Goal: Transaction & Acquisition: Purchase product/service

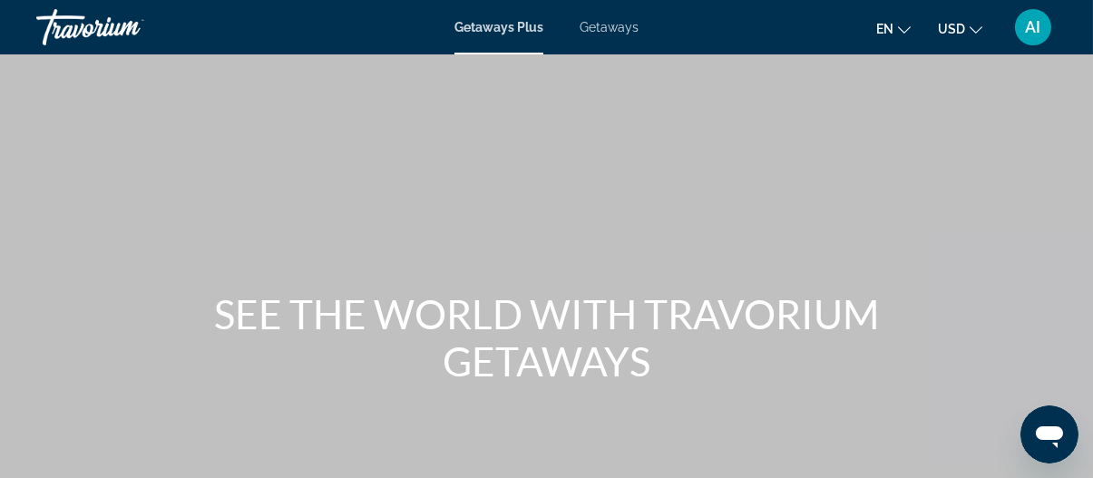
click at [603, 29] on span "Getaways" at bounding box center [608, 27] width 59 height 15
click at [603, 29] on div "Skip to main content Getaways Plus Getaways en English Español Français Italian…" at bounding box center [546, 239] width 1093 height 478
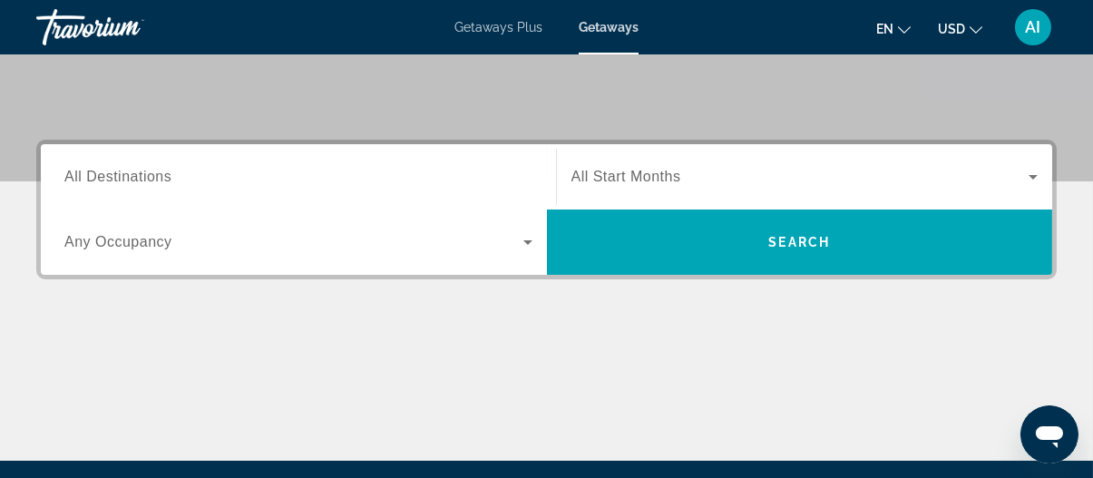
click at [164, 182] on span "All Destinations" at bounding box center [117, 176] width 107 height 15
click at [164, 182] on input "Destination All Destinations" at bounding box center [298, 178] width 468 height 22
click at [164, 182] on span "All Destinations" at bounding box center [117, 176] width 107 height 15
click at [164, 182] on input "Destination All Destinations" at bounding box center [298, 178] width 468 height 22
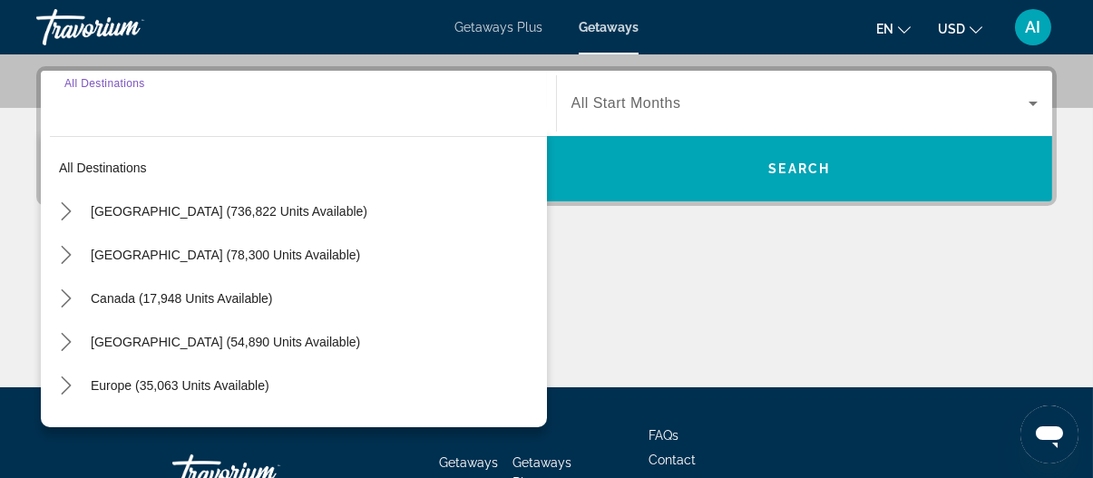
scroll to position [443, 0]
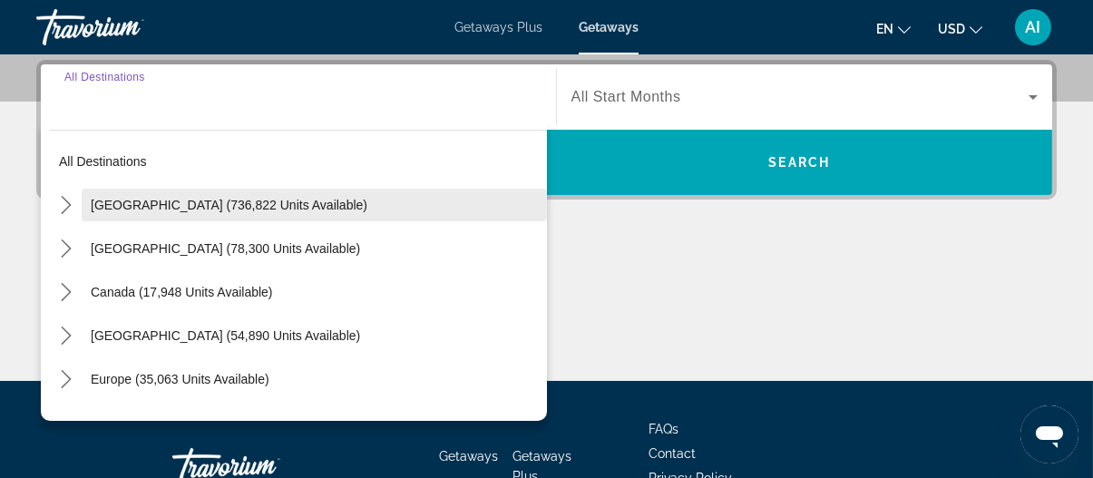
click at [153, 206] on span "[GEOGRAPHIC_DATA] (736,822 units available)" at bounding box center [229, 205] width 277 height 15
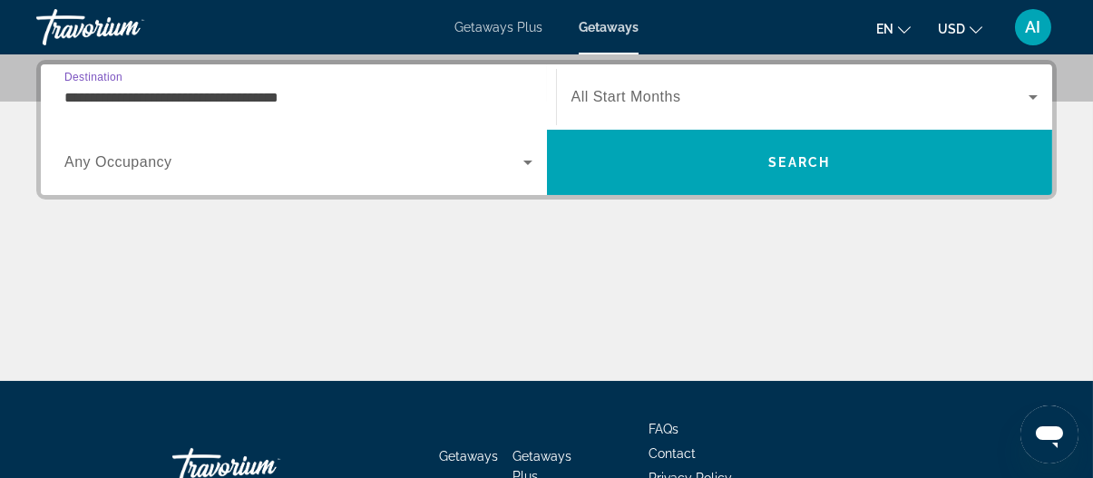
click at [637, 100] on span "All Start Months" at bounding box center [626, 96] width 110 height 15
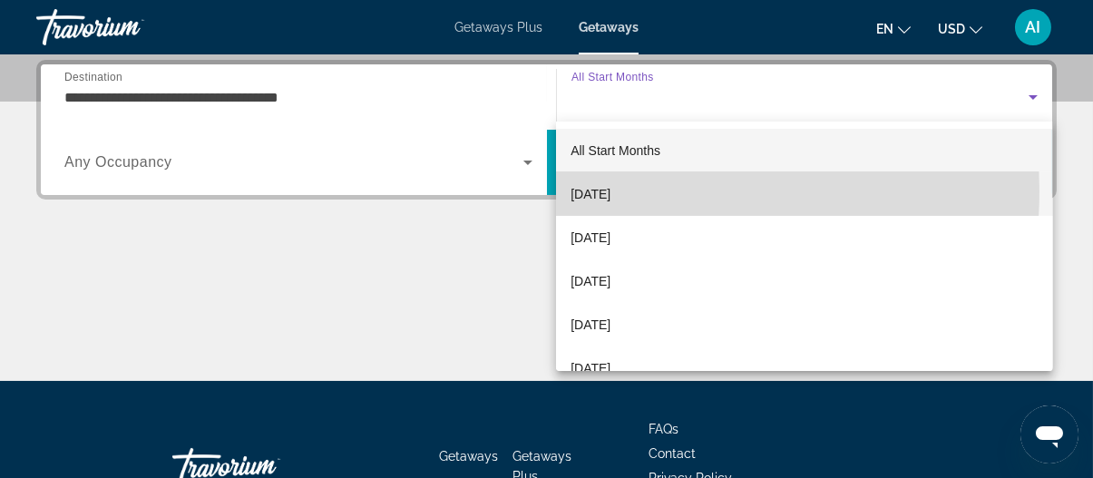
click at [592, 191] on span "[DATE]" at bounding box center [590, 194] width 40 height 22
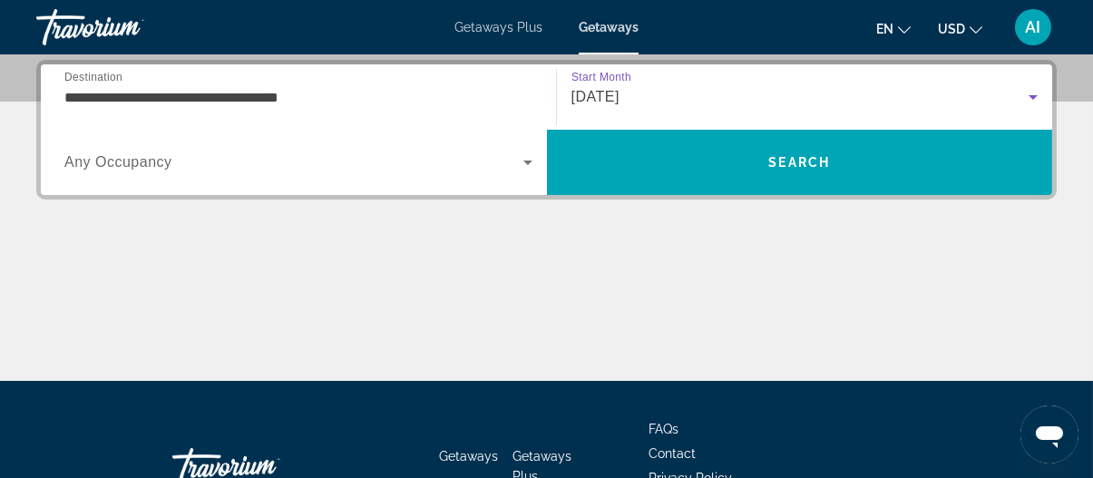
click at [239, 104] on input "**********" at bounding box center [298, 98] width 468 height 22
click at [239, 104] on div "**********" at bounding box center [298, 96] width 497 height 65
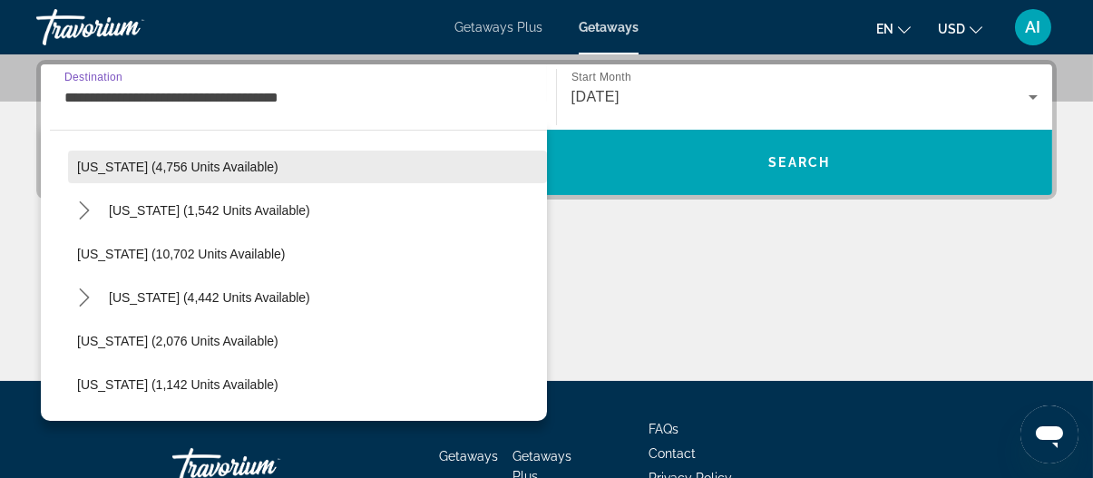
scroll to position [725, 0]
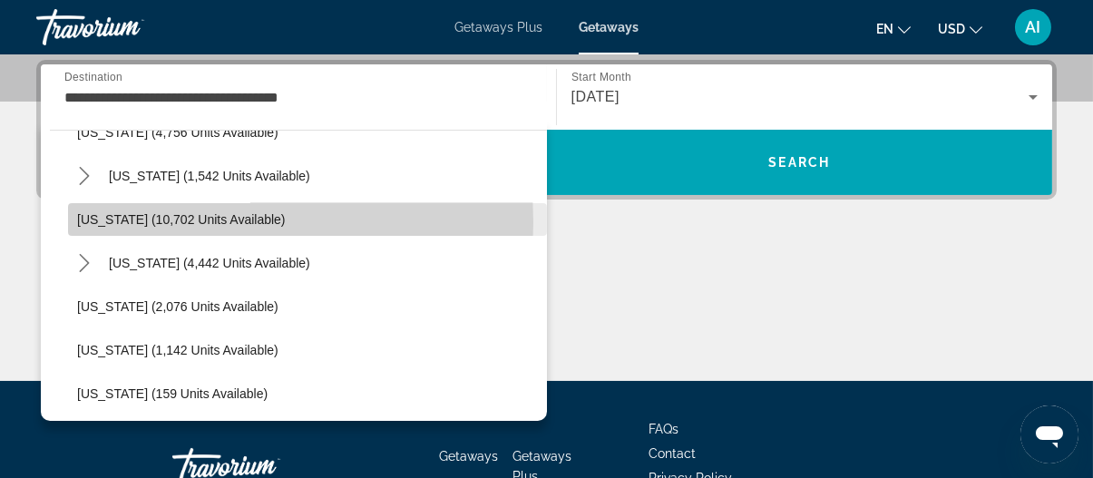
click at [161, 221] on span "[US_STATE] (10,702 units available)" at bounding box center [181, 219] width 209 height 15
type input "**********"
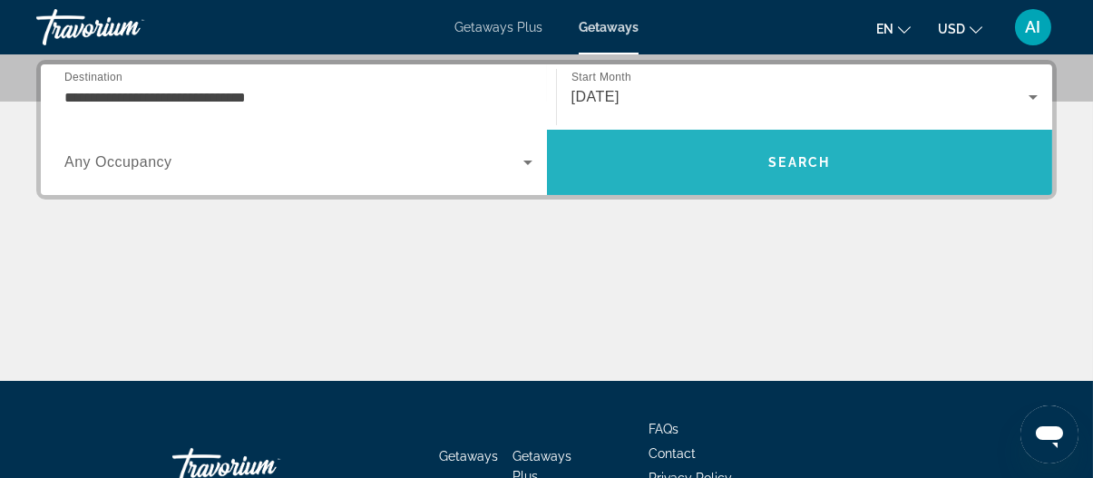
click at [651, 151] on span "Search" at bounding box center [800, 163] width 506 height 44
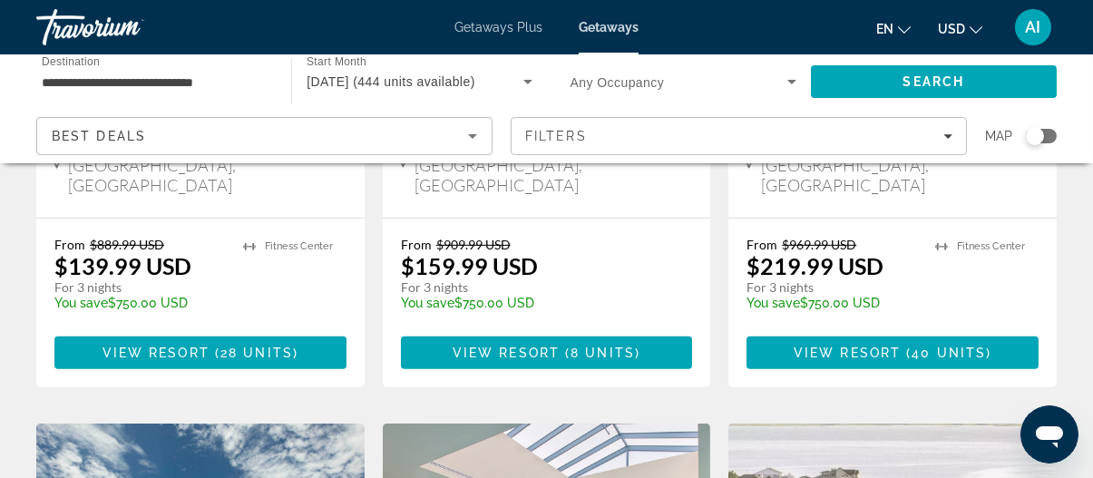
scroll to position [1904, 0]
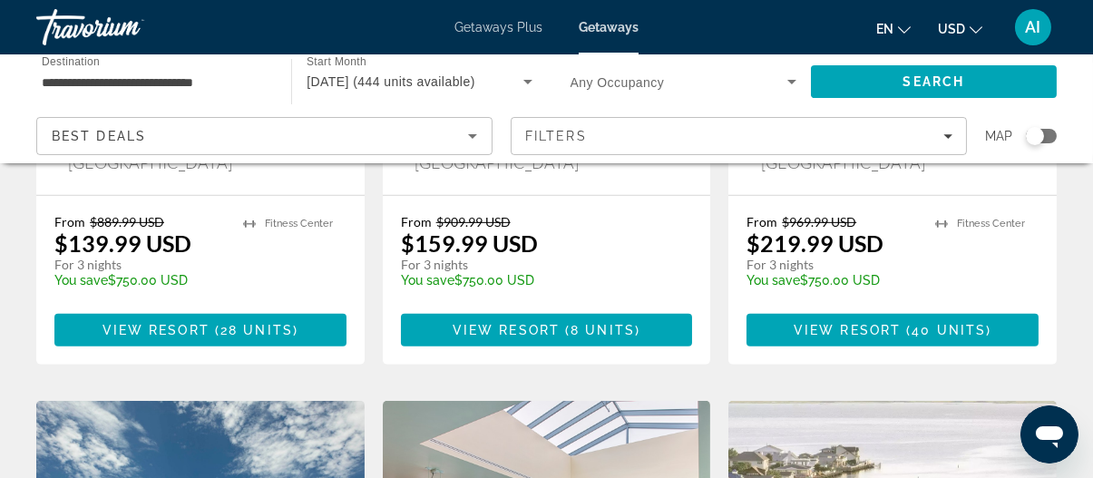
click at [1039, 420] on icon "Open messaging window" at bounding box center [1048, 433] width 33 height 33
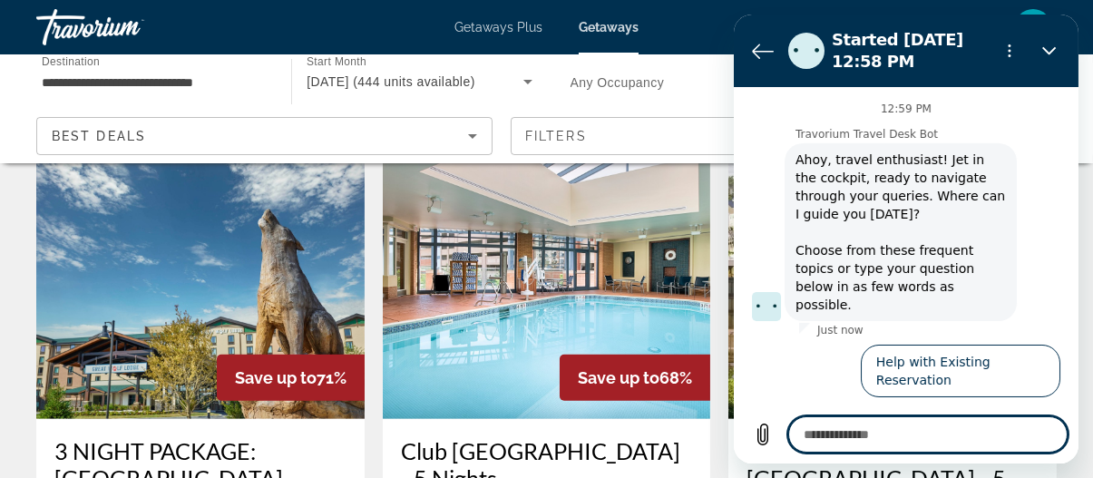
scroll to position [44, 0]
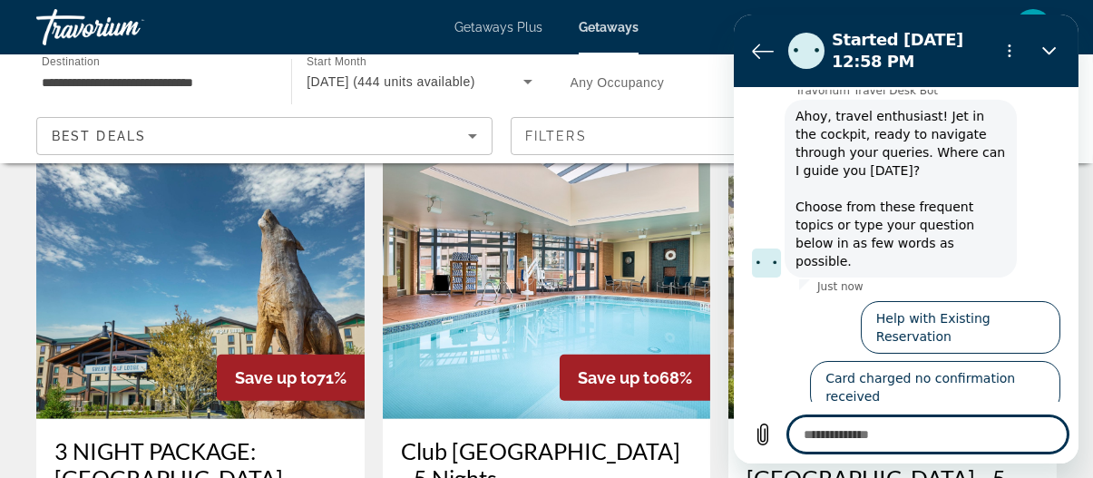
click at [972, 421] on button "Talk to an agent" at bounding box center [999, 447] width 121 height 53
click at [972, 379] on div "12:59 PM Travorium Travel Desk Bot Travorium Travel Desk Bot says: [PERSON_NAME…" at bounding box center [904, 246] width 337 height 311
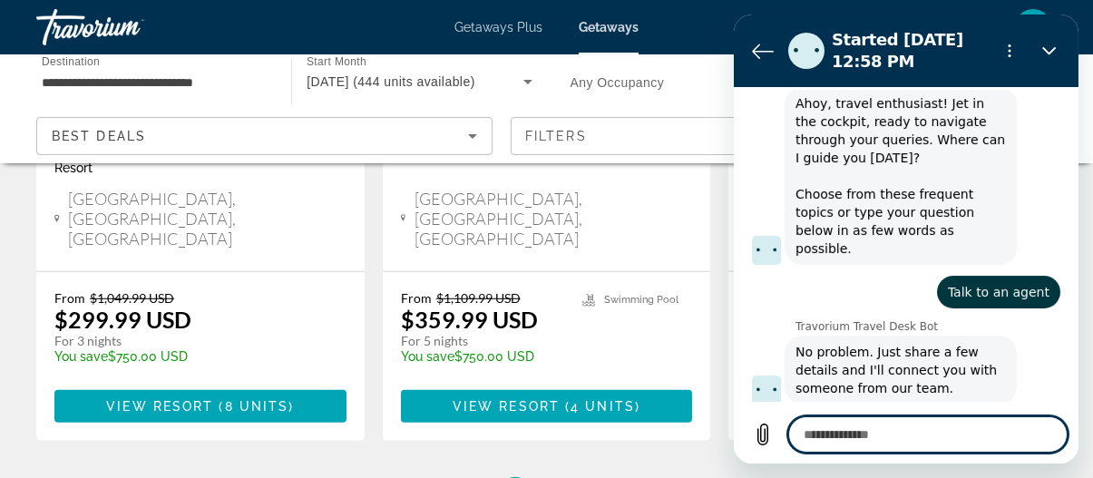
scroll to position [2539, 0]
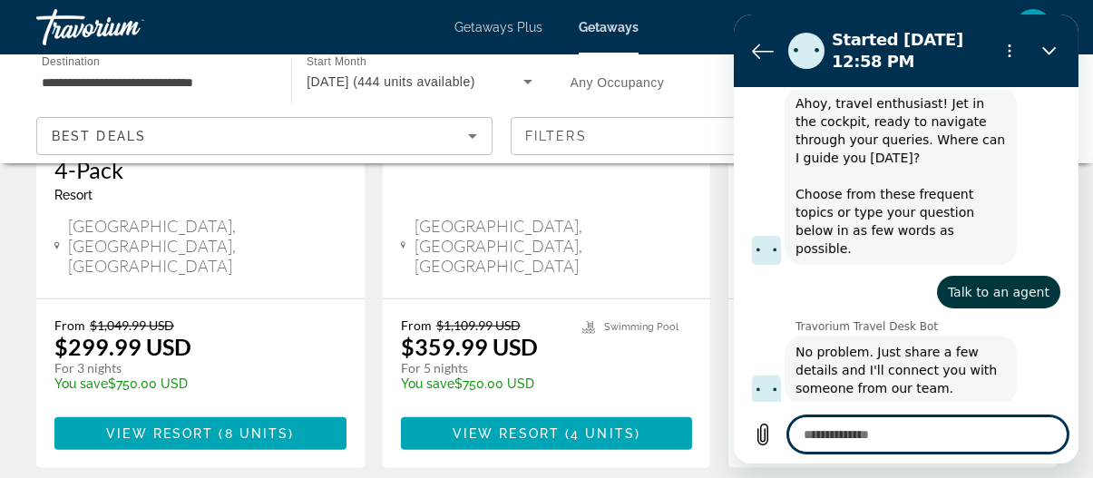
type textarea "*"
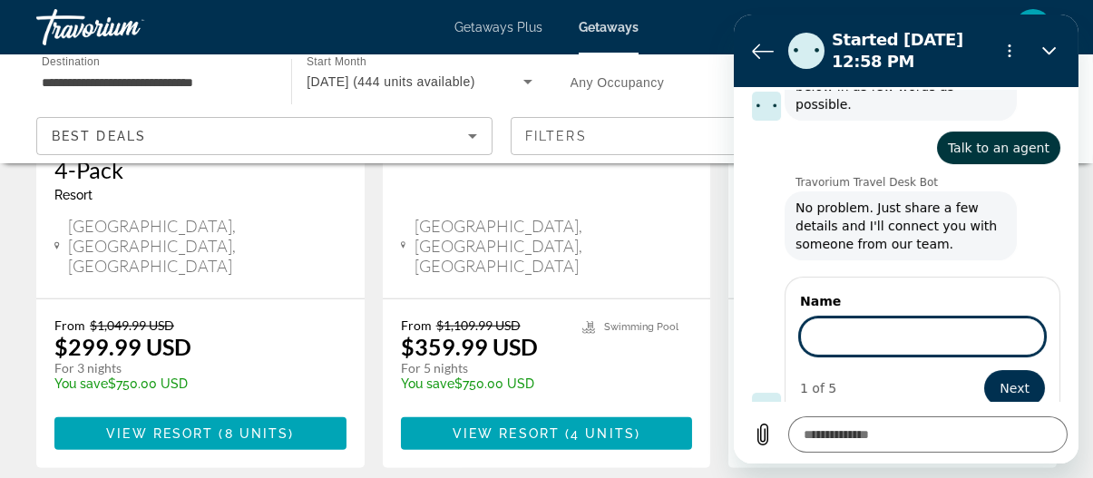
scroll to position [199, 0]
click at [862, 317] on input "Name" at bounding box center [921, 336] width 245 height 38
click at [761, 54] on icon "Back to the conversation list" at bounding box center [762, 51] width 22 height 22
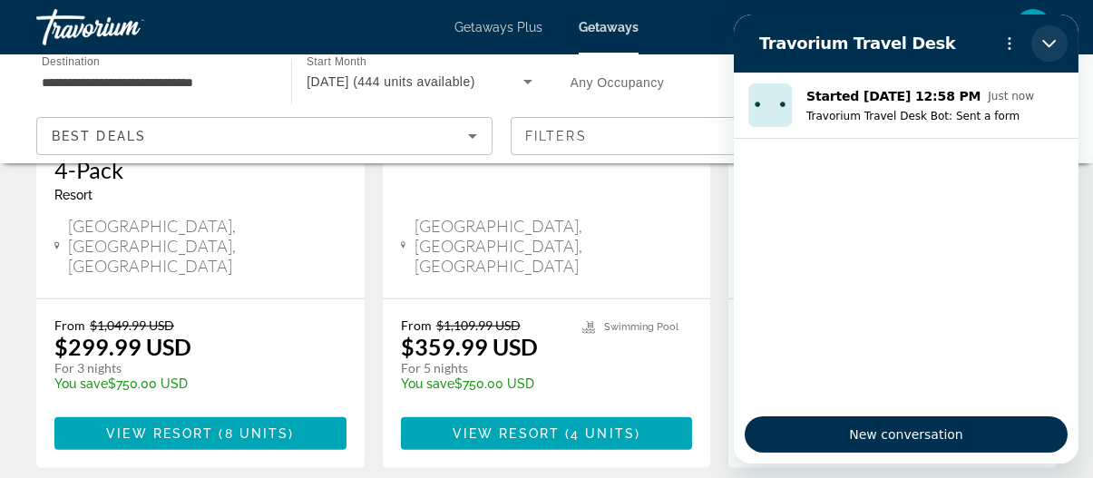
click at [1058, 44] on button "Close" at bounding box center [1048, 43] width 36 height 36
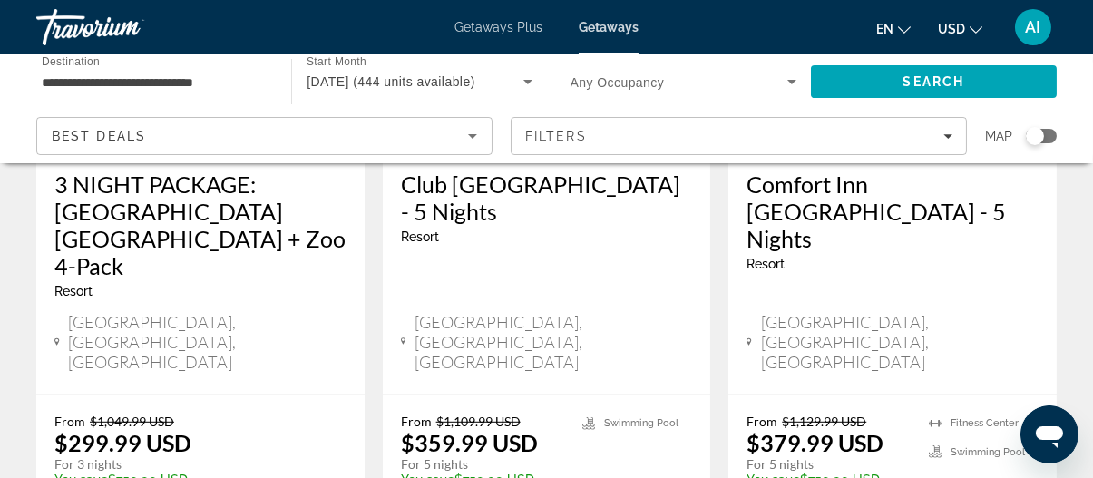
scroll to position [2630, 0]
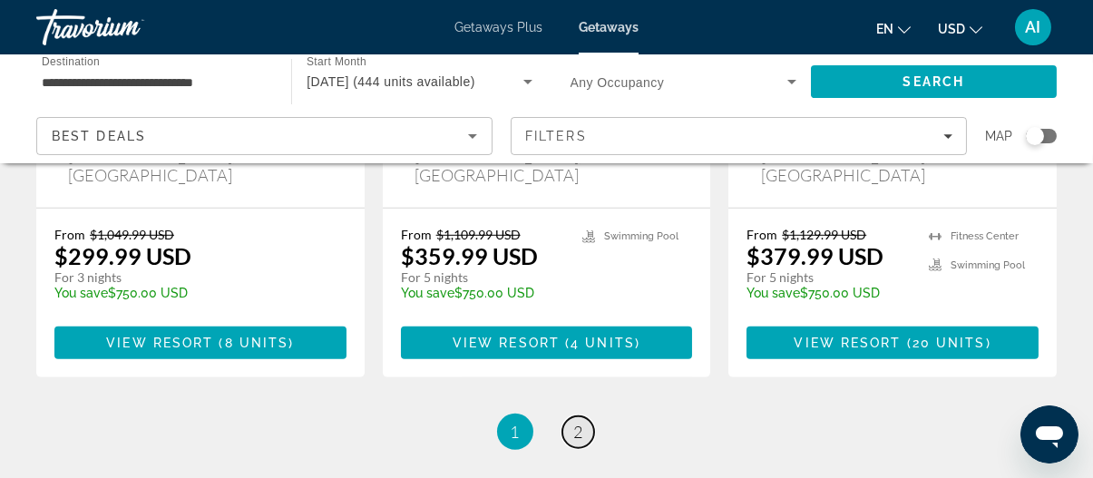
click at [578, 422] on span "2" at bounding box center [578, 432] width 9 height 20
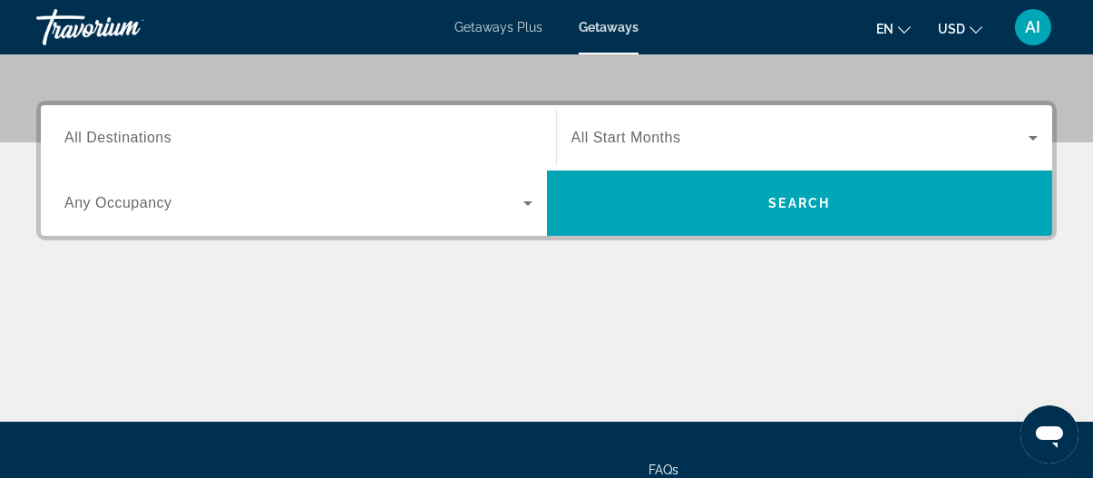
scroll to position [363, 0]
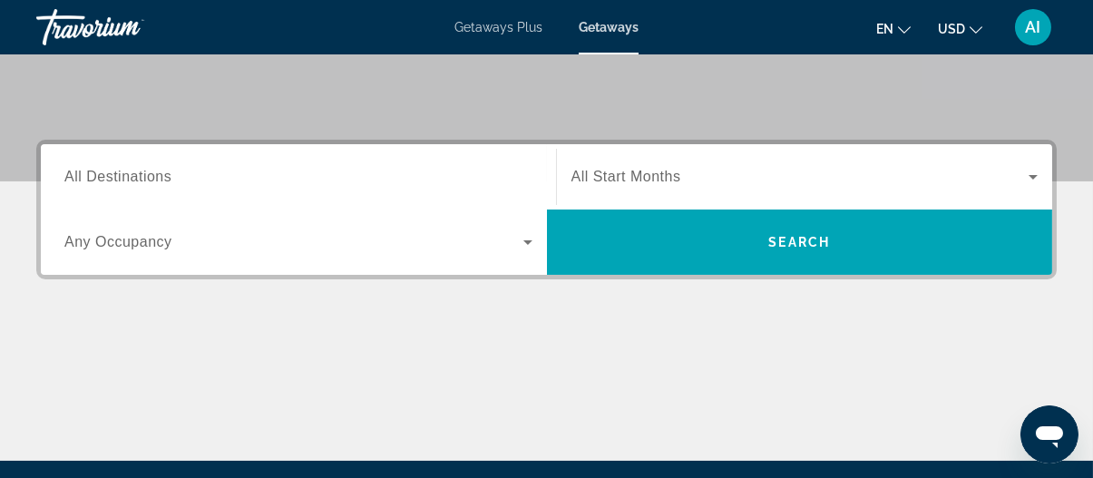
click at [140, 178] on span "All Destinations" at bounding box center [117, 176] width 107 height 15
click at [140, 178] on input "Destination All Destinations" at bounding box center [298, 178] width 468 height 22
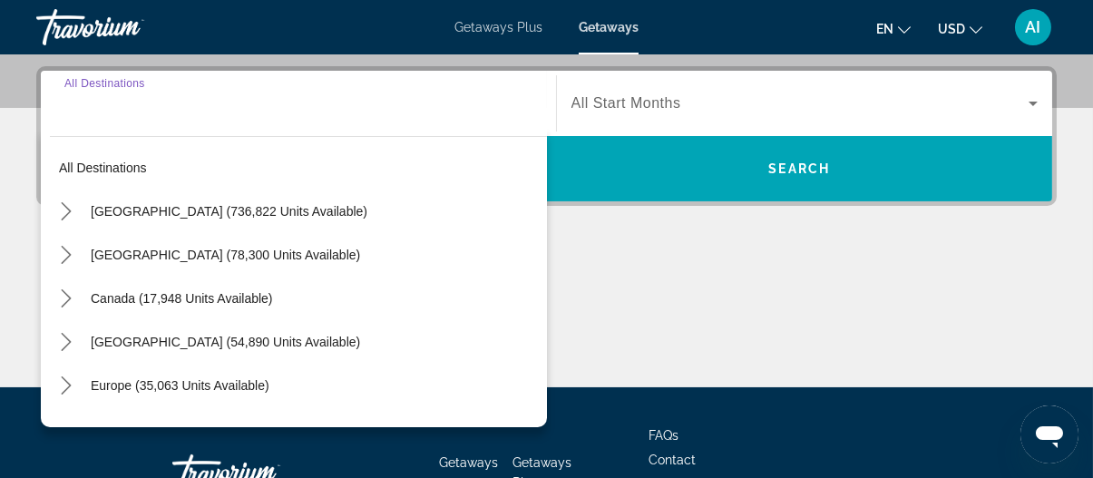
scroll to position [443, 0]
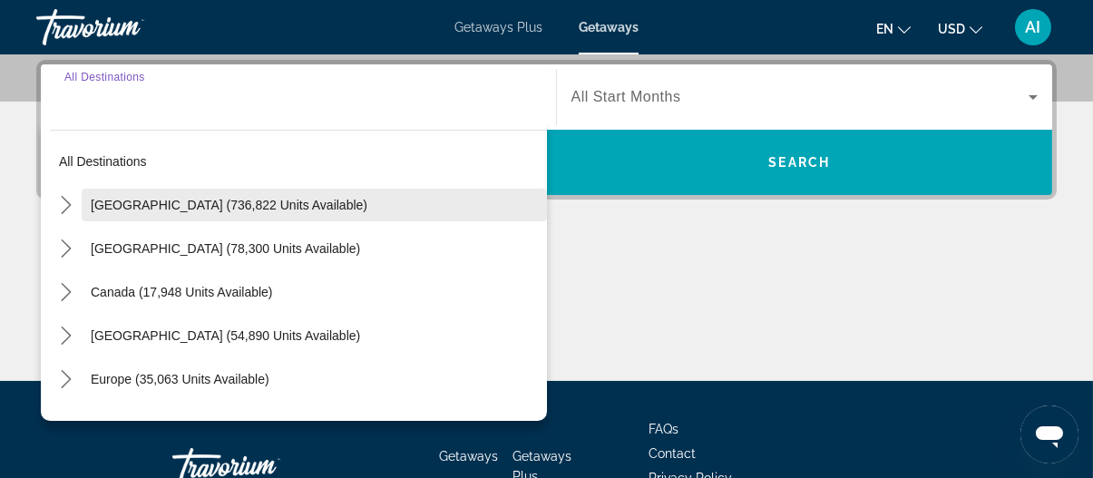
click at [135, 211] on span "Select destination: United States (736,822 units available)" at bounding box center [314, 205] width 465 height 44
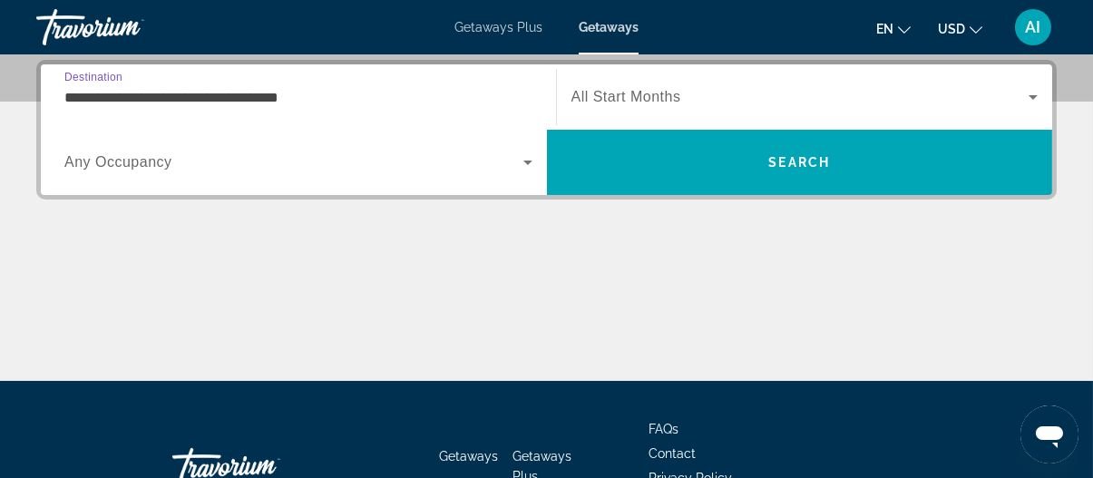
click at [588, 102] on span "All Start Months" at bounding box center [626, 96] width 110 height 15
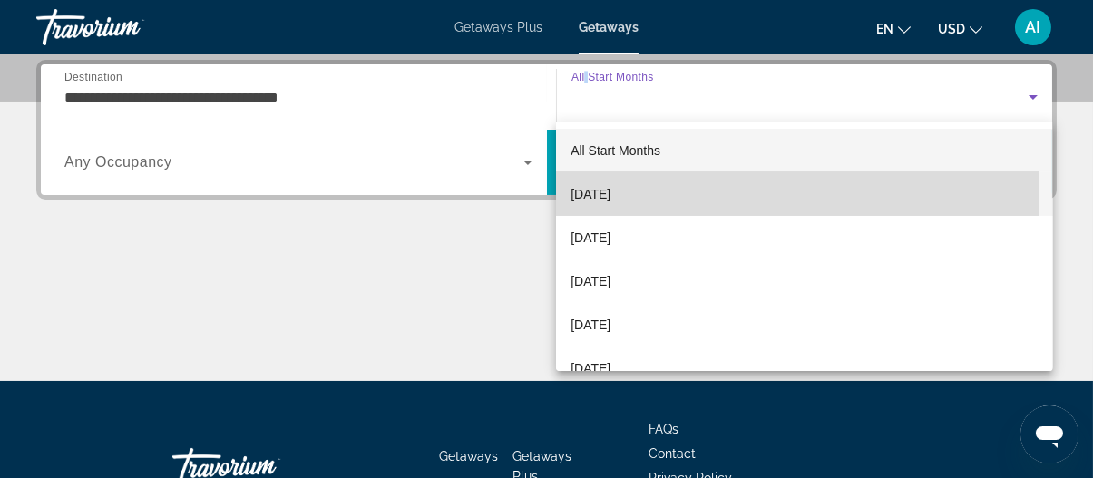
click at [596, 199] on span "[DATE]" at bounding box center [590, 194] width 40 height 22
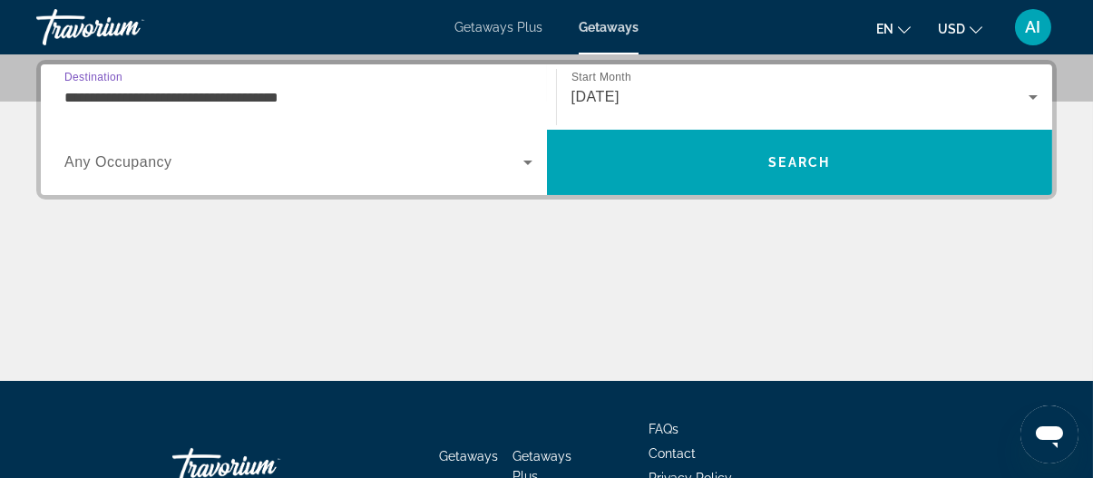
click at [235, 89] on input "**********" at bounding box center [298, 98] width 468 height 22
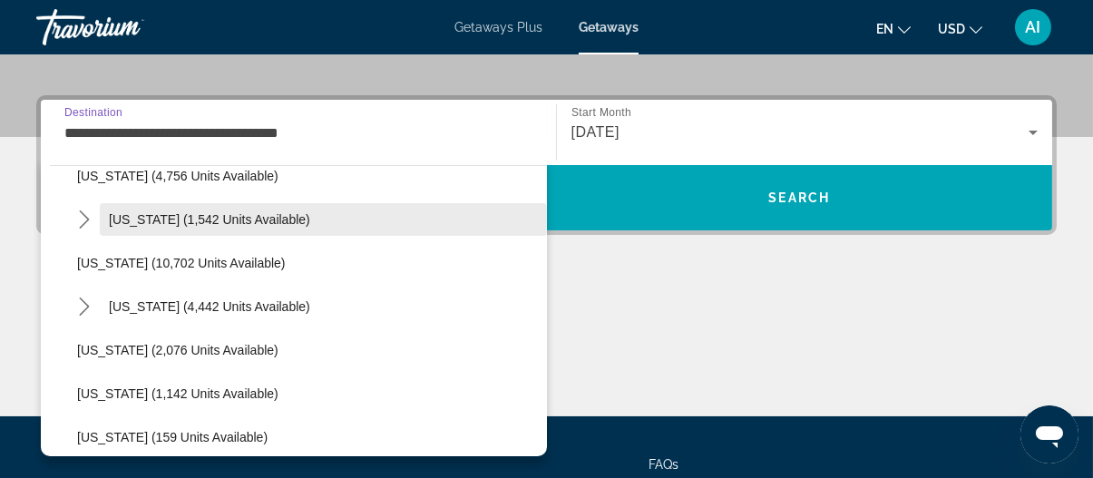
scroll to position [725, 0]
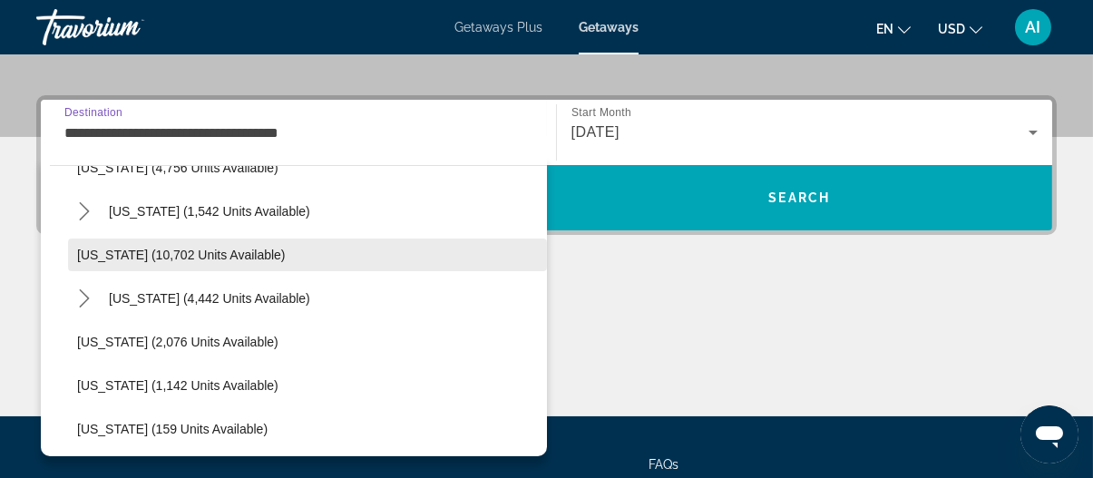
click at [154, 263] on span "Select destination: Maryland (10,702 units available)" at bounding box center [307, 255] width 479 height 44
type input "**********"
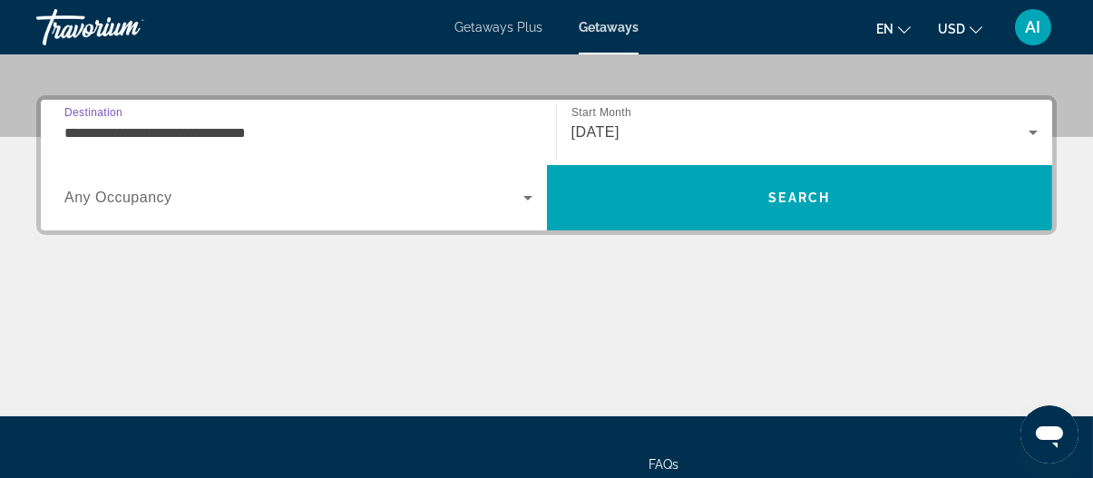
scroll to position [443, 0]
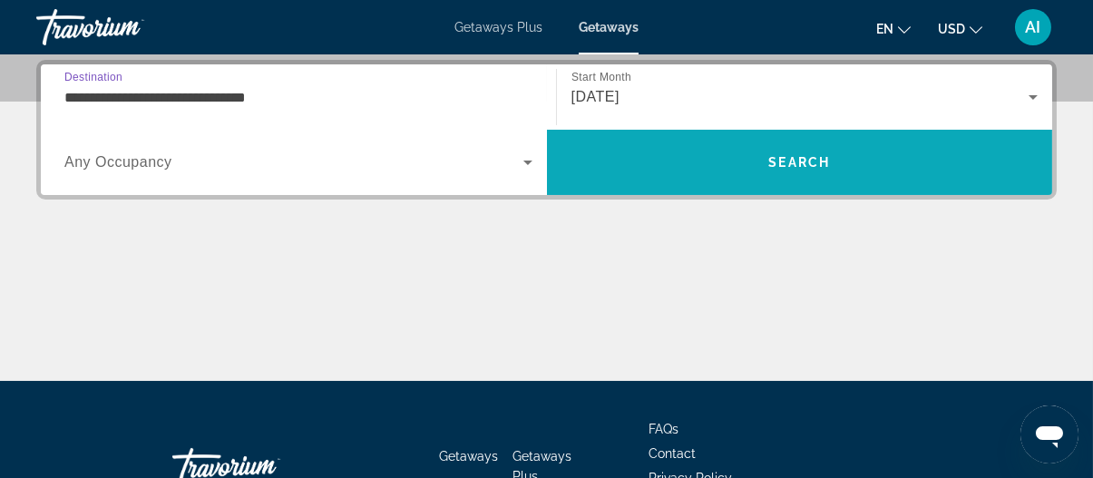
click at [628, 161] on span "Search" at bounding box center [800, 163] width 506 height 44
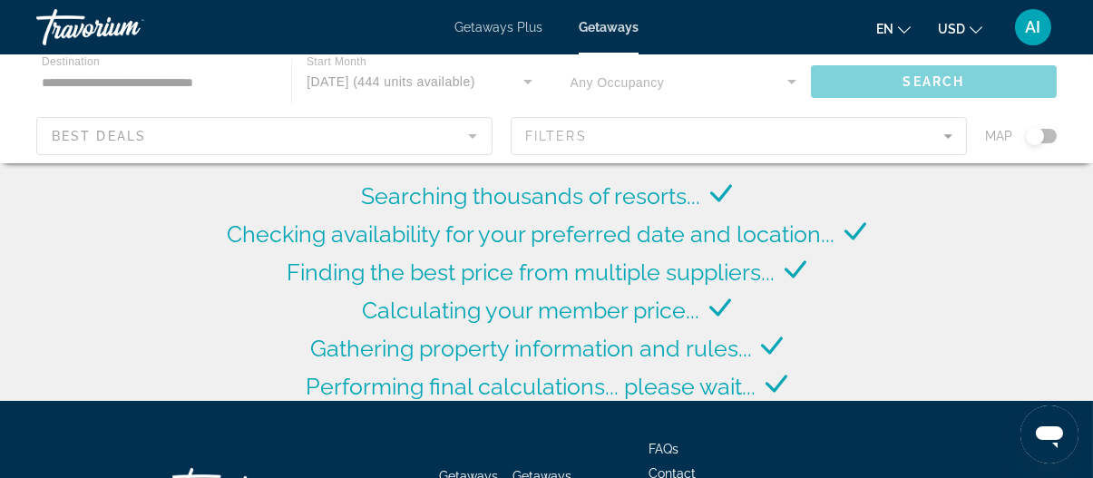
scroll to position [272, 0]
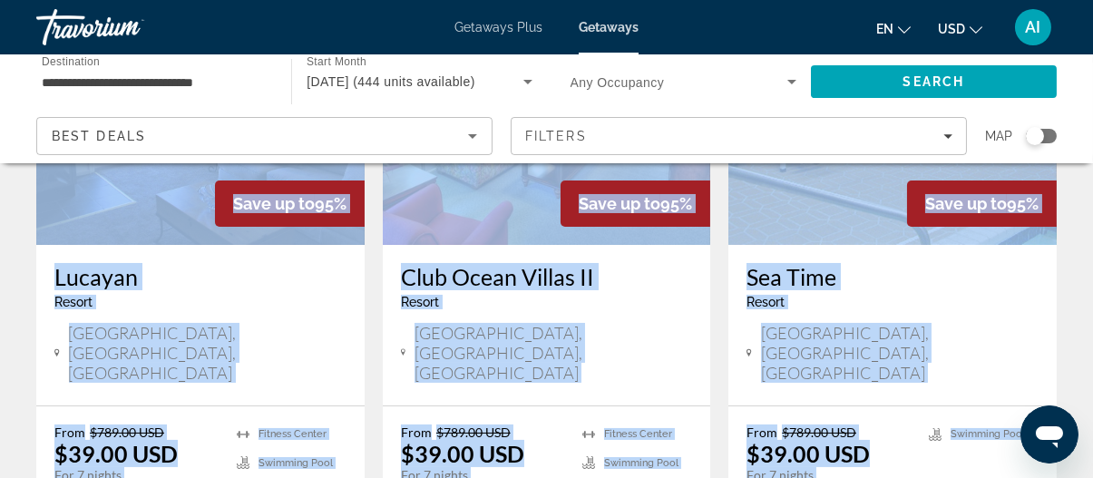
click at [297, 281] on h3 "Lucayan" at bounding box center [200, 276] width 292 height 27
click at [0, 0] on div at bounding box center [0, 0] width 0 height 0
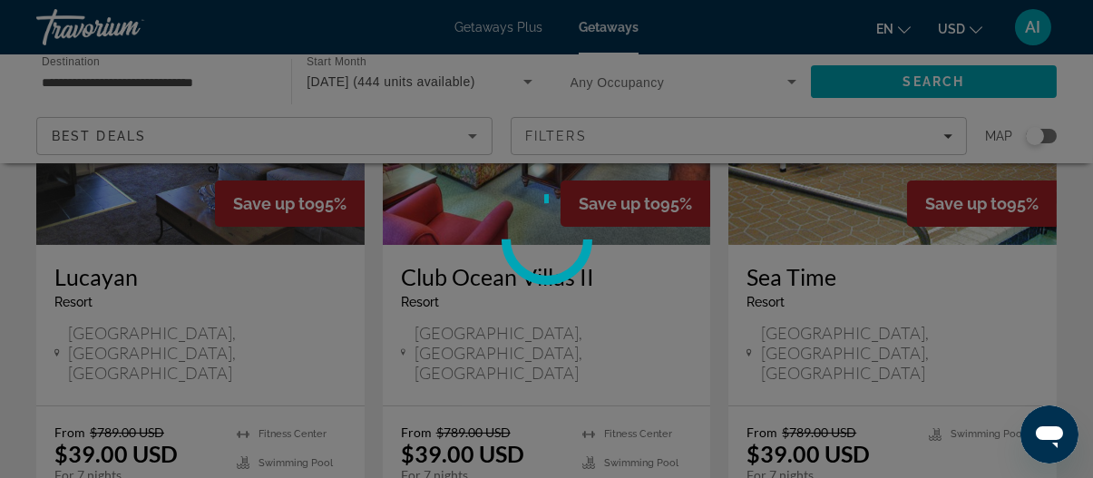
click at [357, 300] on div at bounding box center [546, 239] width 1093 height 478
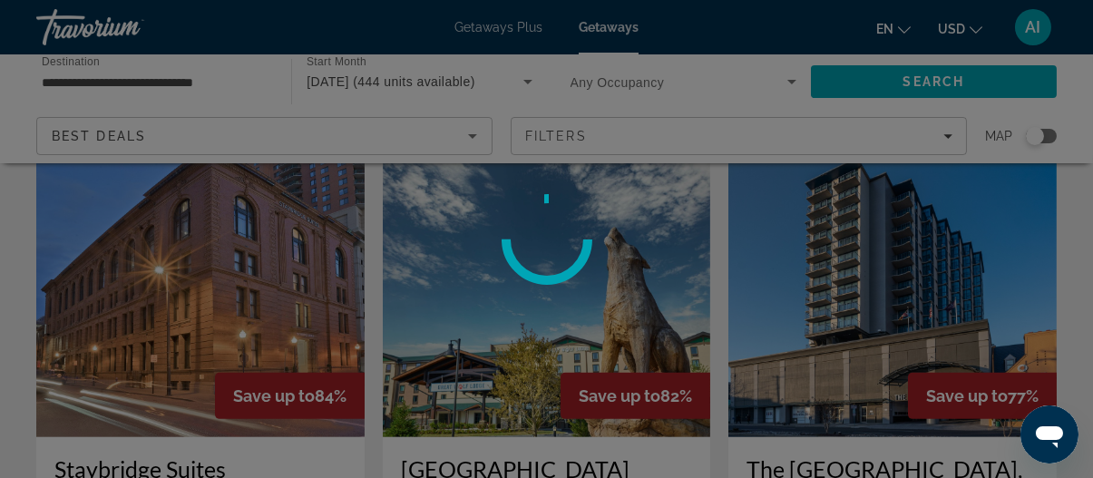
scroll to position [1632, 0]
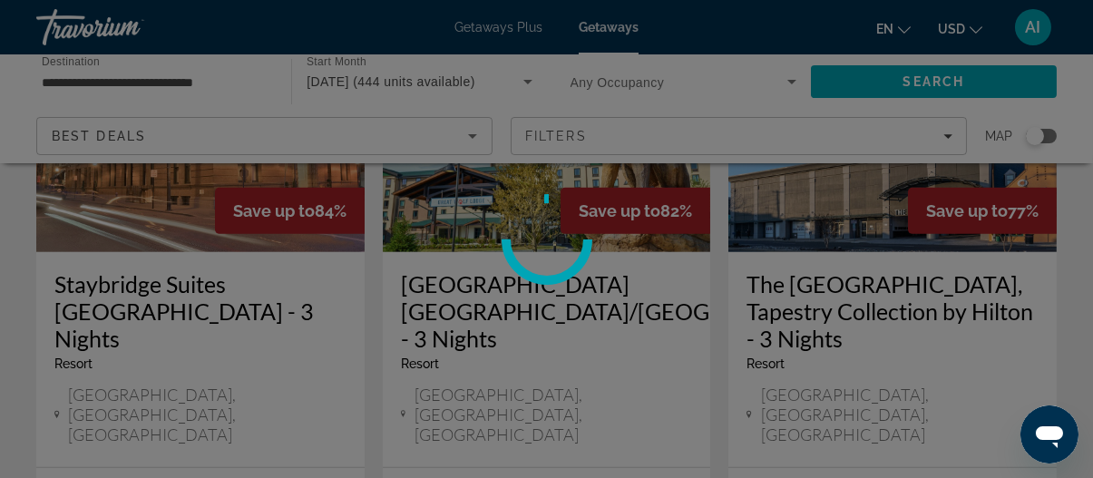
click at [832, 197] on div at bounding box center [546, 239] width 1093 height 478
click at [526, 245] on circle at bounding box center [546, 239] width 87 height 87
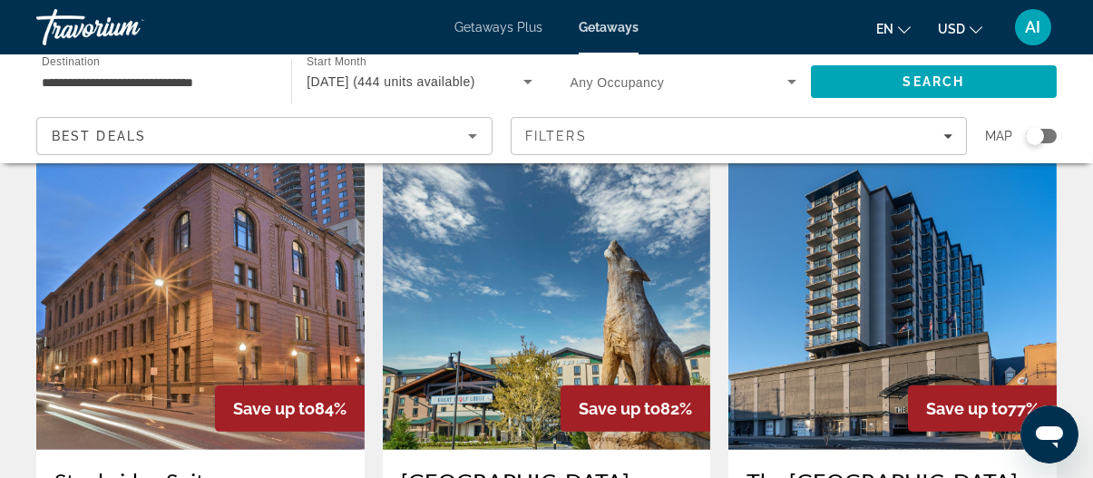
scroll to position [1542, 0]
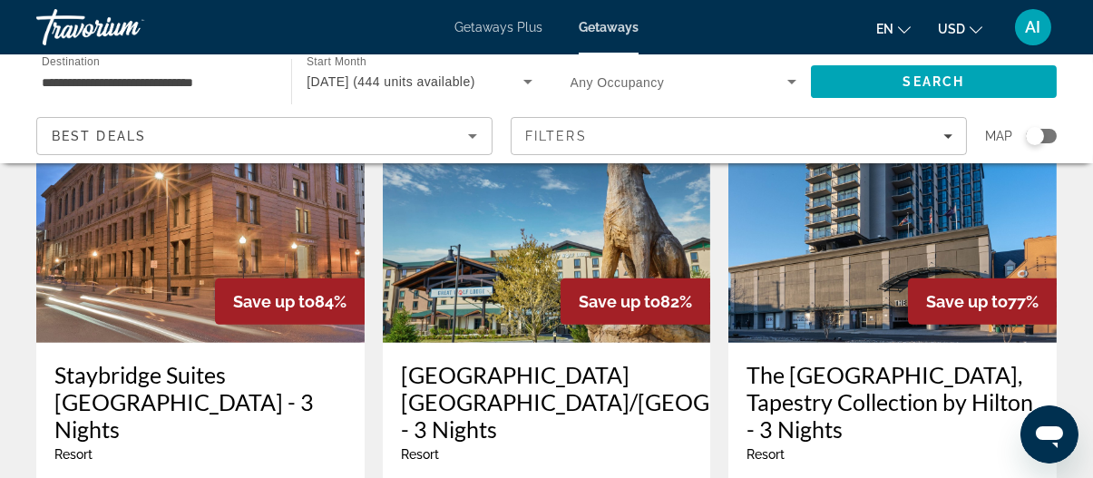
click at [785, 205] on img "Main content" at bounding box center [892, 198] width 328 height 290
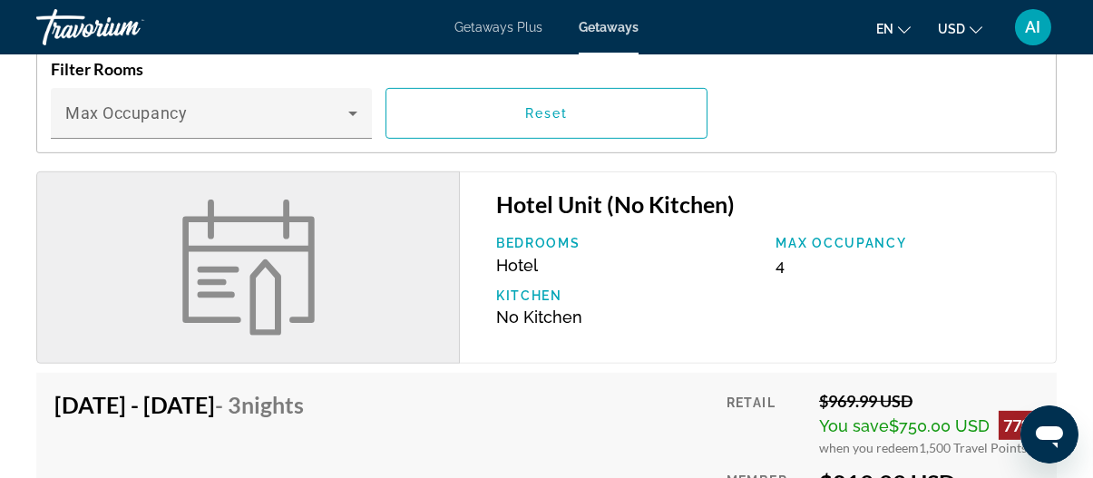
scroll to position [1667, 0]
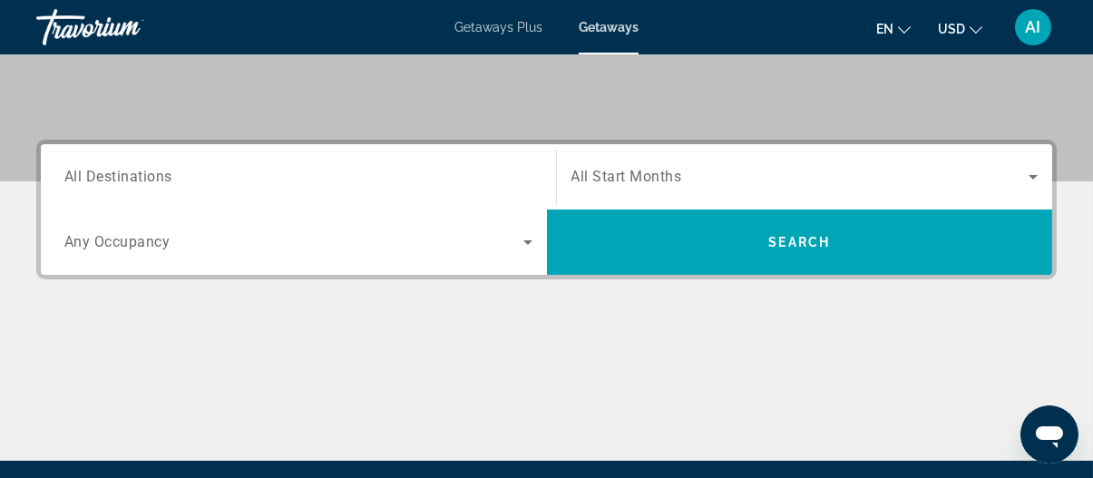
click at [643, 193] on div "Search widget" at bounding box center [804, 176] width 467 height 51
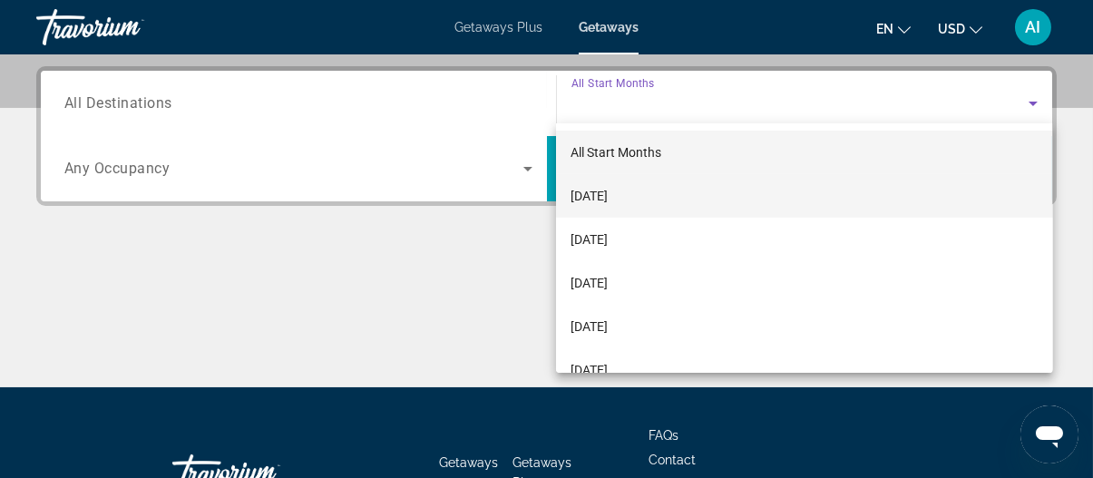
scroll to position [443, 0]
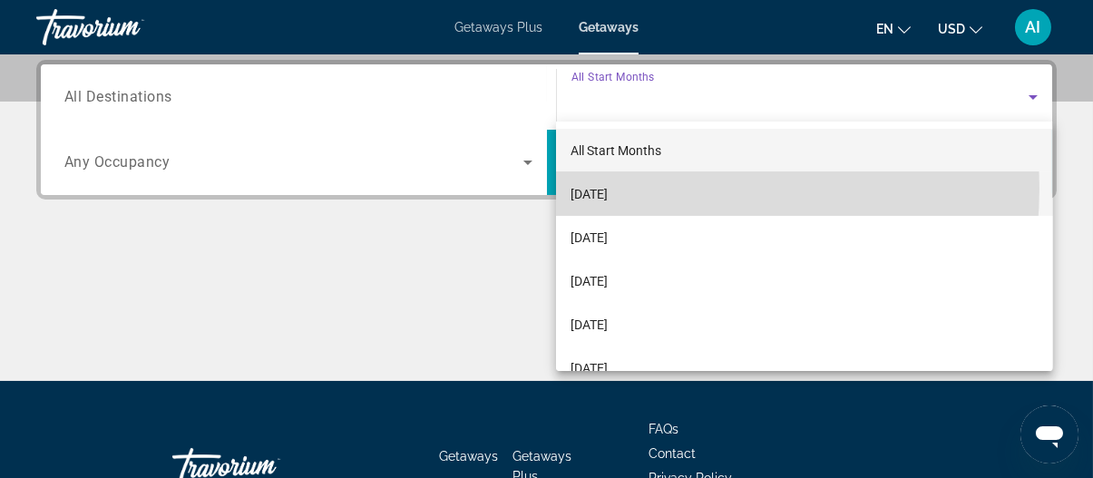
click at [608, 188] on span "[DATE]" at bounding box center [588, 194] width 37 height 22
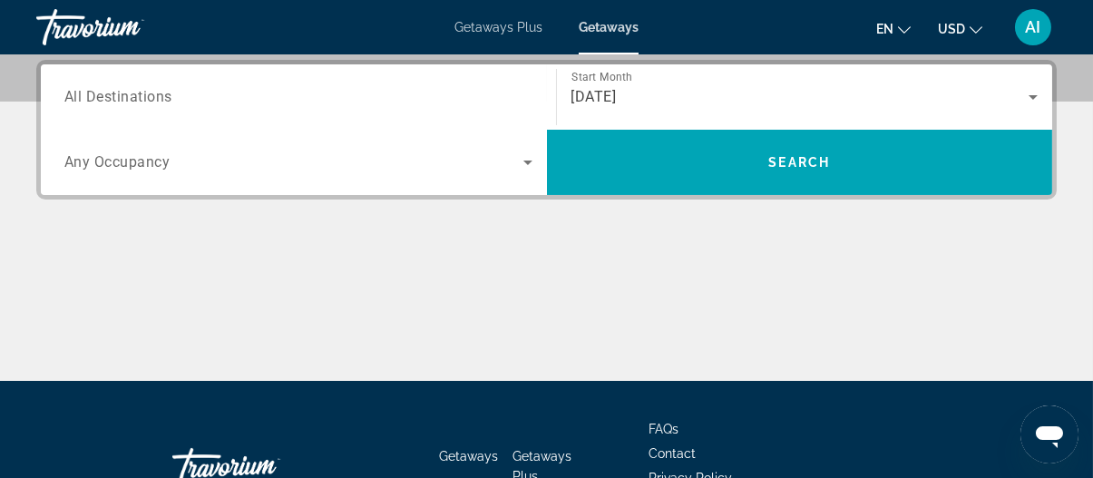
click at [120, 100] on span "All Destinations" at bounding box center [118, 96] width 108 height 17
click at [120, 100] on input "Destination All Destinations" at bounding box center [298, 98] width 468 height 22
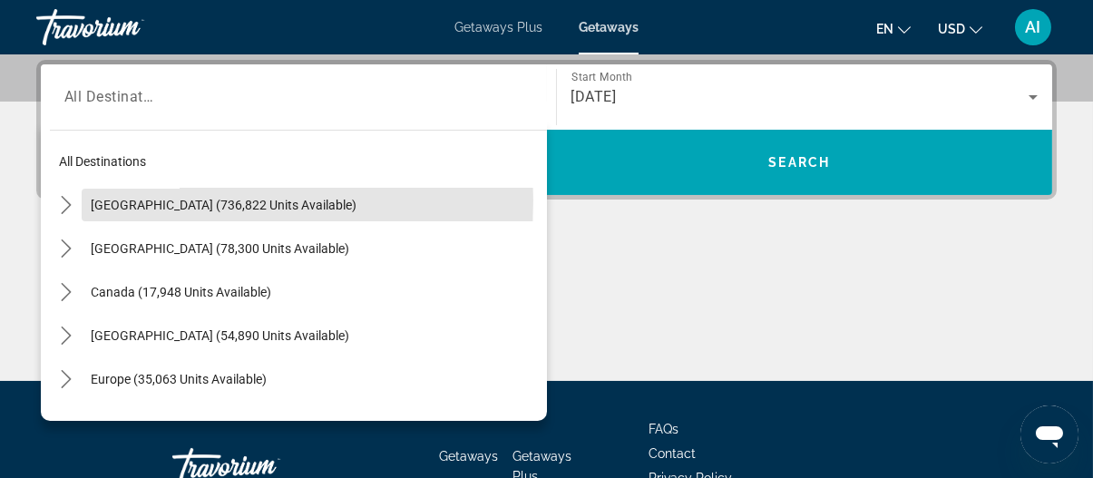
click at [125, 200] on span "[GEOGRAPHIC_DATA] (736,822 units available)" at bounding box center [224, 205] width 266 height 15
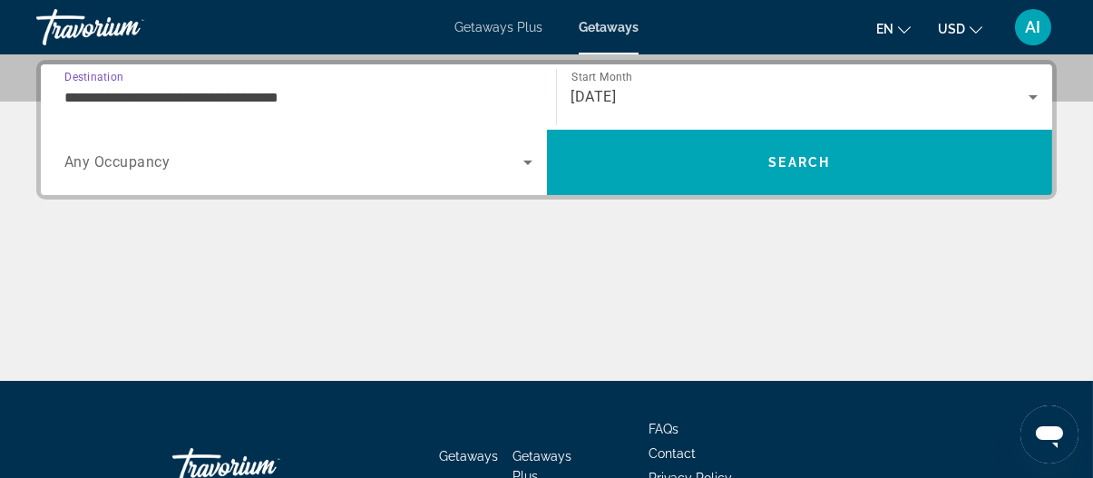
click at [203, 92] on input "**********" at bounding box center [298, 98] width 468 height 22
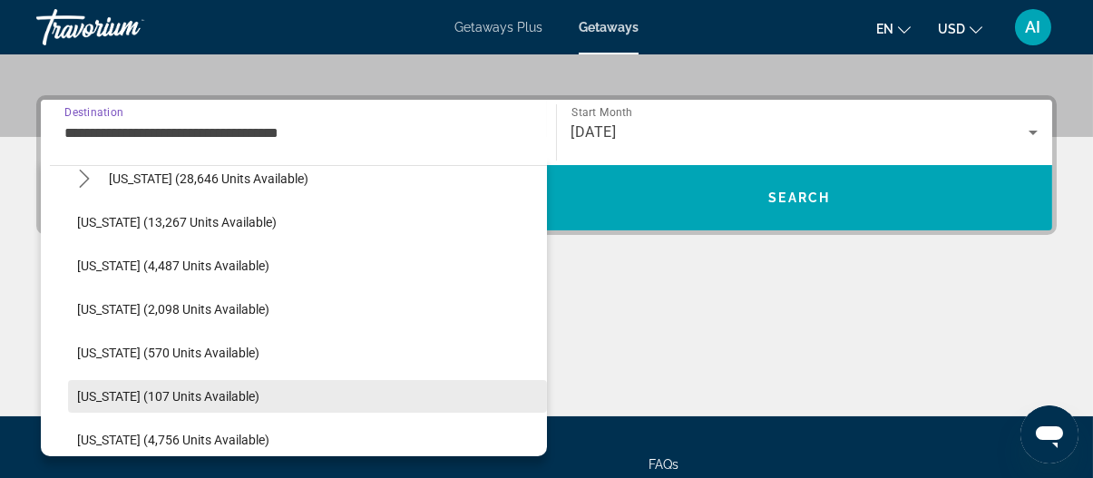
scroll to position [725, 0]
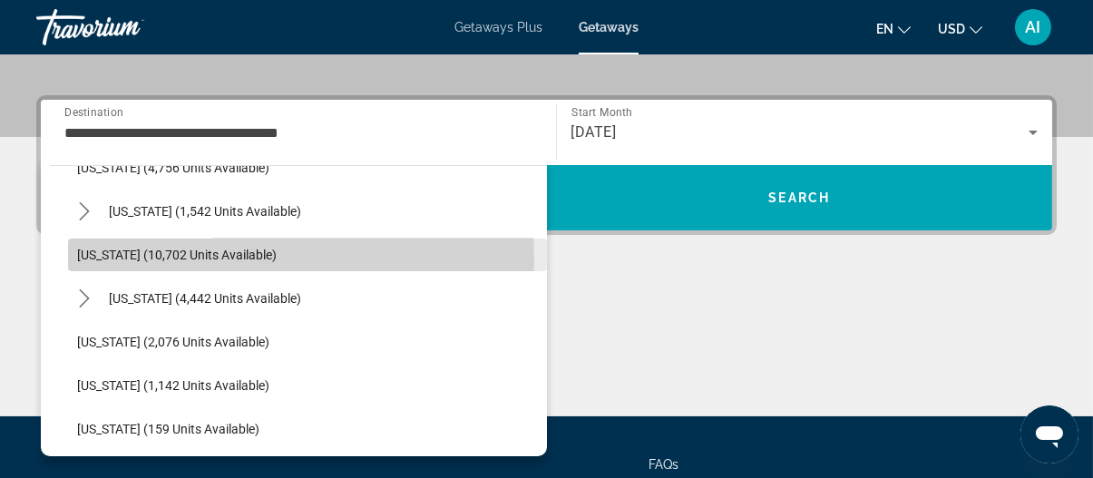
click at [141, 260] on span "[US_STATE] (10,702 units available)" at bounding box center [177, 255] width 200 height 15
type input "**********"
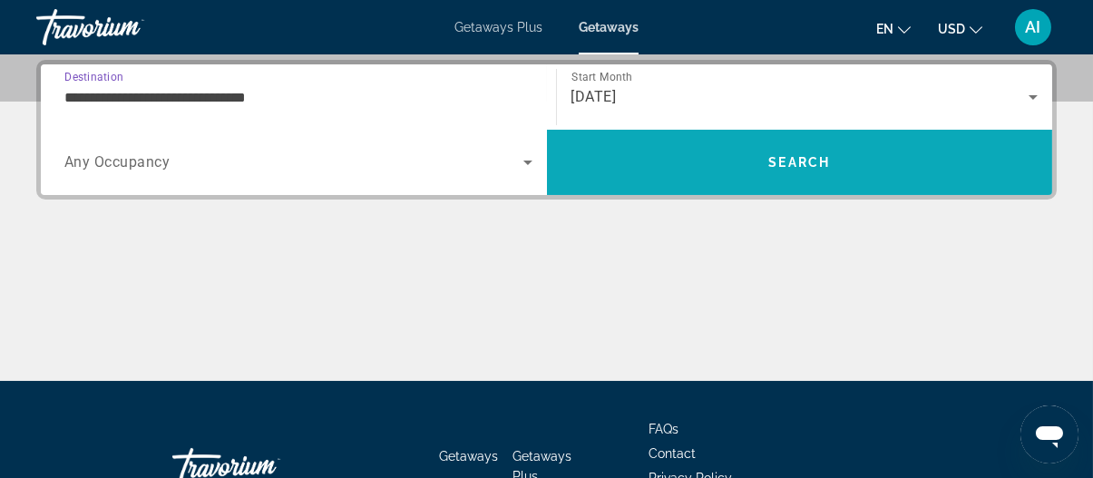
click at [626, 148] on span "Search" at bounding box center [800, 163] width 506 height 44
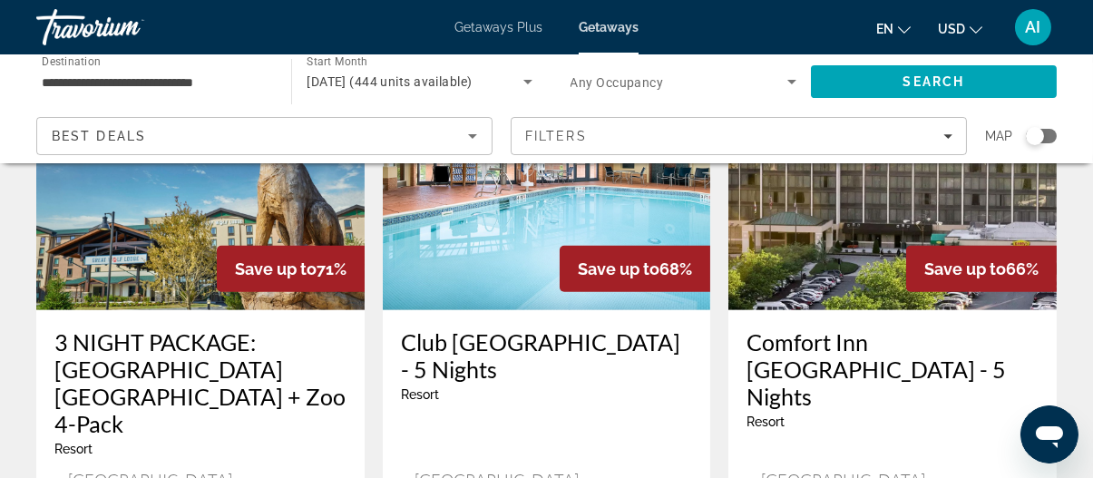
scroll to position [2448, 0]
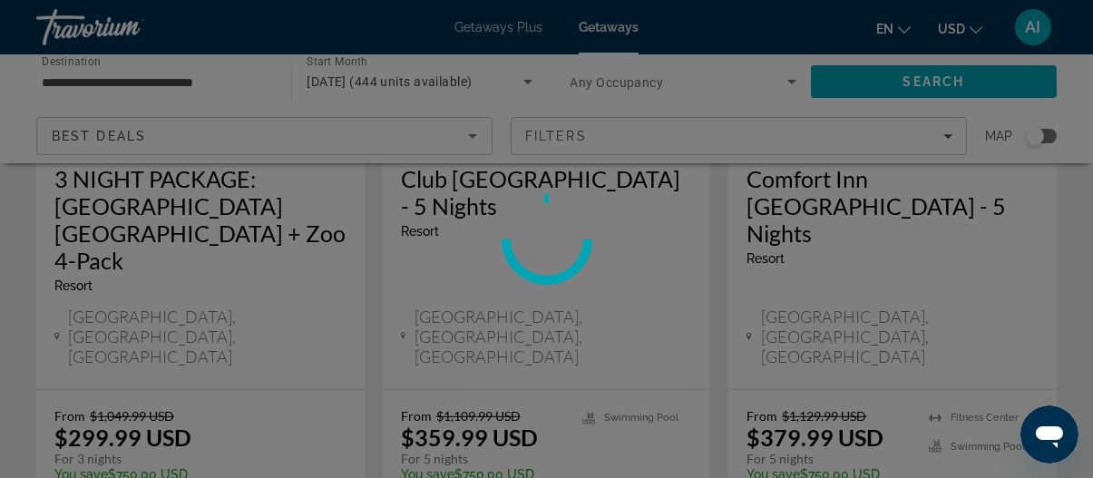
click at [784, 295] on div at bounding box center [546, 239] width 1093 height 478
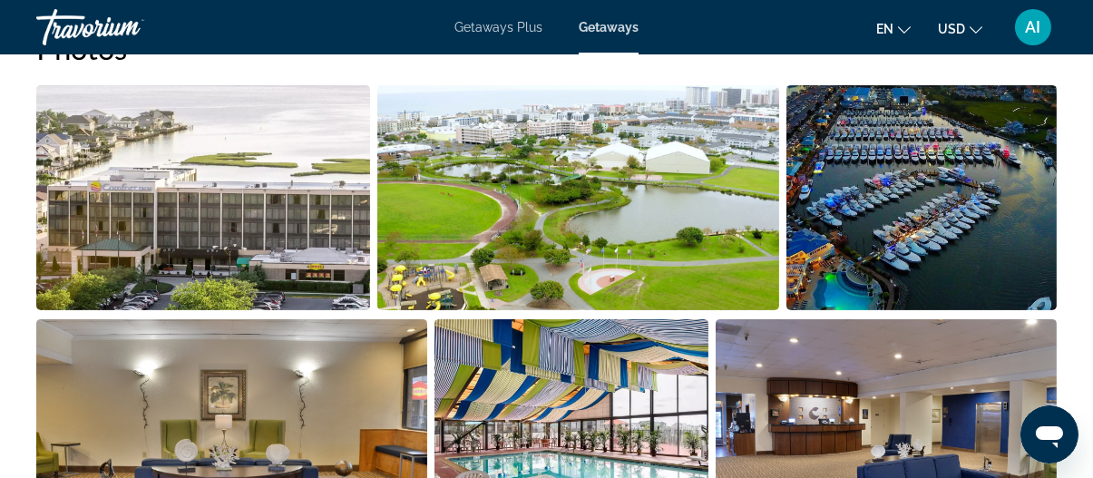
scroll to position [1088, 0]
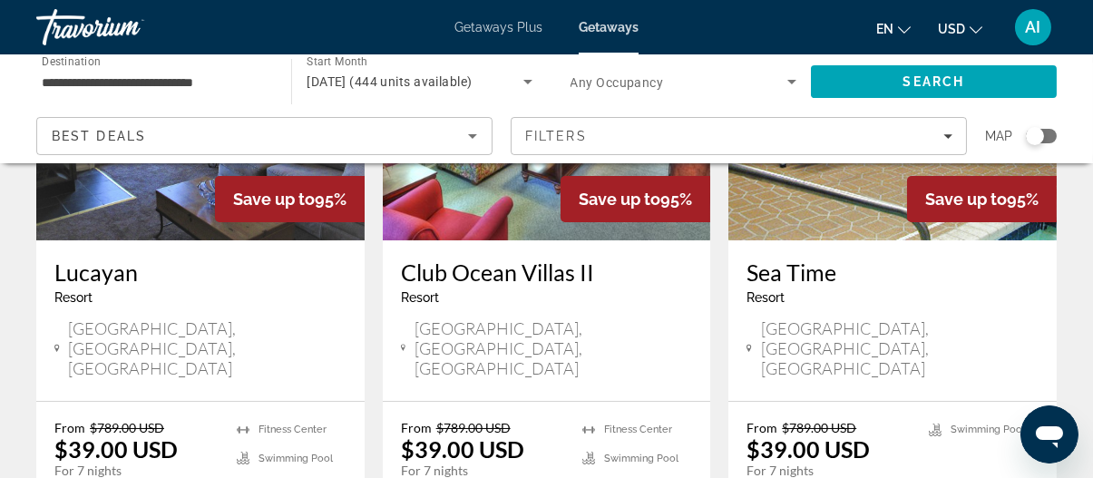
scroll to position [272, 0]
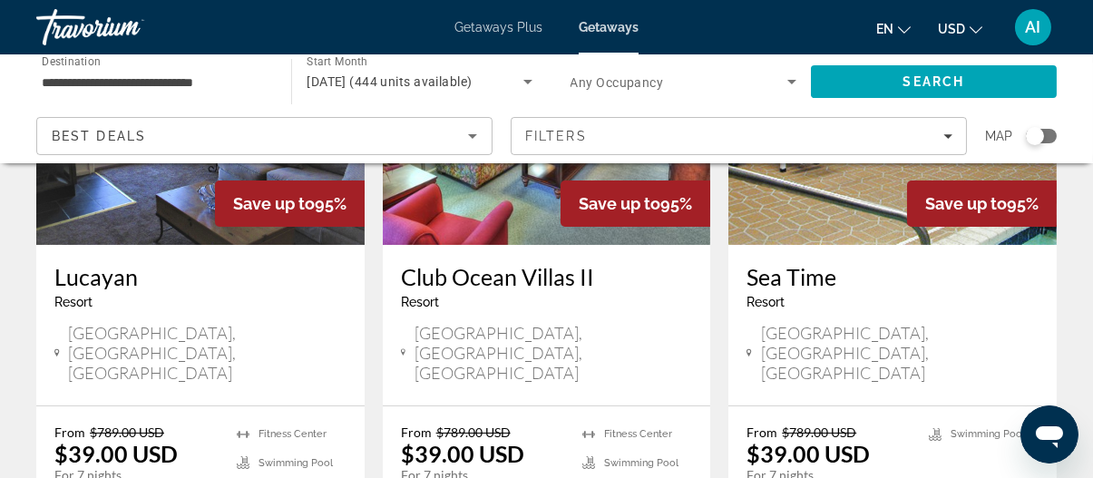
click at [97, 275] on h3 "Lucayan" at bounding box center [200, 276] width 292 height 27
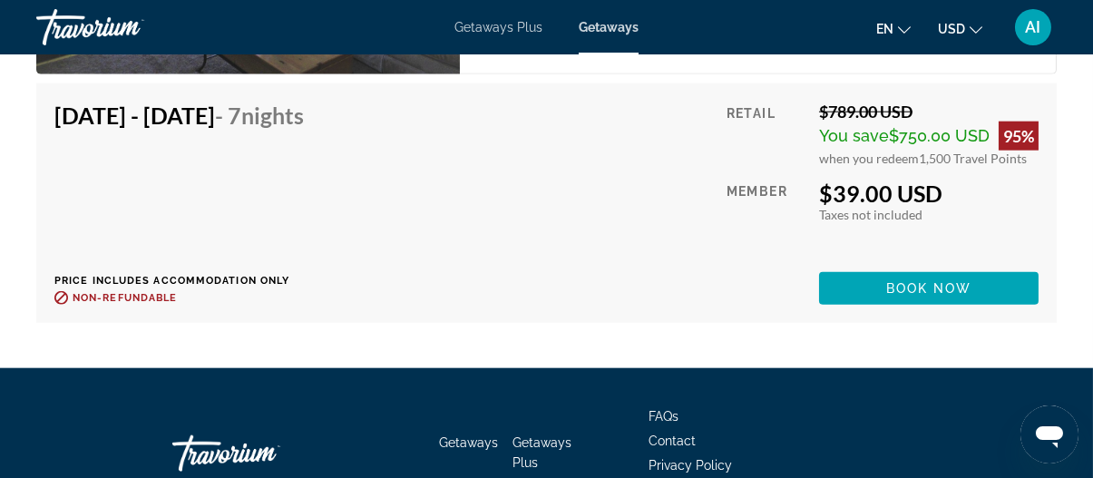
scroll to position [3990, 0]
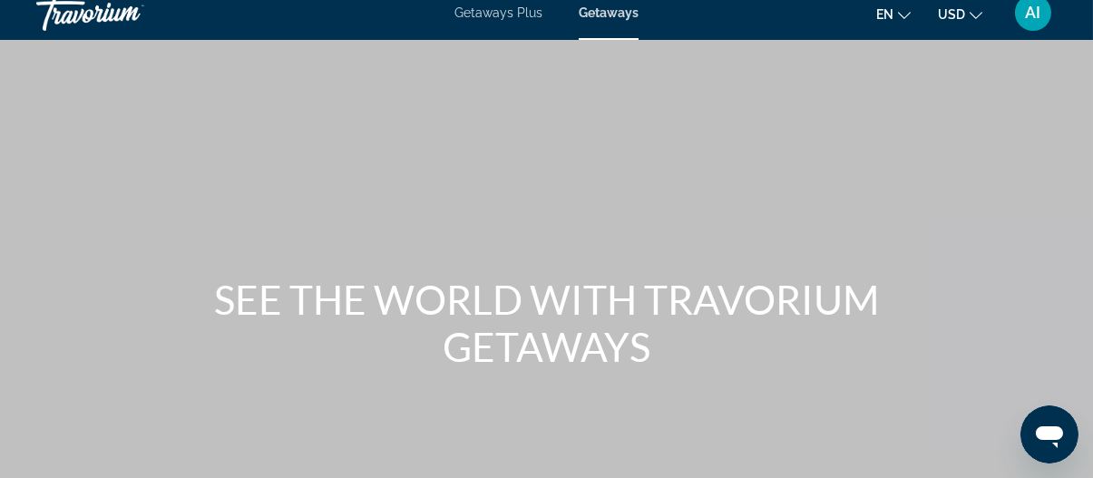
scroll to position [363, 0]
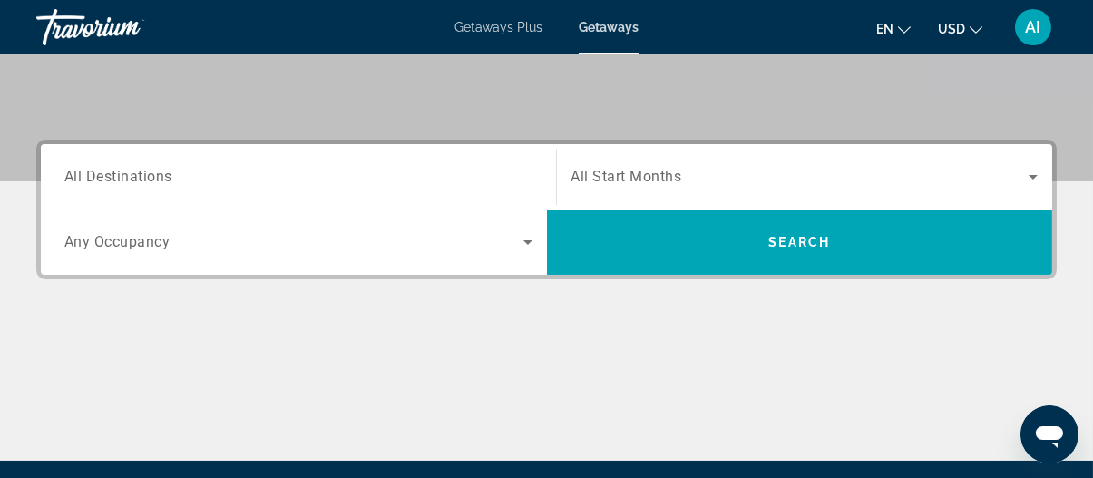
click at [669, 169] on span "All Start Months" at bounding box center [626, 177] width 111 height 17
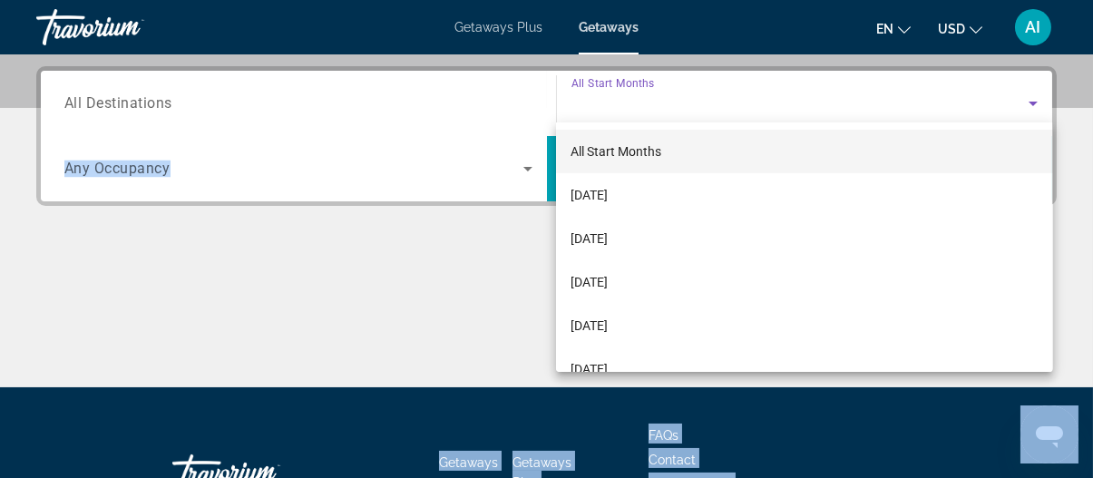
scroll to position [443, 0]
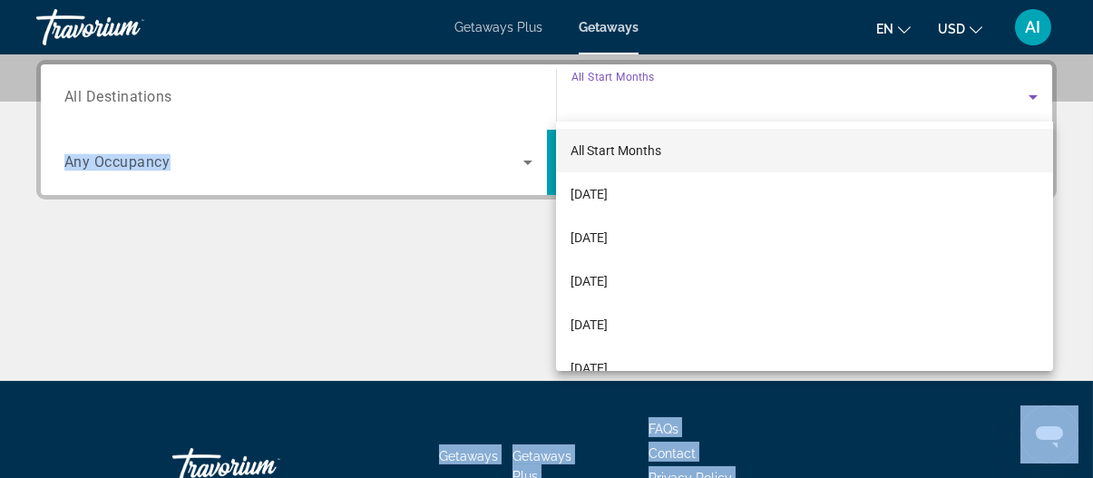
click at [655, 156] on span "All Start Months" at bounding box center [615, 150] width 91 height 15
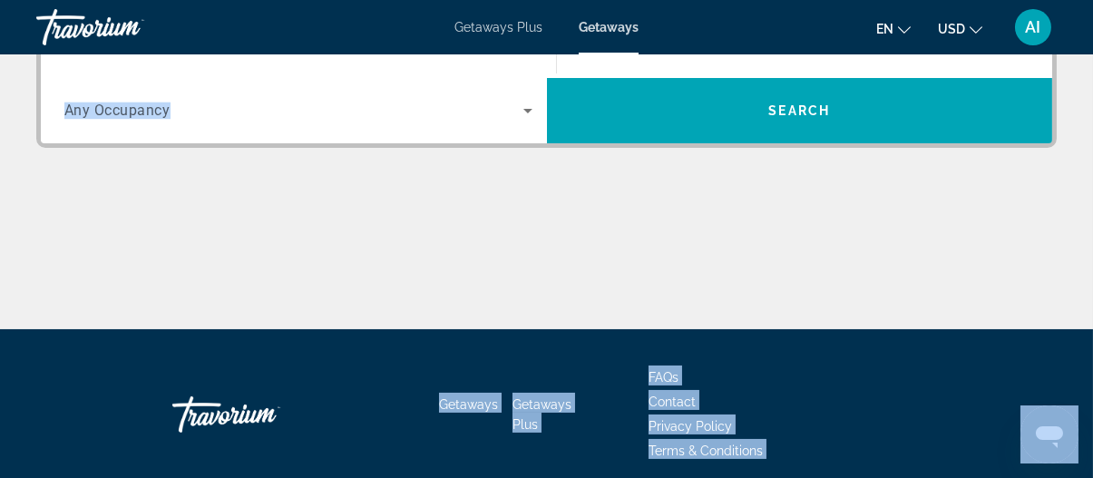
scroll to position [533, 0]
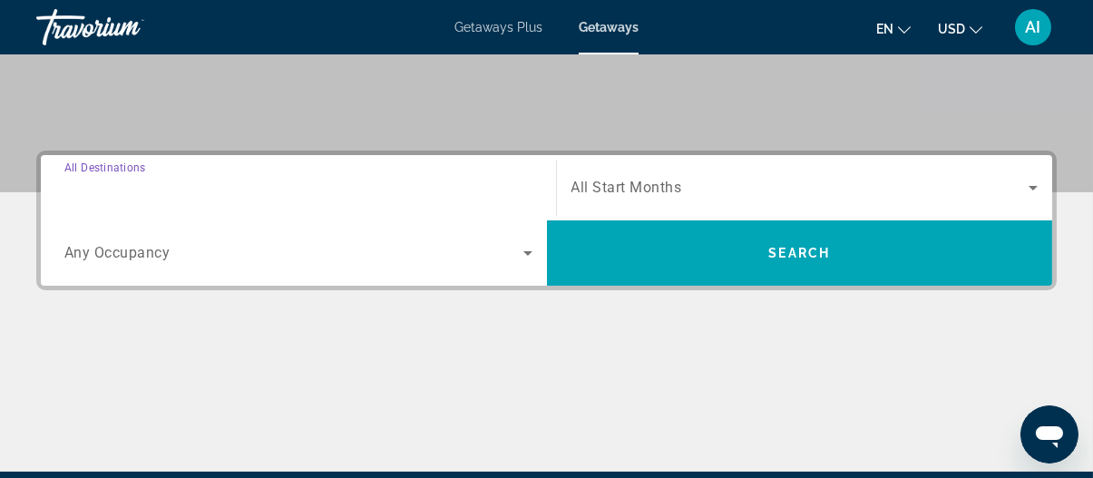
click at [202, 187] on input "Destination All Destinations" at bounding box center [298, 189] width 468 height 22
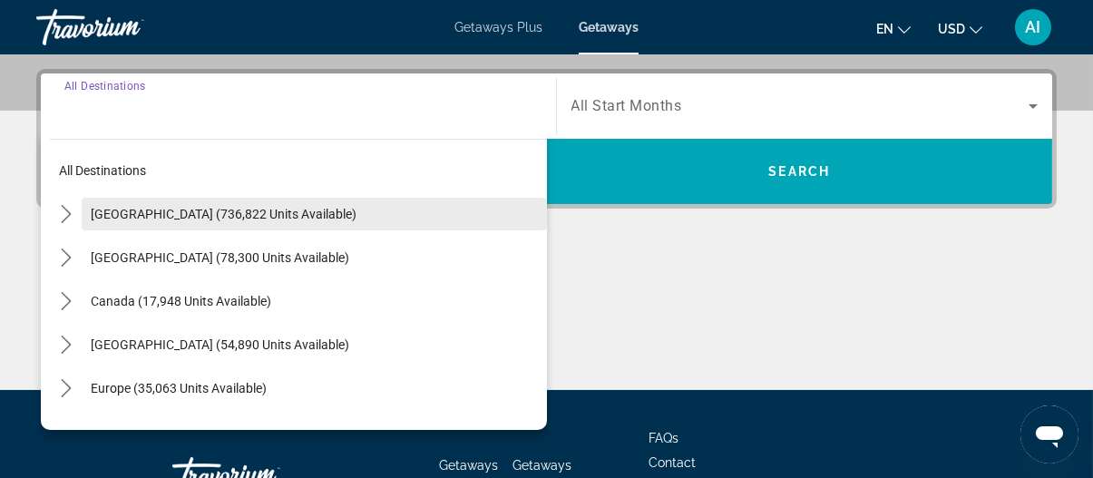
scroll to position [443, 0]
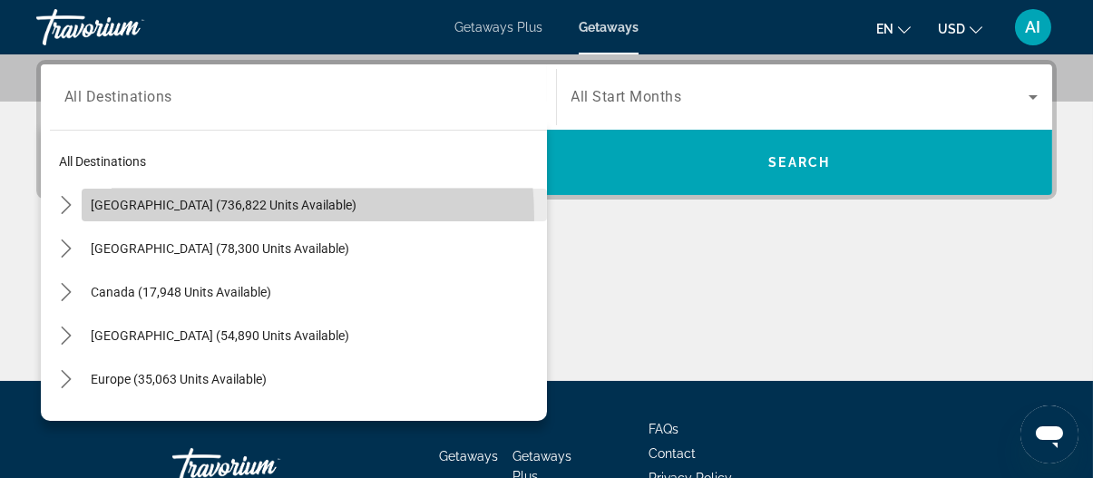
click at [207, 217] on span "Select destination: United States (736,822 units available)" at bounding box center [314, 205] width 465 height 44
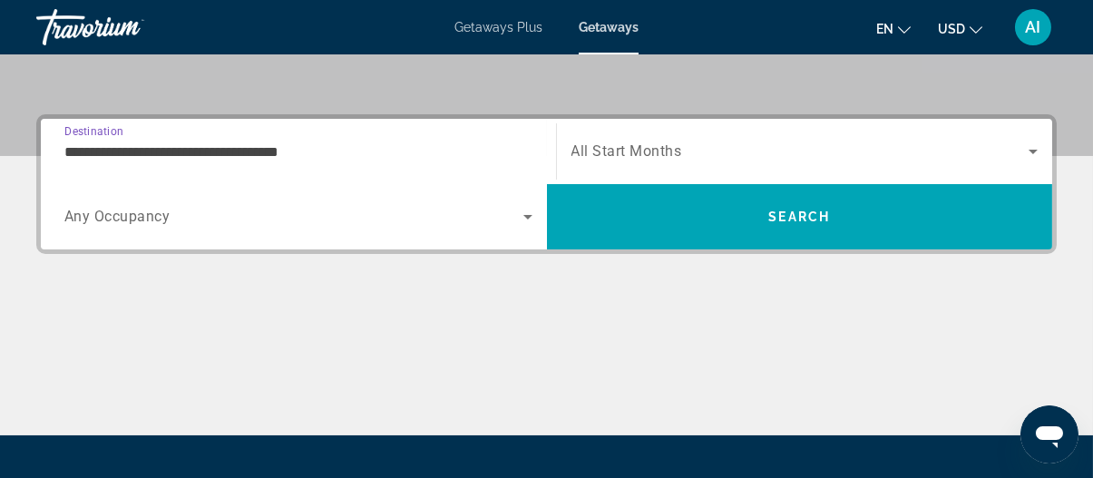
scroll to position [352, 0]
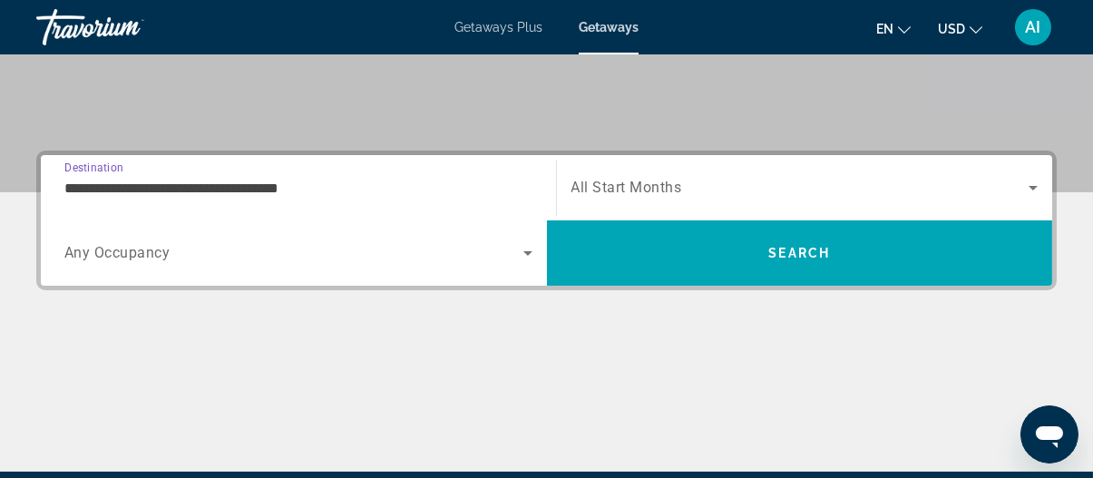
click at [298, 188] on input "**********" at bounding box center [298, 189] width 468 height 22
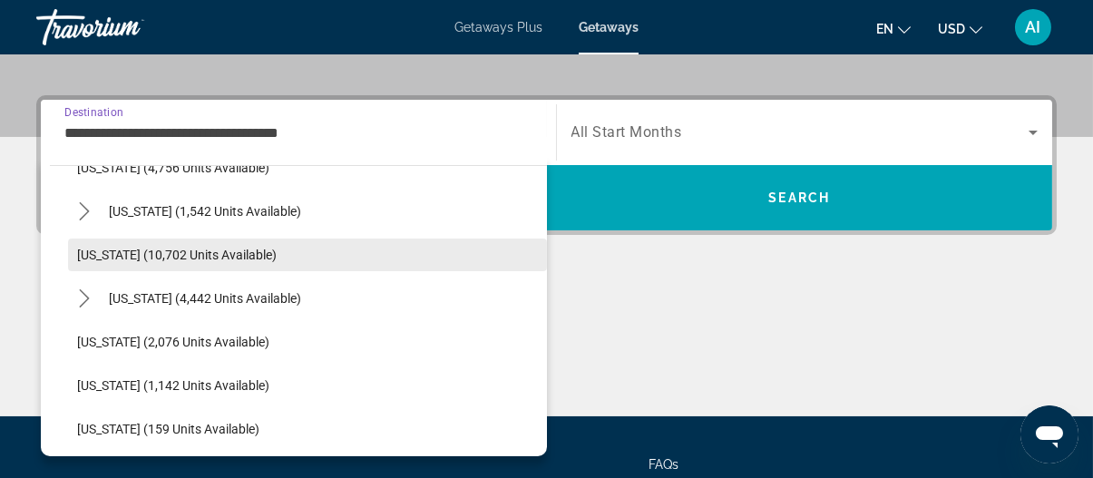
scroll to position [725, 0]
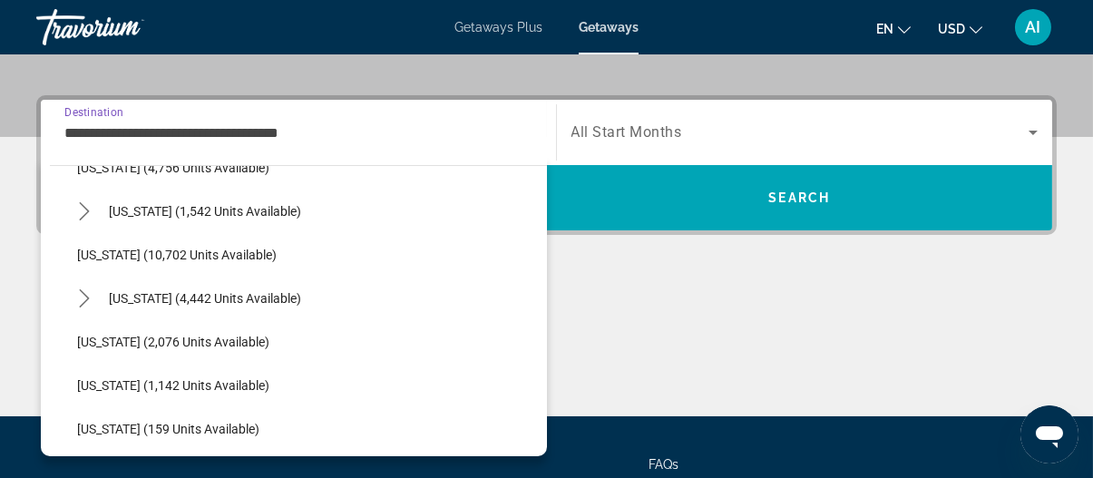
click at [195, 256] on span "[US_STATE] (10,702 units available)" at bounding box center [177, 255] width 200 height 15
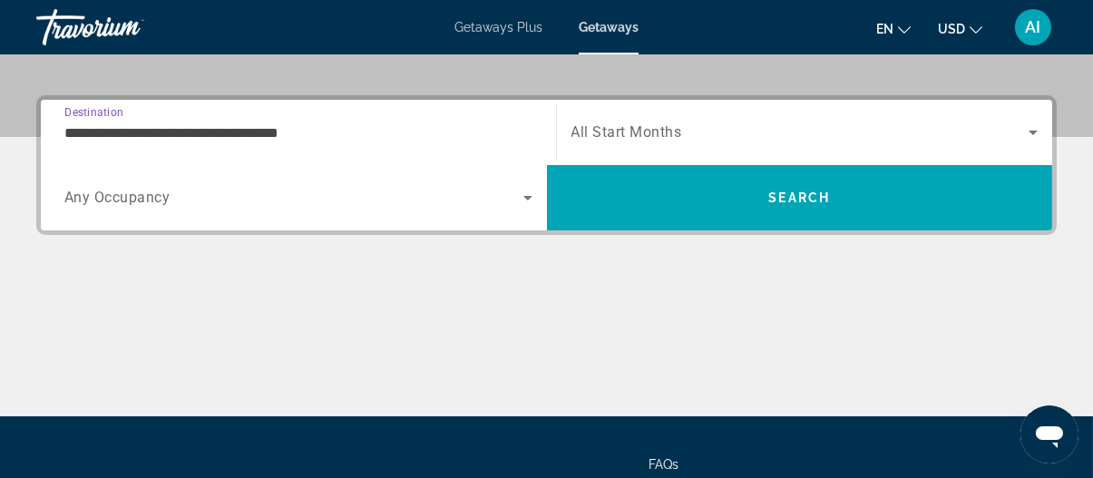
type input "**********"
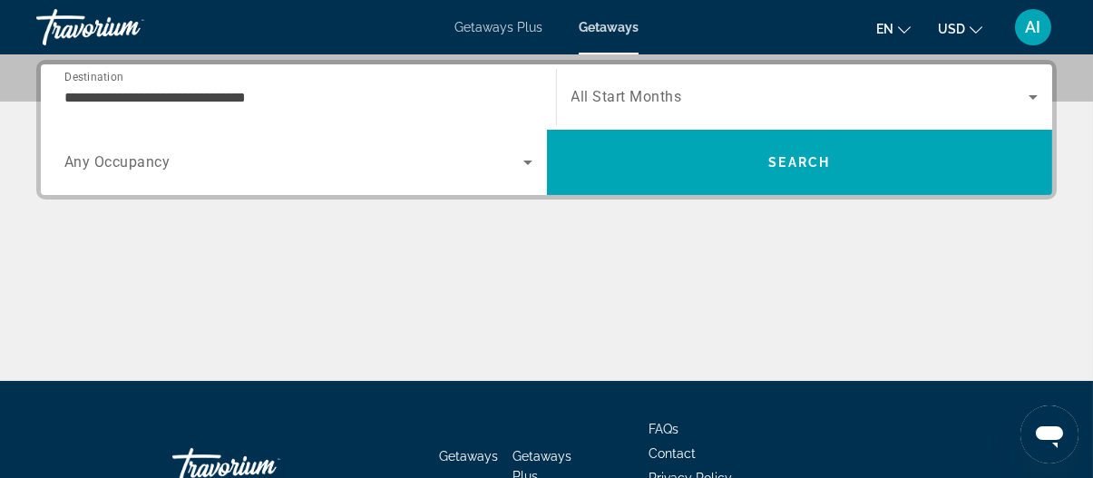
click at [131, 164] on span "Any Occupancy" at bounding box center [117, 162] width 106 height 17
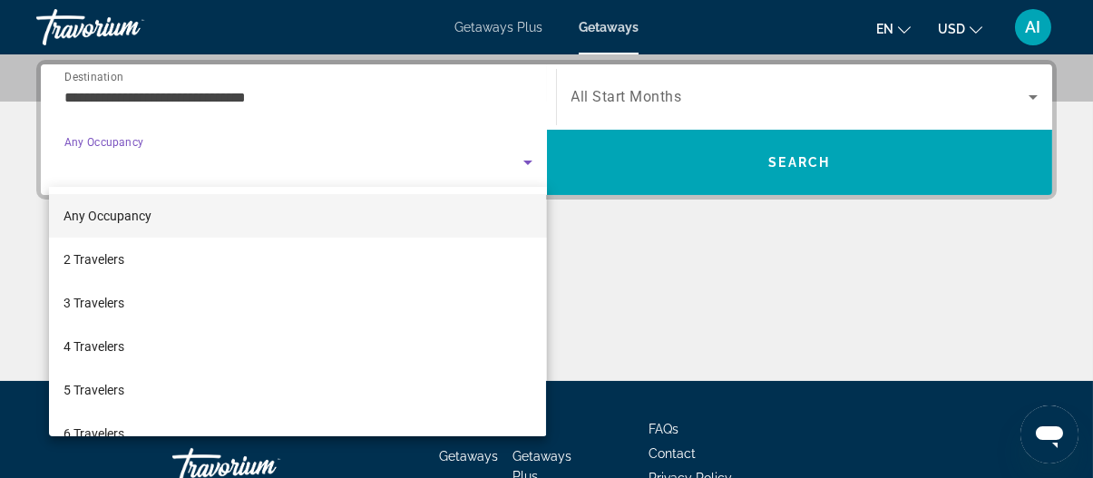
click at [161, 142] on div at bounding box center [546, 239] width 1093 height 478
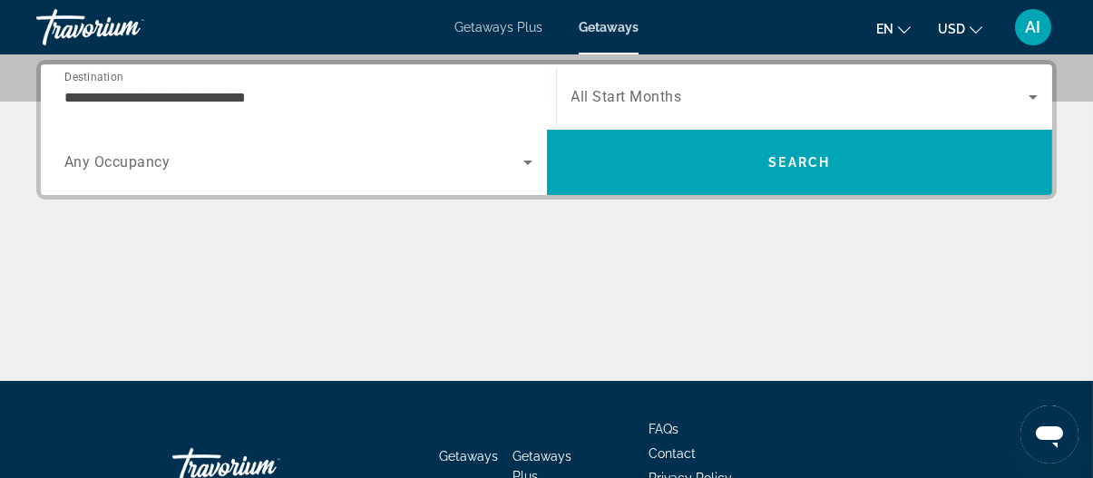
click at [623, 79] on div "Search widget" at bounding box center [804, 97] width 467 height 51
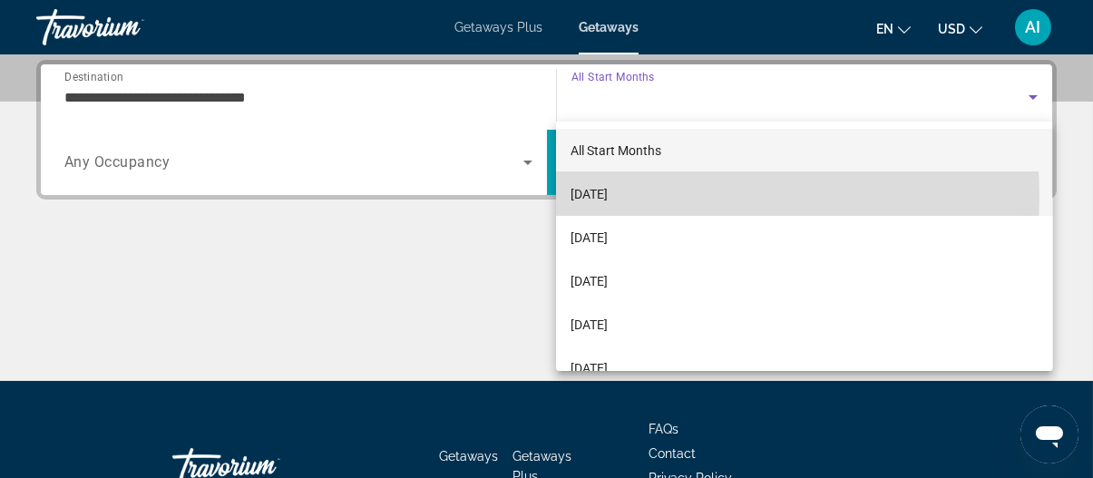
click at [608, 196] on span "[DATE]" at bounding box center [588, 194] width 37 height 22
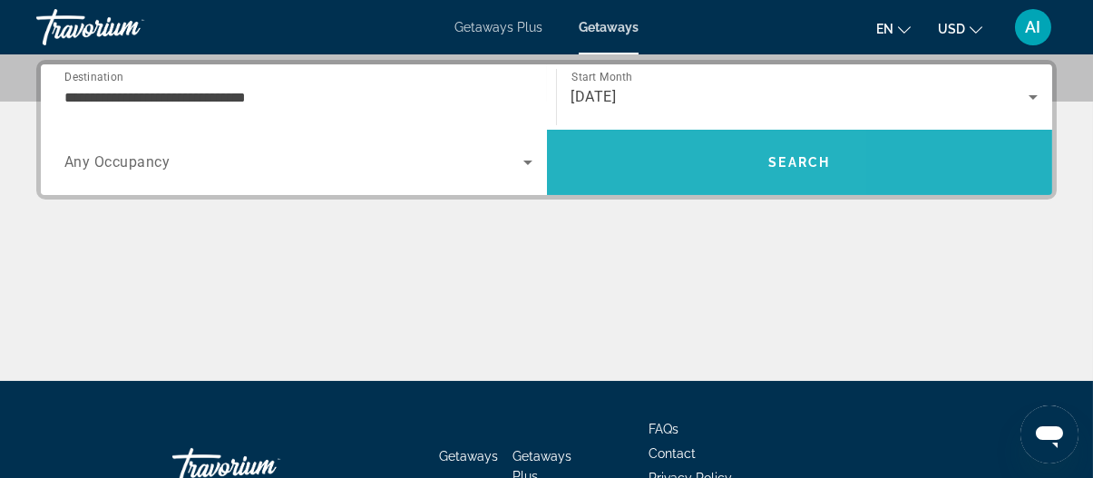
click at [615, 145] on span "Search" at bounding box center [800, 163] width 506 height 44
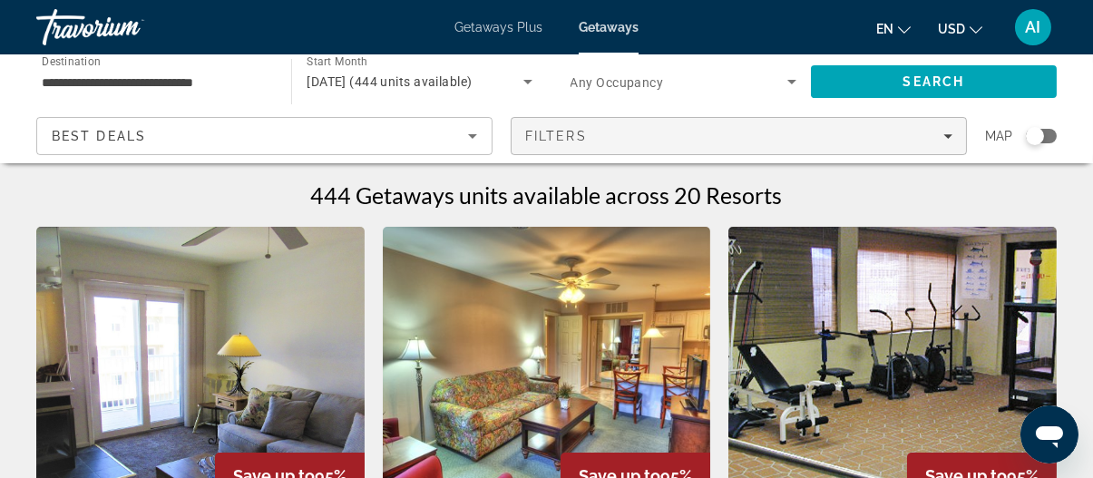
click at [609, 136] on div "Filters" at bounding box center [738, 136] width 427 height 15
click at [603, 136] on div "Filters" at bounding box center [738, 136] width 427 height 15
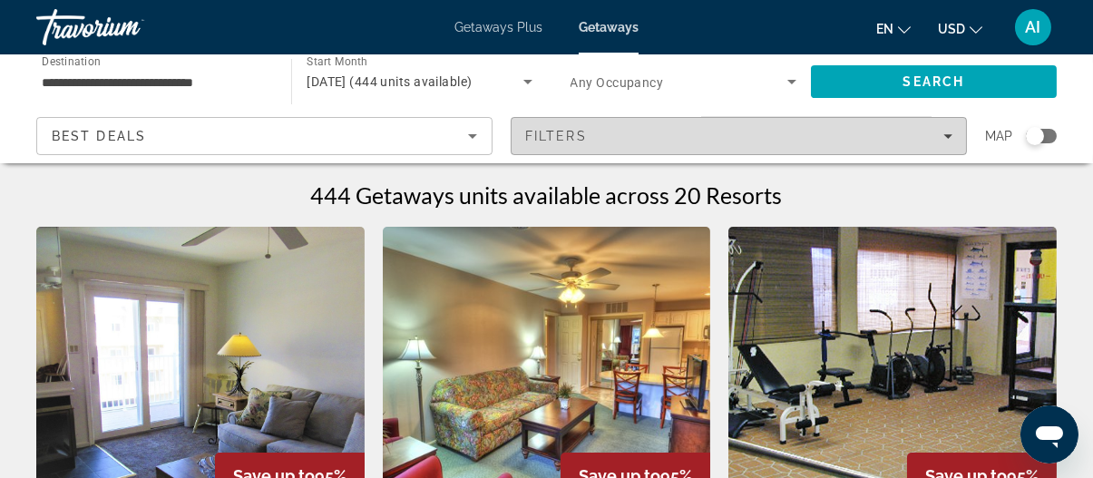
click at [603, 136] on div "Filters" at bounding box center [738, 136] width 427 height 15
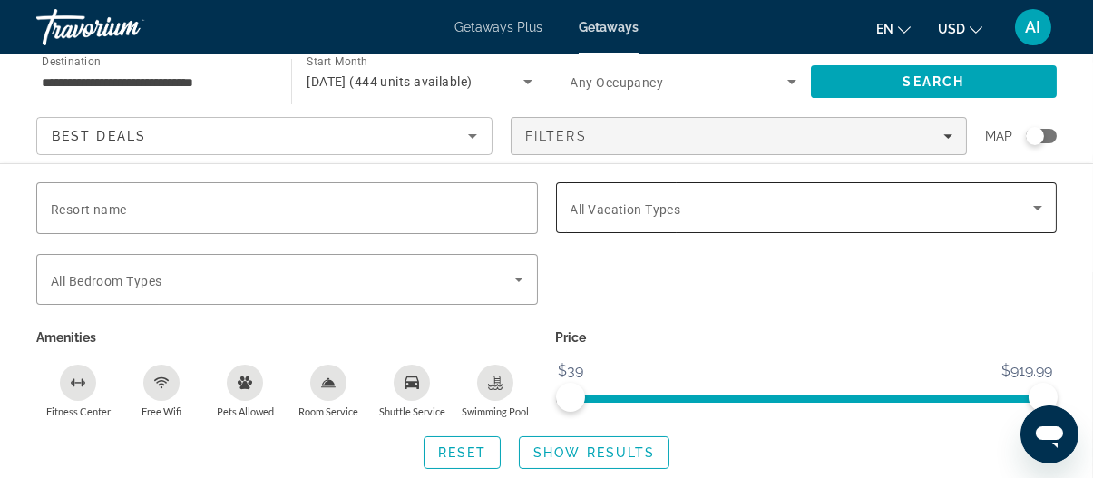
click at [621, 202] on span "All Vacation Types" at bounding box center [625, 209] width 111 height 15
click at [621, 200] on body "**********" at bounding box center [546, 239] width 1093 height 478
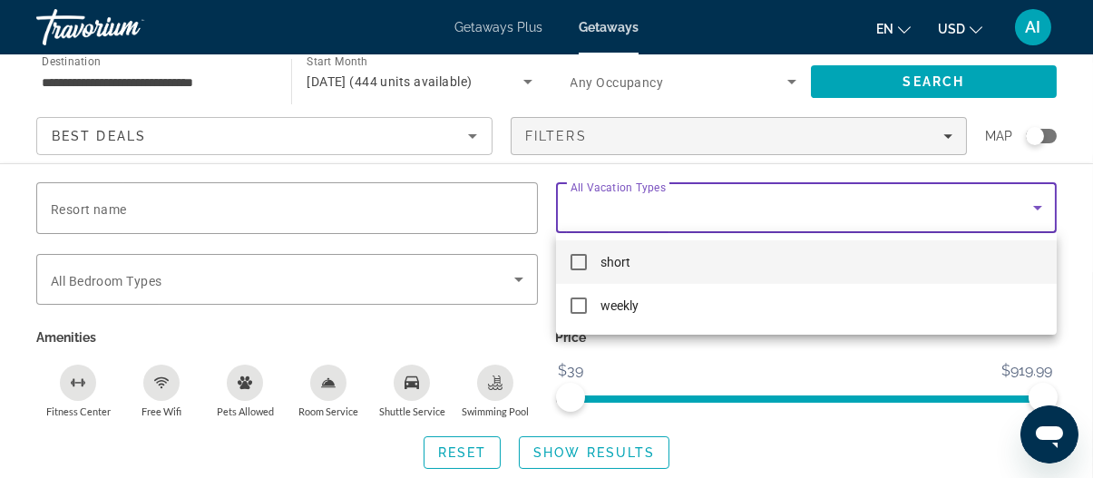
click at [622, 200] on div at bounding box center [546, 239] width 1093 height 478
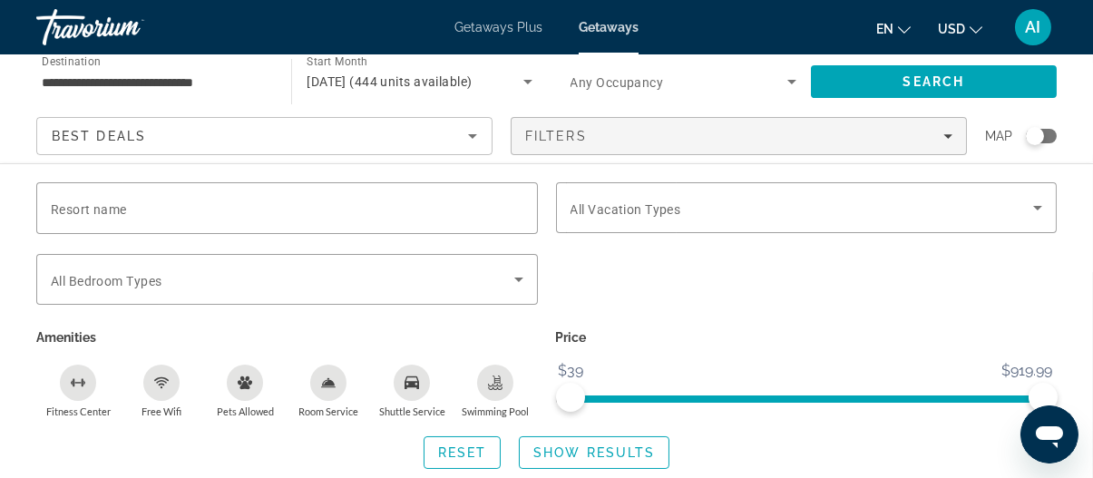
scroll to position [181, 0]
click at [650, 227] on div "Search widget" at bounding box center [806, 207] width 472 height 51
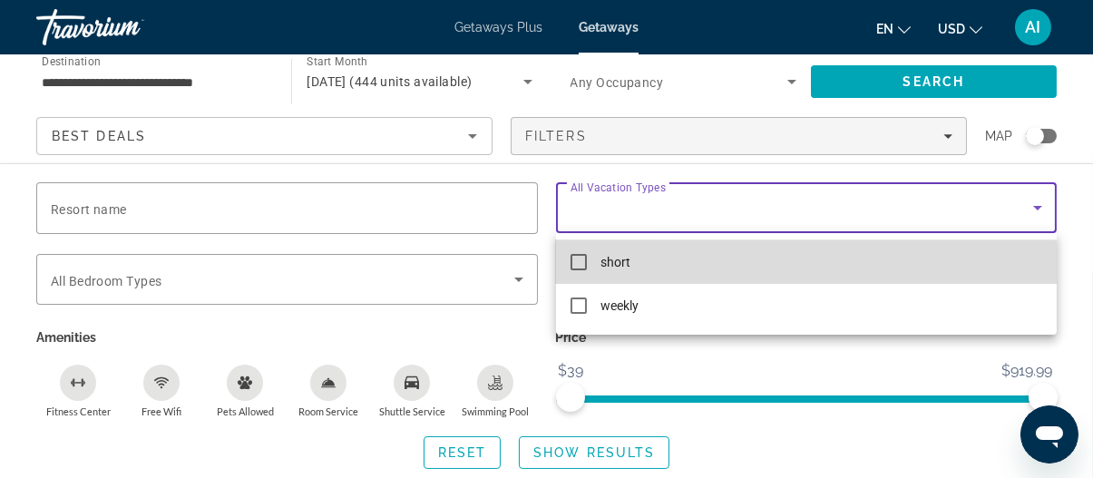
click at [628, 268] on span "short" at bounding box center [616, 262] width 30 height 22
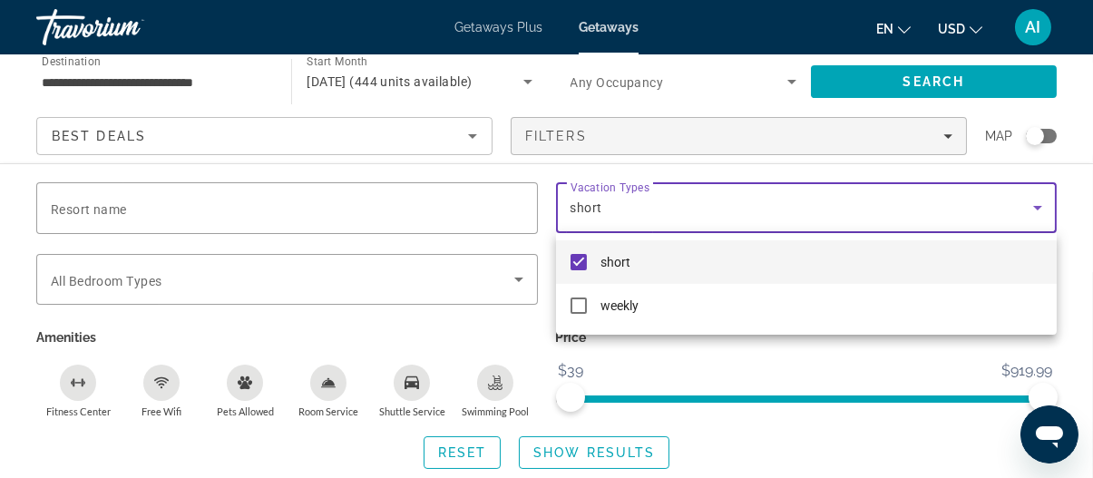
click at [647, 349] on div at bounding box center [546, 239] width 1093 height 478
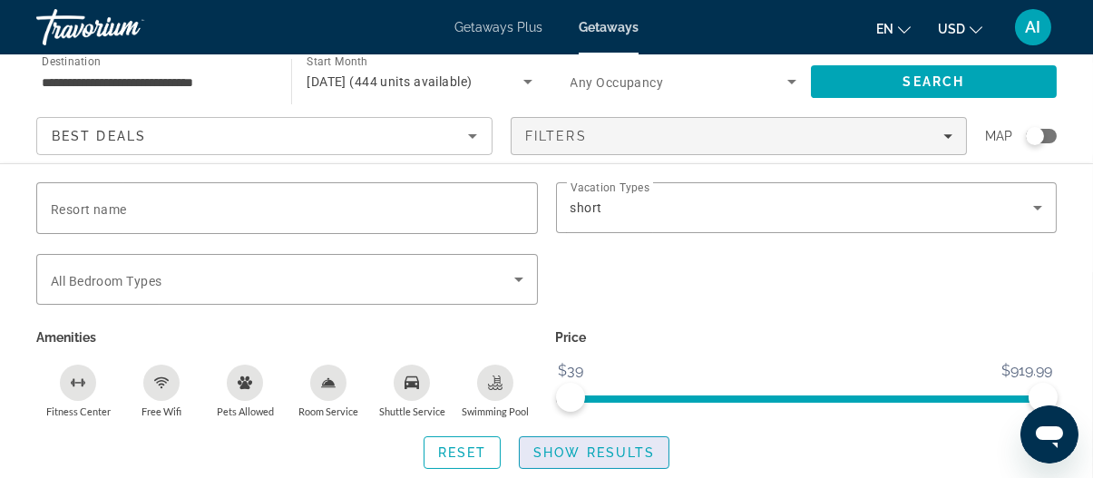
click at [561, 446] on span "Show Results" at bounding box center [594, 452] width 122 height 15
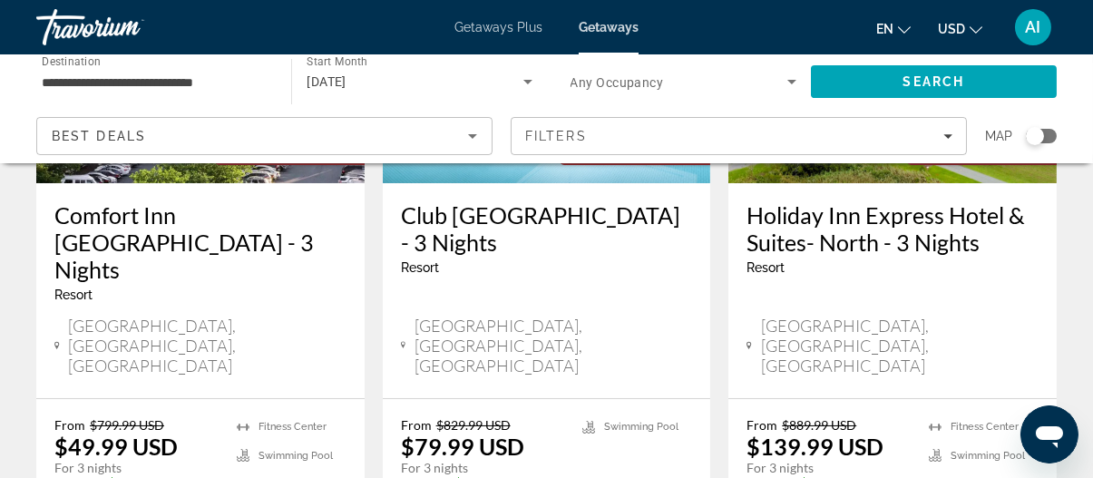
scroll to position [272, 0]
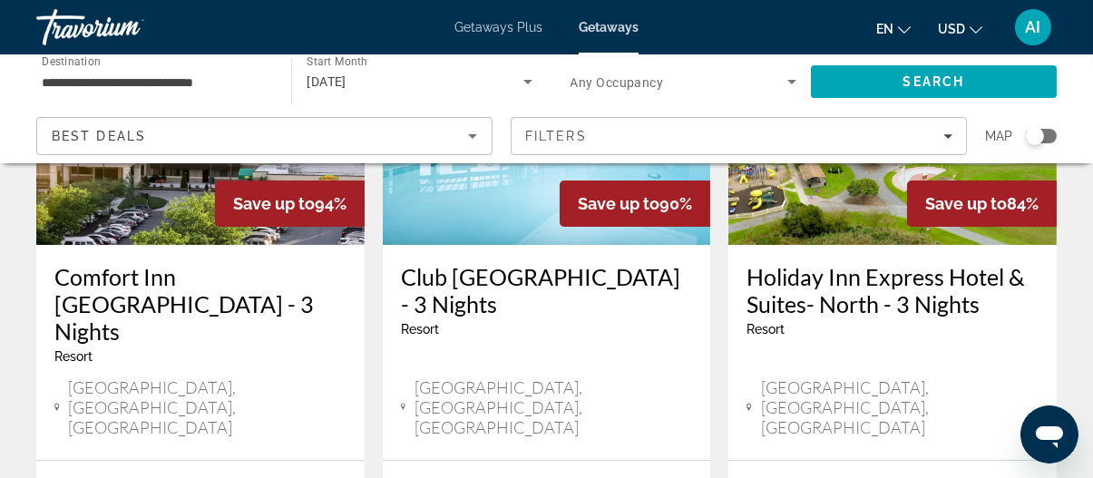
click at [478, 238] on img "Main content" at bounding box center [547, 100] width 328 height 290
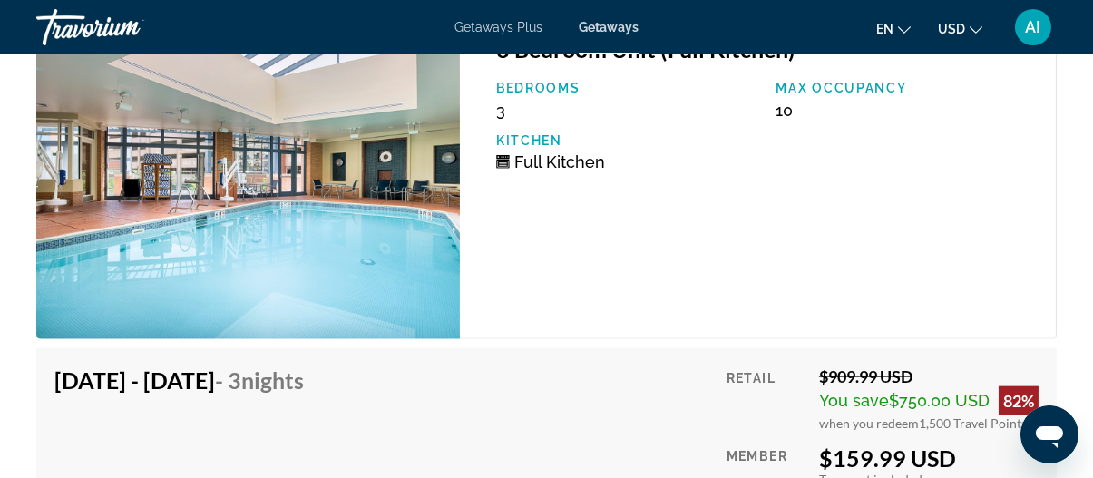
scroll to position [4625, 0]
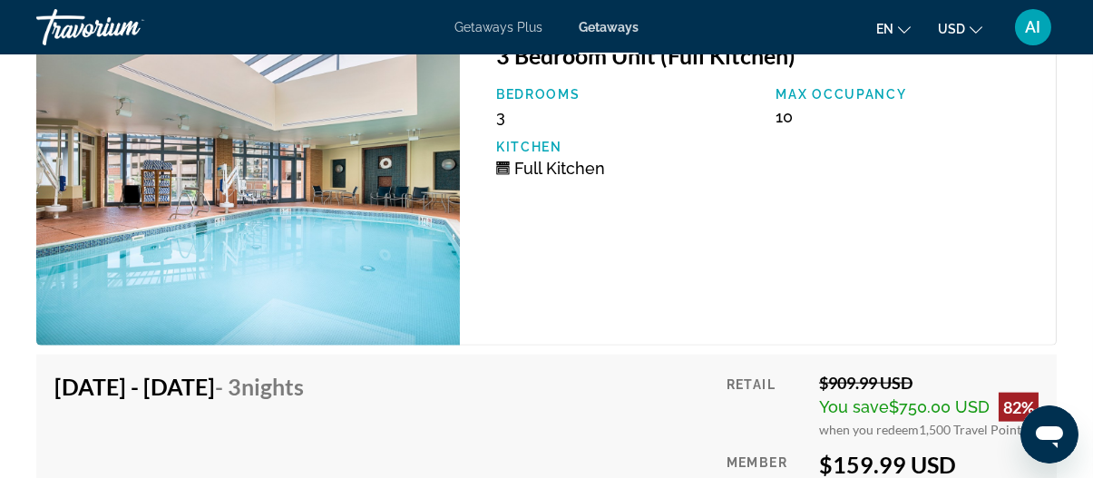
click at [1012, 477] on div "Taxes included Taxes not included" at bounding box center [928, 485] width 219 height 15
click at [1034, 423] on icon "Open messaging window" at bounding box center [1048, 433] width 33 height 33
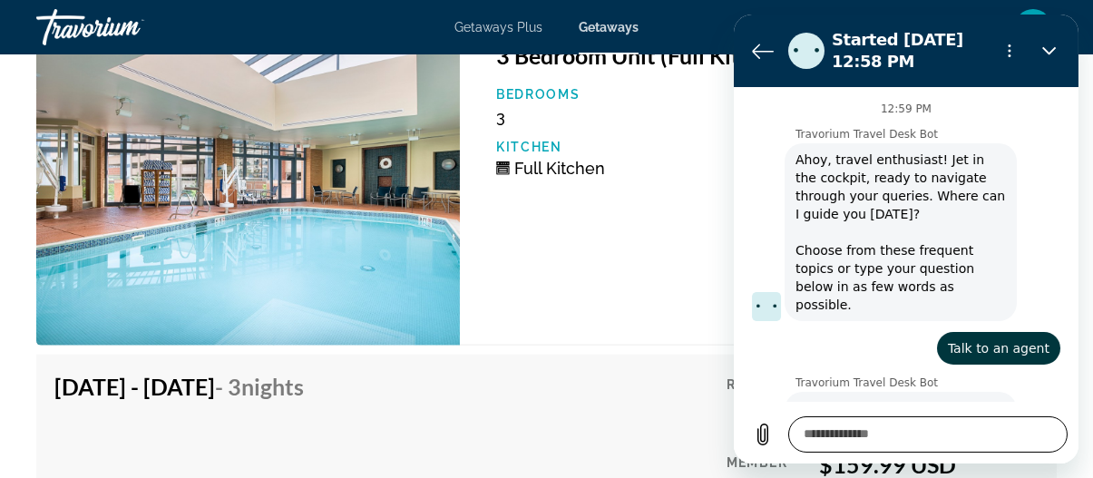
scroll to position [199, 0]
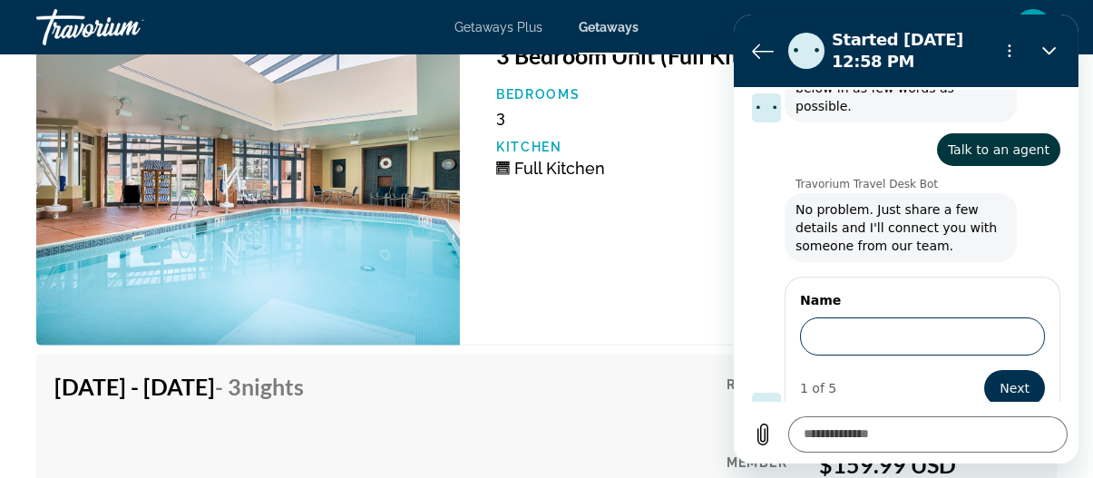
click at [839, 317] on input "Name" at bounding box center [921, 336] width 245 height 38
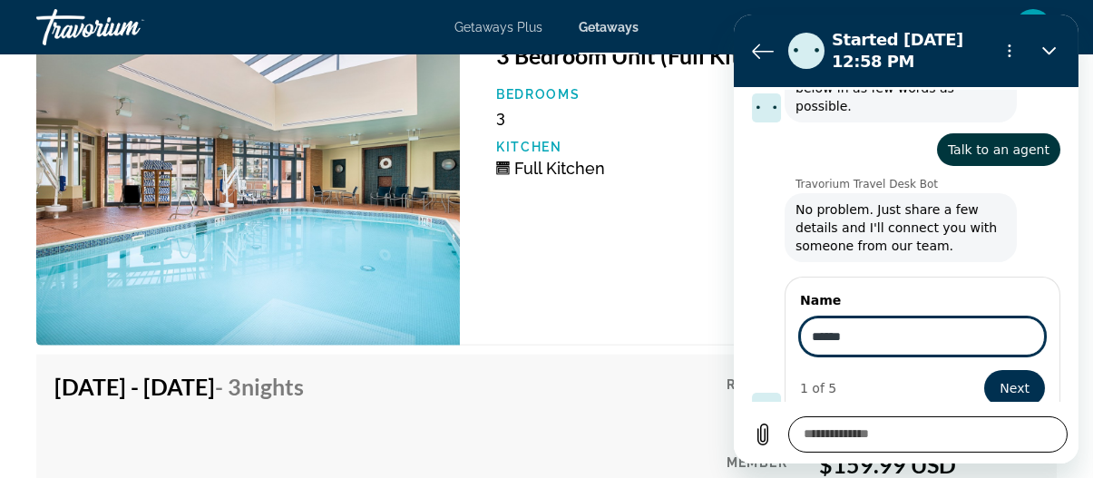
type input "******"
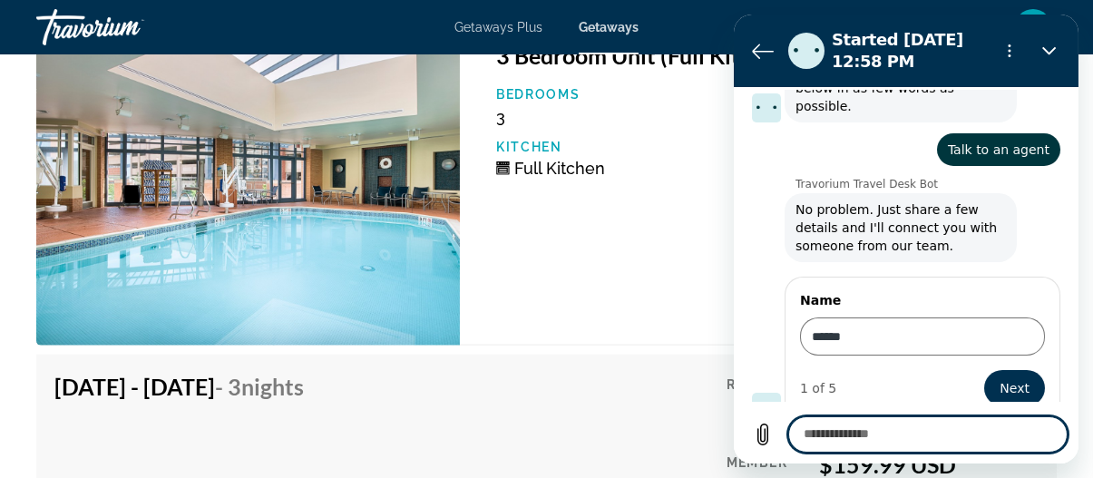
click at [823, 424] on textarea at bounding box center [926, 434] width 279 height 36
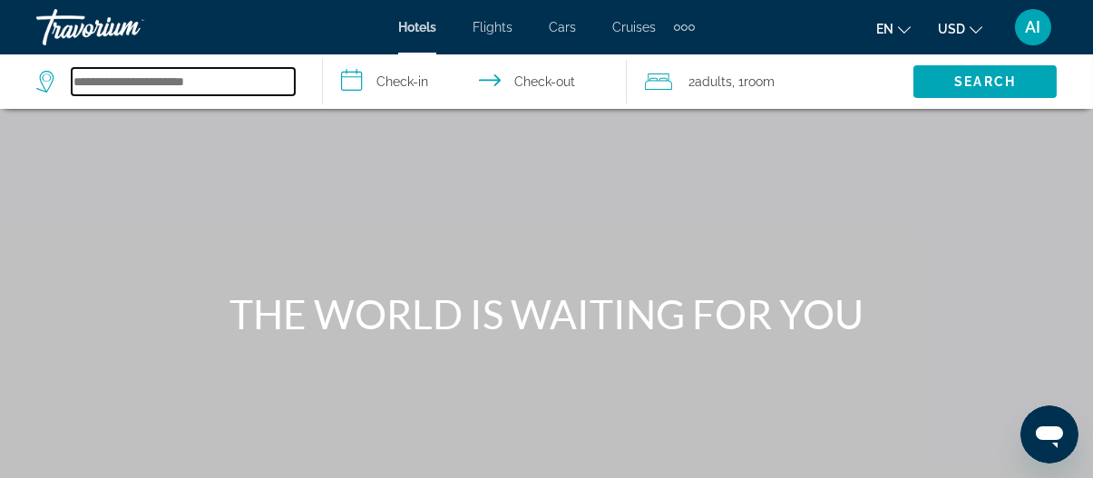
click at [181, 94] on div "Search widget" at bounding box center [170, 81] width 268 height 54
click at [182, 86] on input "Search hotel destination" at bounding box center [183, 81] width 223 height 27
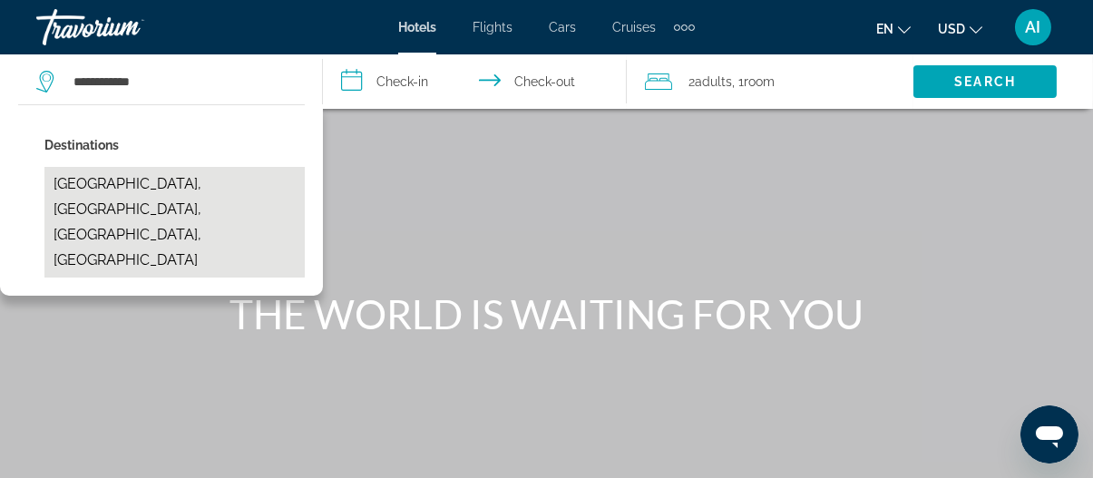
click at [107, 193] on button "Hyattsville, College Park, MD, United States" at bounding box center [174, 222] width 260 height 111
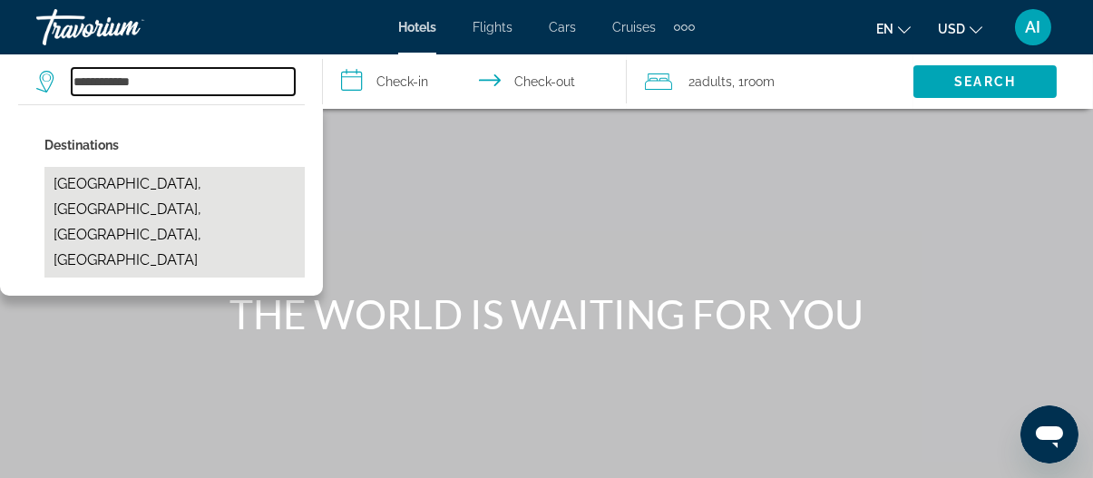
type input "**********"
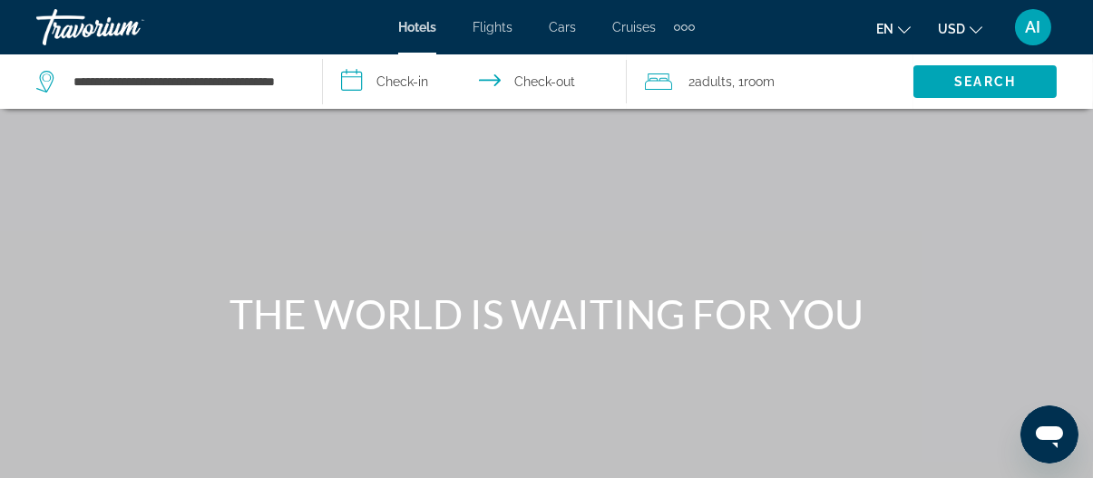
click at [423, 90] on input "**********" at bounding box center [479, 84] width 312 height 60
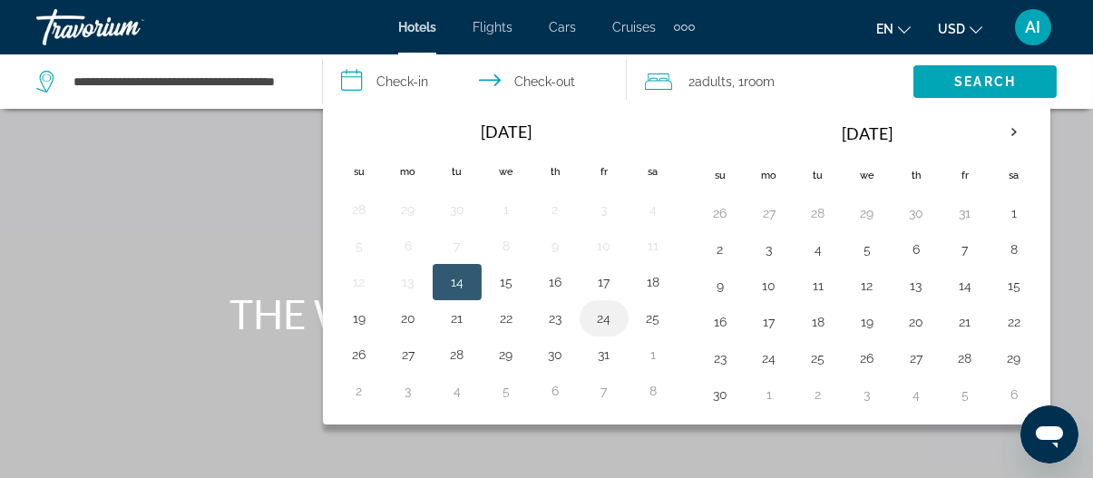
click at [605, 320] on button "24" at bounding box center [603, 318] width 29 height 25
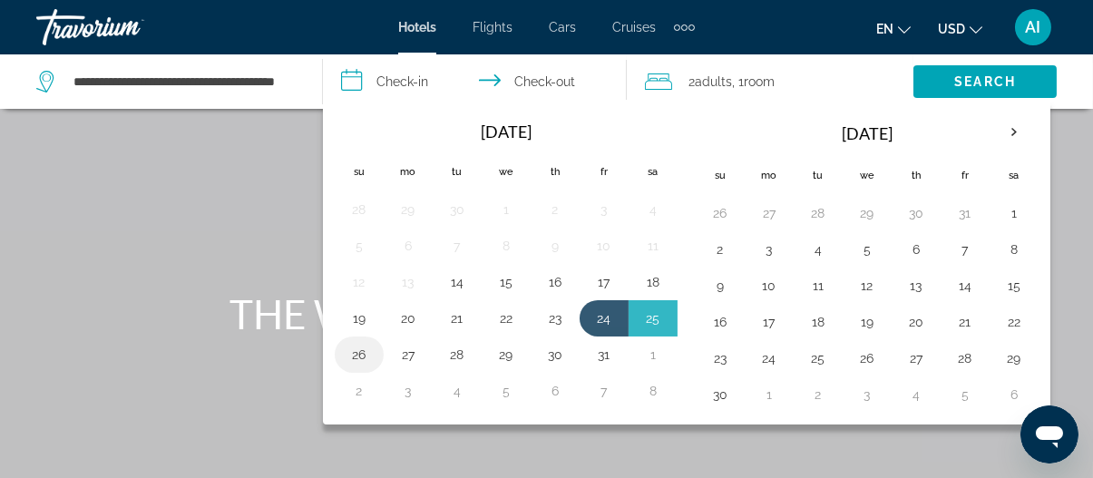
click at [368, 353] on button "26" at bounding box center [359, 354] width 29 height 25
type input "**********"
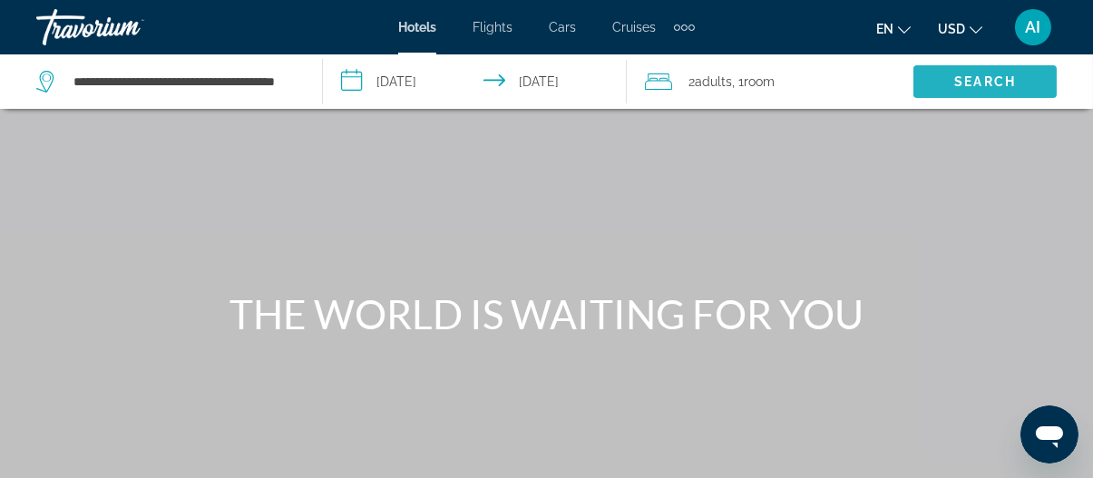
click at [971, 92] on span "Search" at bounding box center [984, 82] width 143 height 44
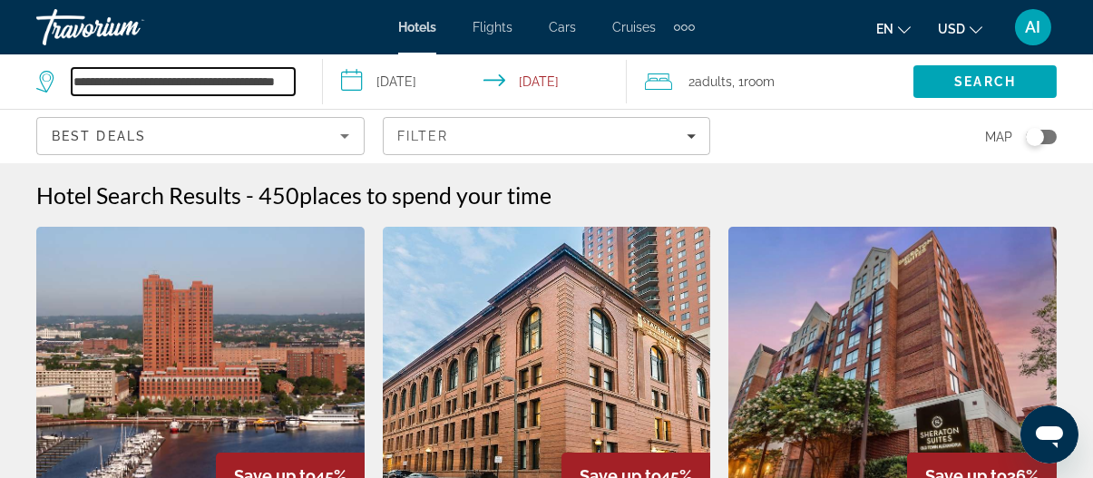
click at [245, 75] on input "**********" at bounding box center [183, 81] width 223 height 27
click at [284, 81] on input "**********" at bounding box center [183, 81] width 223 height 27
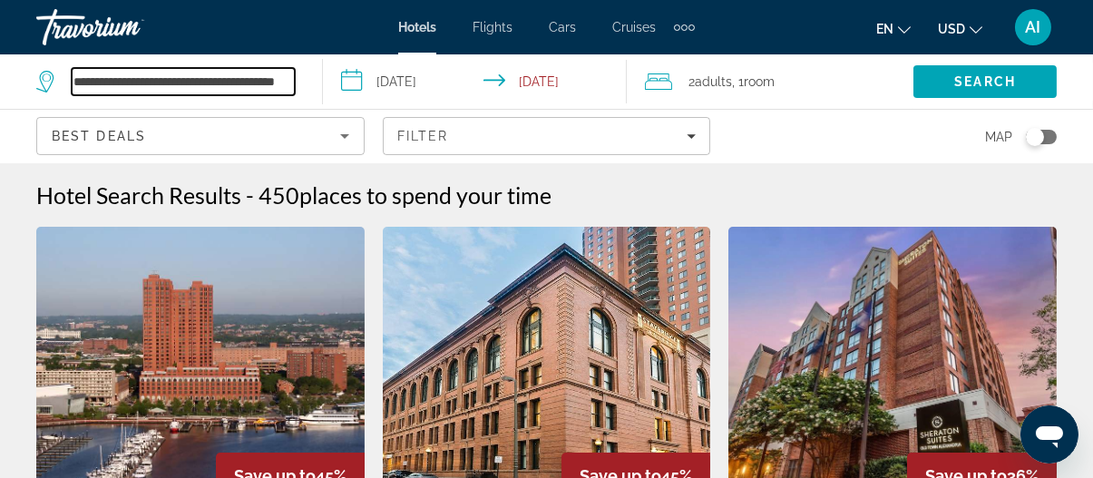
click at [284, 81] on input "**********" at bounding box center [183, 81] width 223 height 27
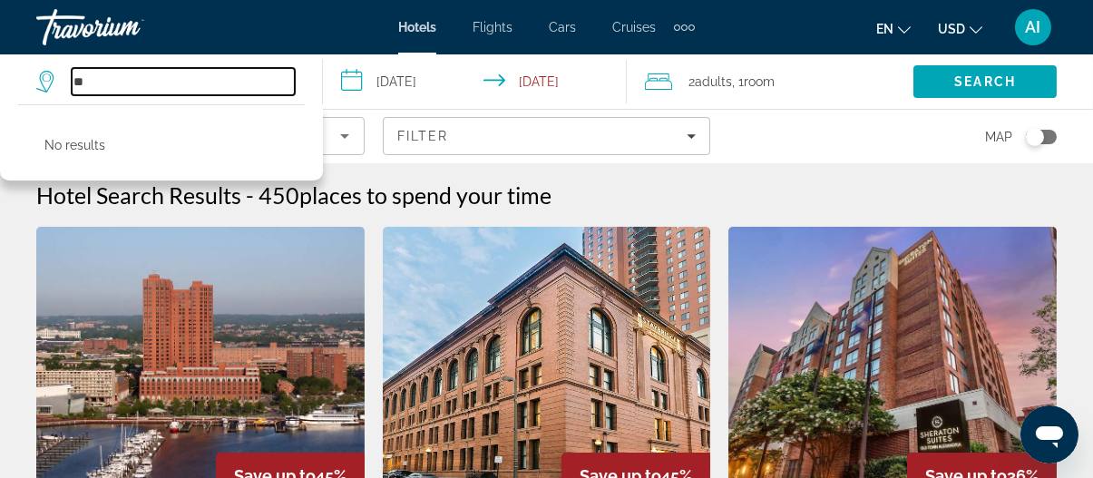
type input "*"
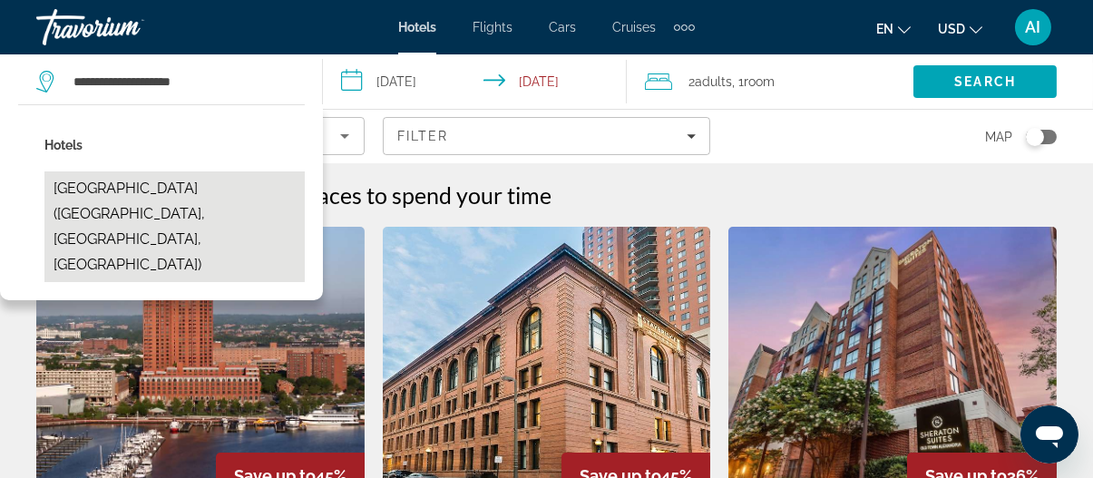
click at [137, 195] on button "College Park Marriott Hotel & Conference Center (College Park, MD, US)" at bounding box center [174, 226] width 260 height 111
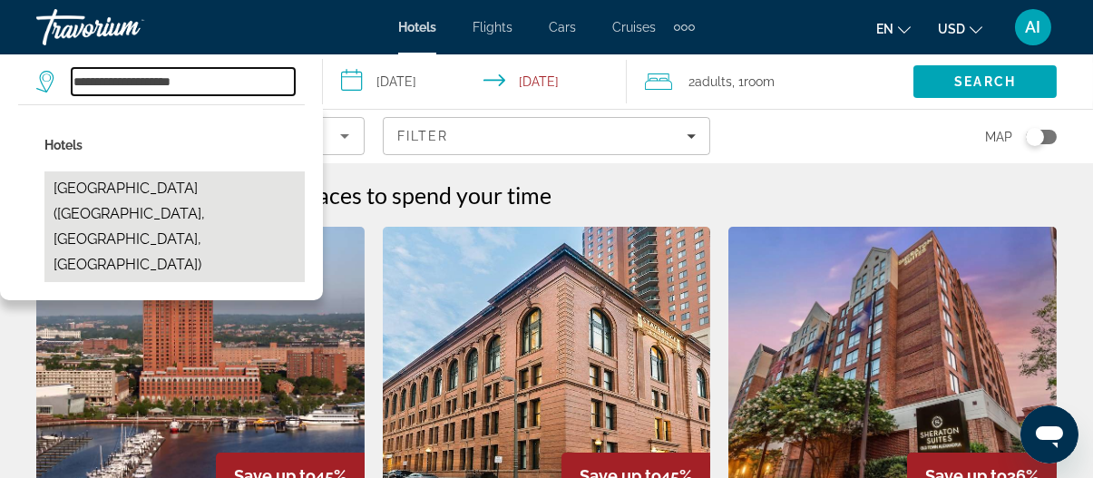
type input "**********"
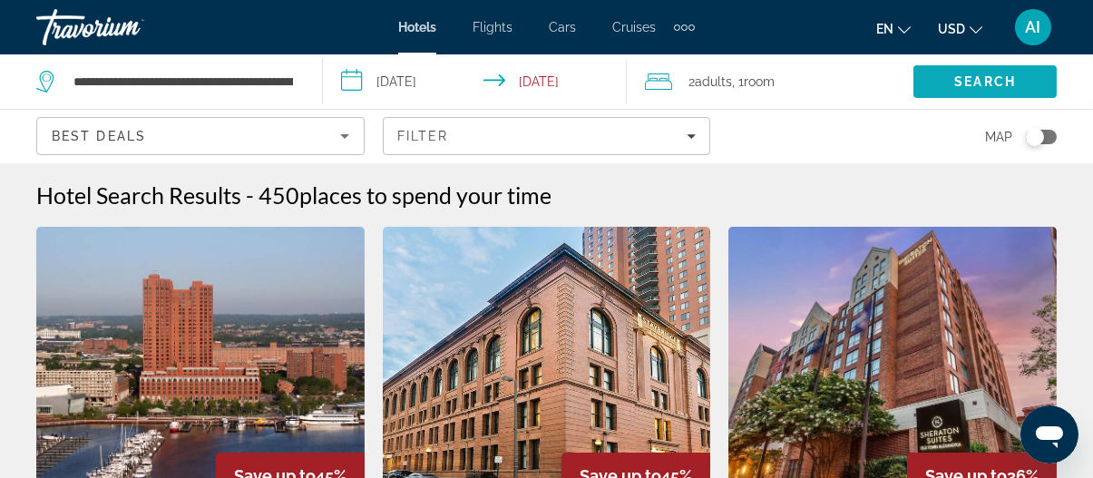
click at [934, 83] on span "Search" at bounding box center [984, 82] width 143 height 44
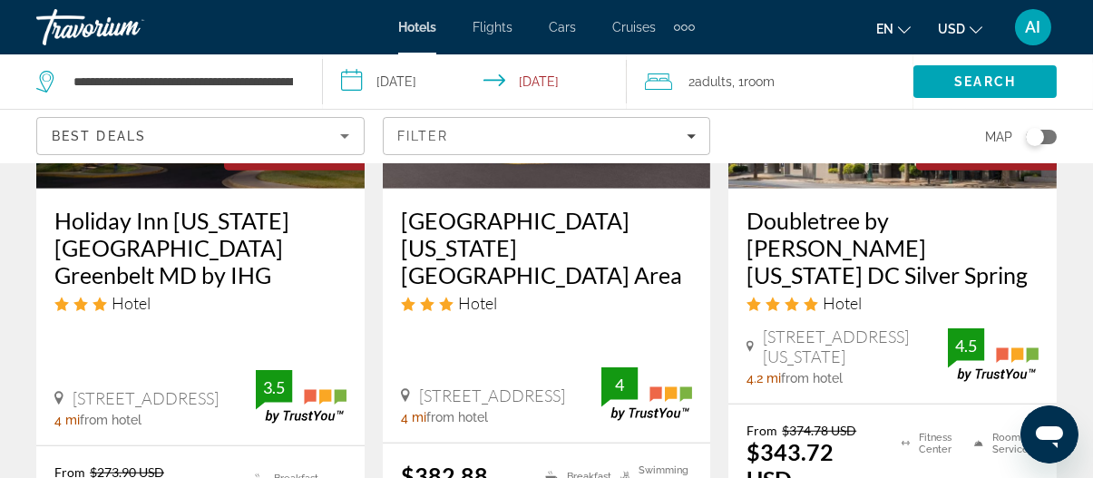
scroll to position [2472, 0]
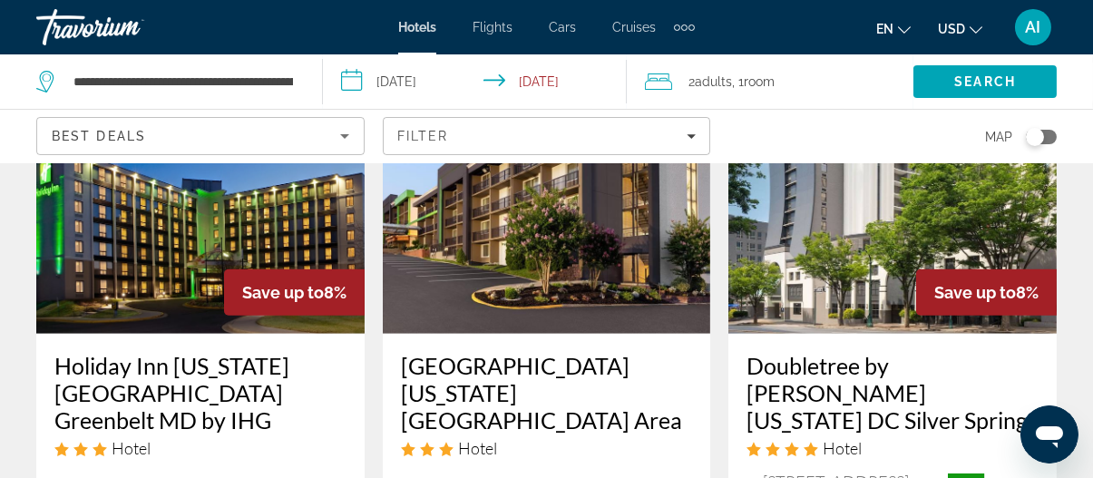
click at [551, 88] on input "**********" at bounding box center [479, 84] width 312 height 60
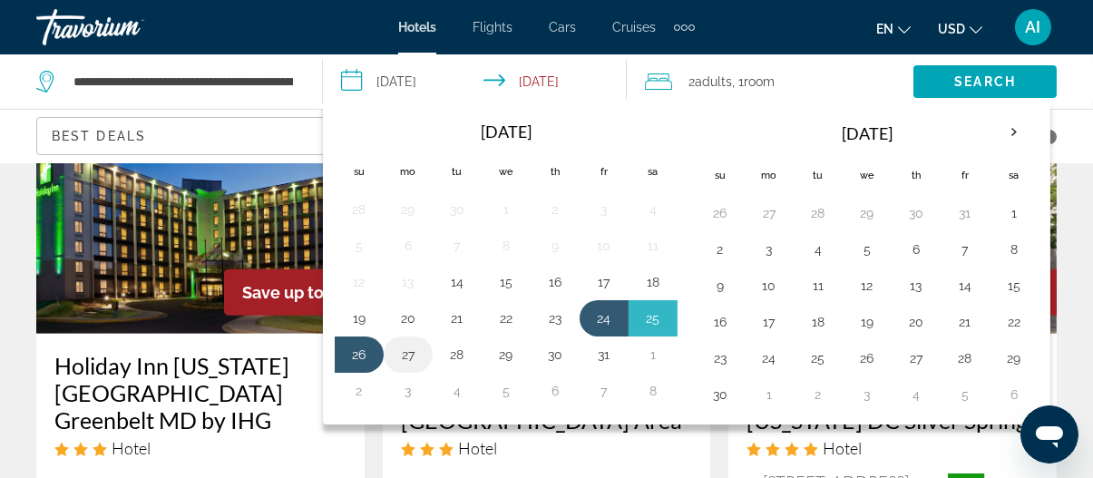
click at [402, 349] on button "27" at bounding box center [408, 354] width 29 height 25
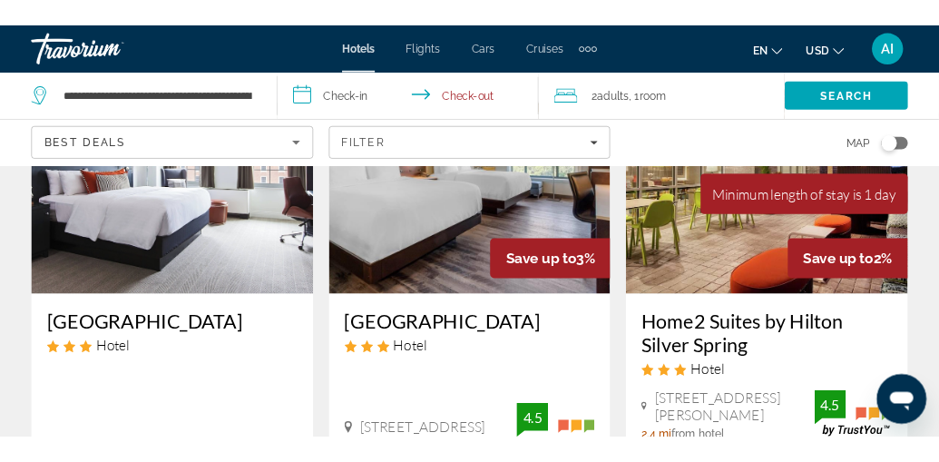
scroll to position [0, 0]
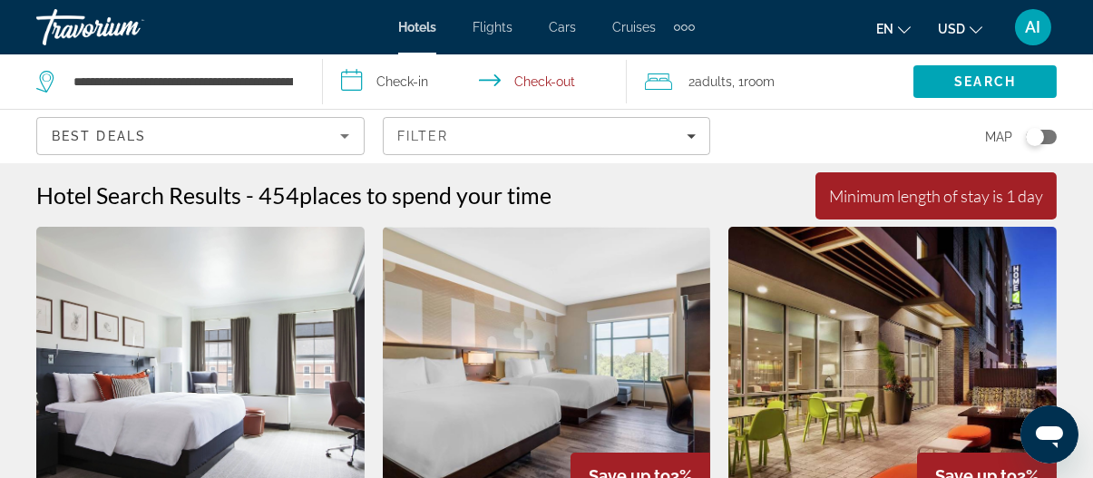
click at [550, 77] on input "**********" at bounding box center [479, 84] width 312 height 60
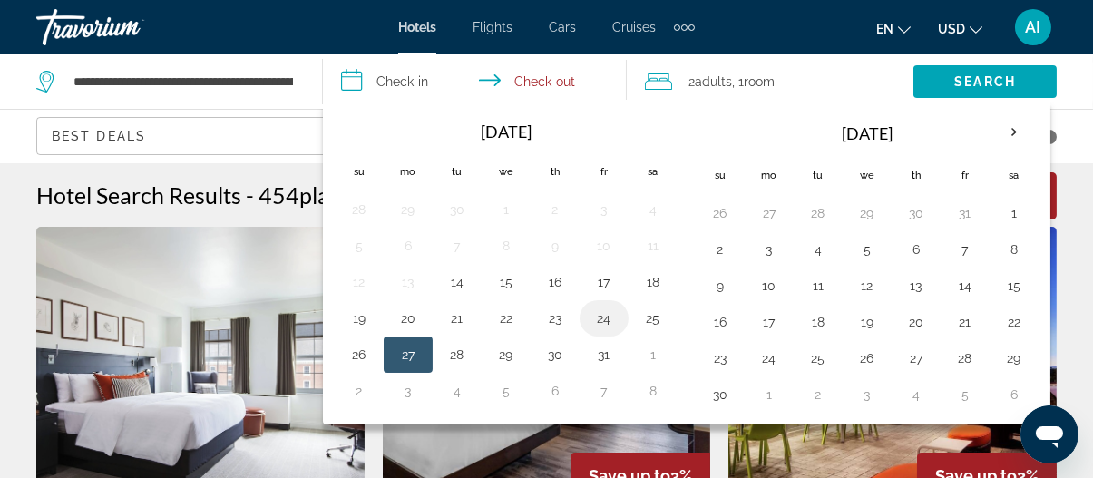
click at [594, 311] on button "24" at bounding box center [603, 318] width 29 height 25
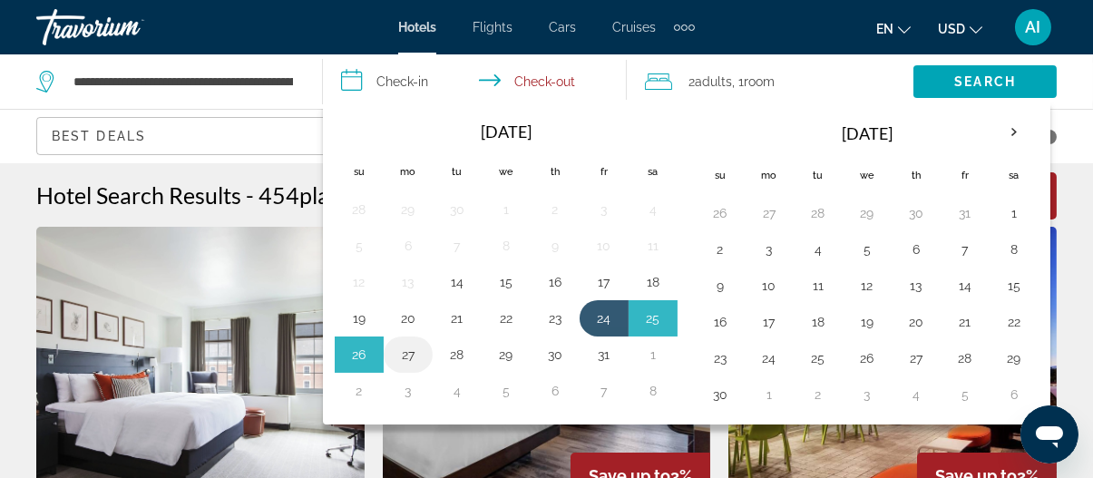
click at [408, 351] on button "27" at bounding box center [408, 354] width 29 height 25
type input "**********"
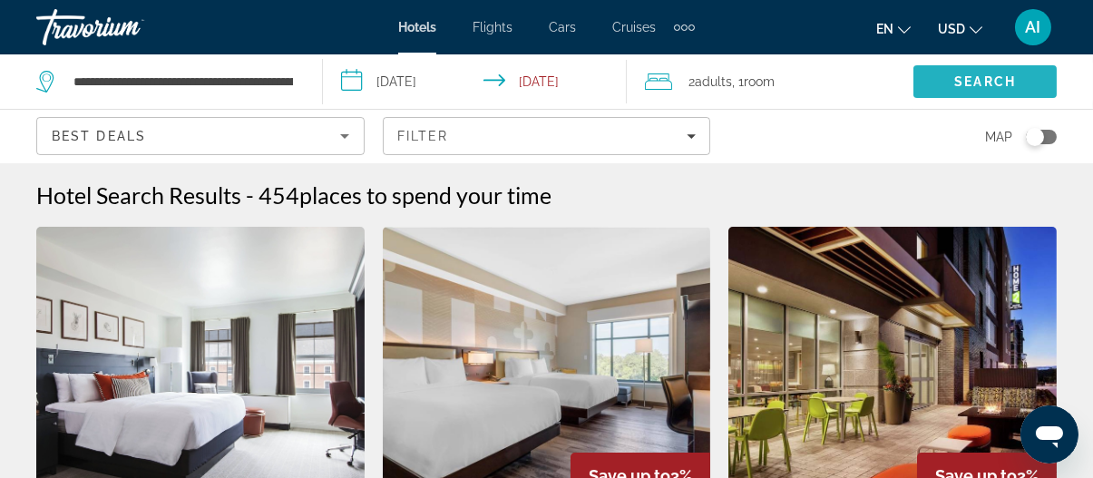
click at [948, 81] on span "Search" at bounding box center [984, 82] width 143 height 44
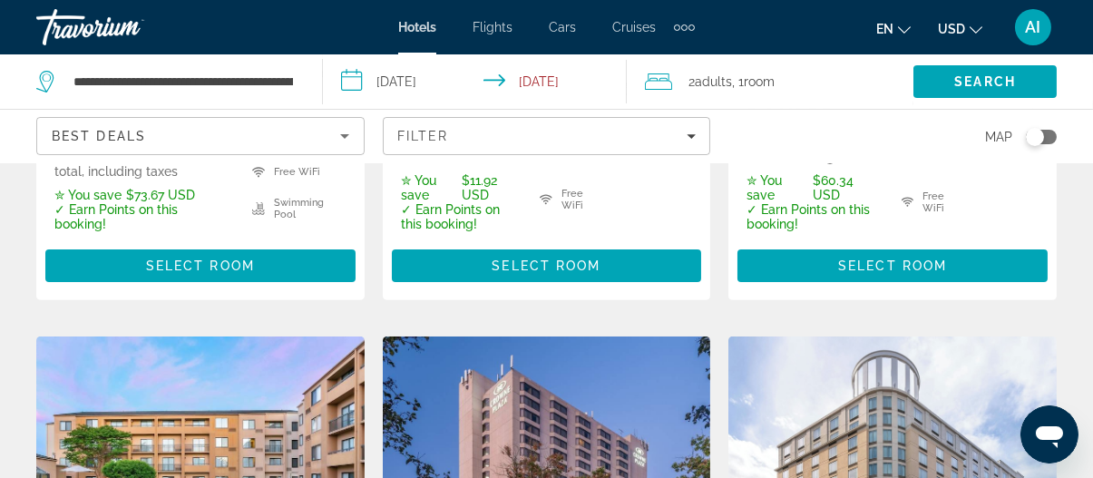
scroll to position [1387, 0]
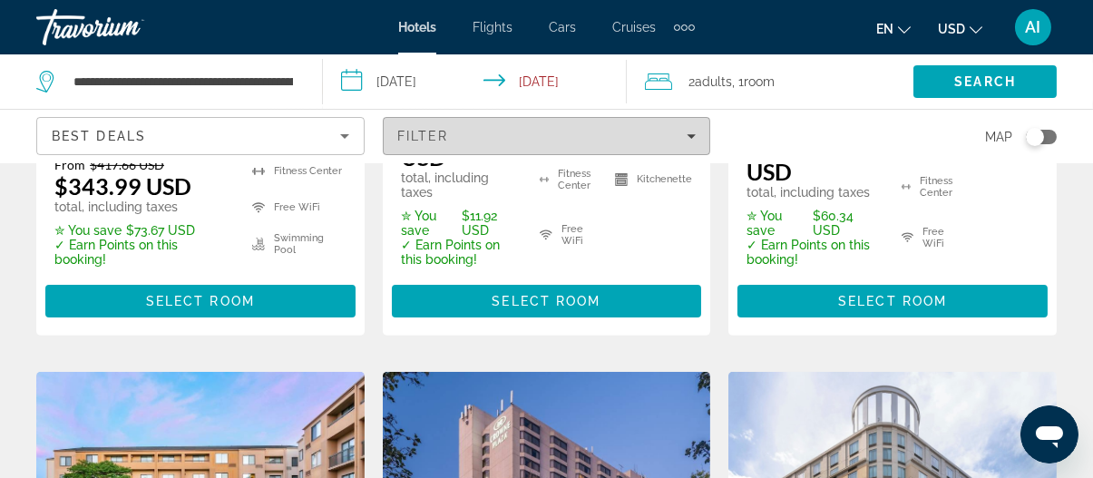
click at [514, 134] on div "Filter" at bounding box center [546, 136] width 299 height 15
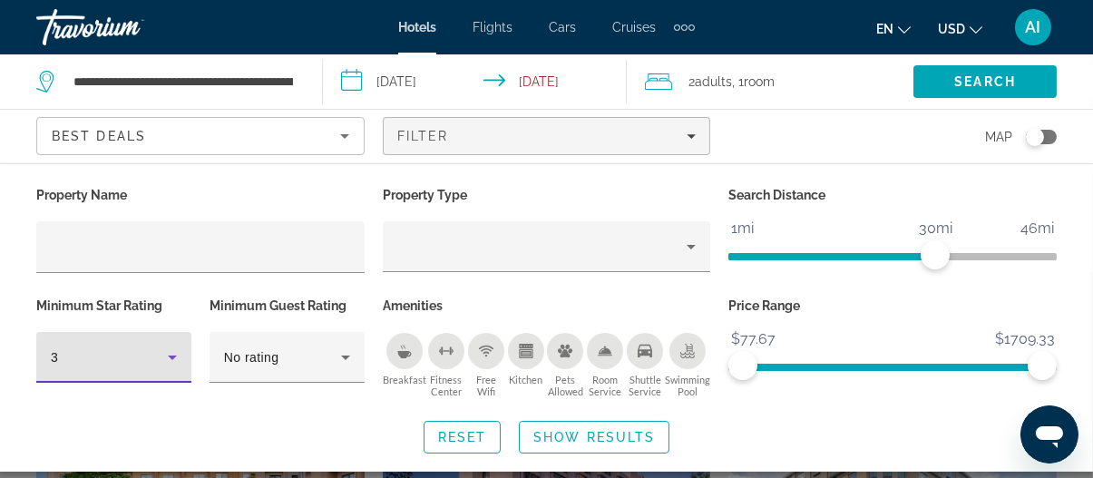
click at [73, 358] on div "3" at bounding box center [109, 357] width 117 height 22
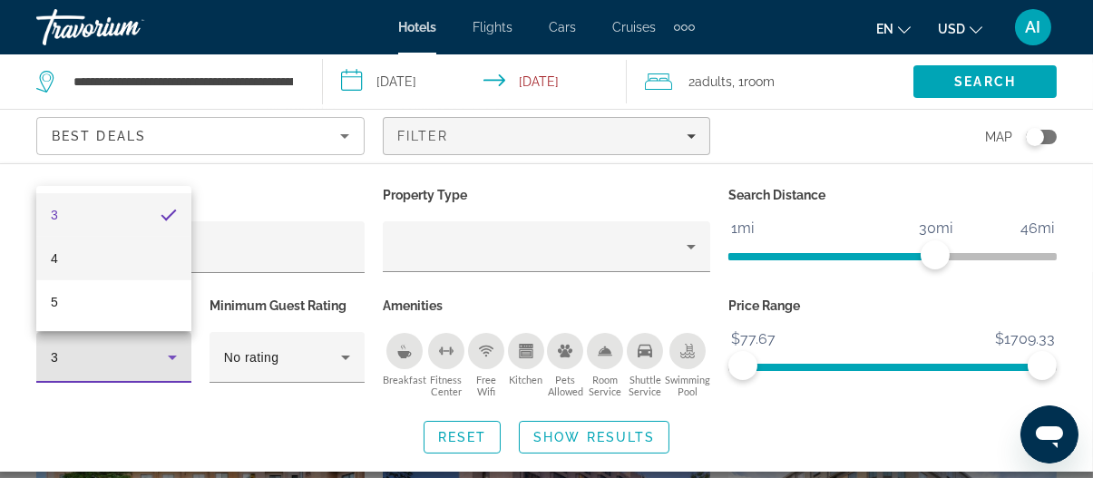
click at [73, 269] on mat-option "4" at bounding box center [113, 259] width 155 height 44
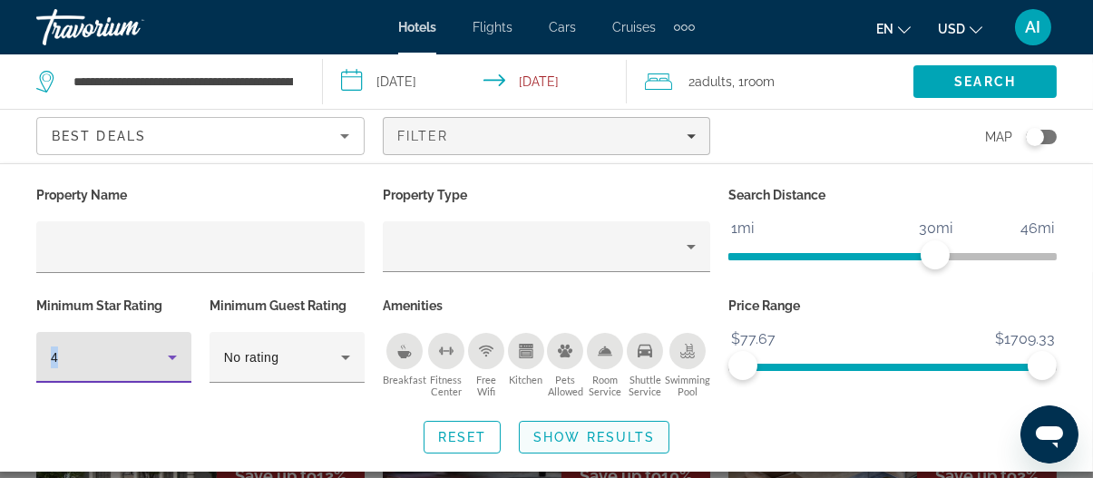
click at [569, 439] on span "Show Results" at bounding box center [594, 437] width 122 height 15
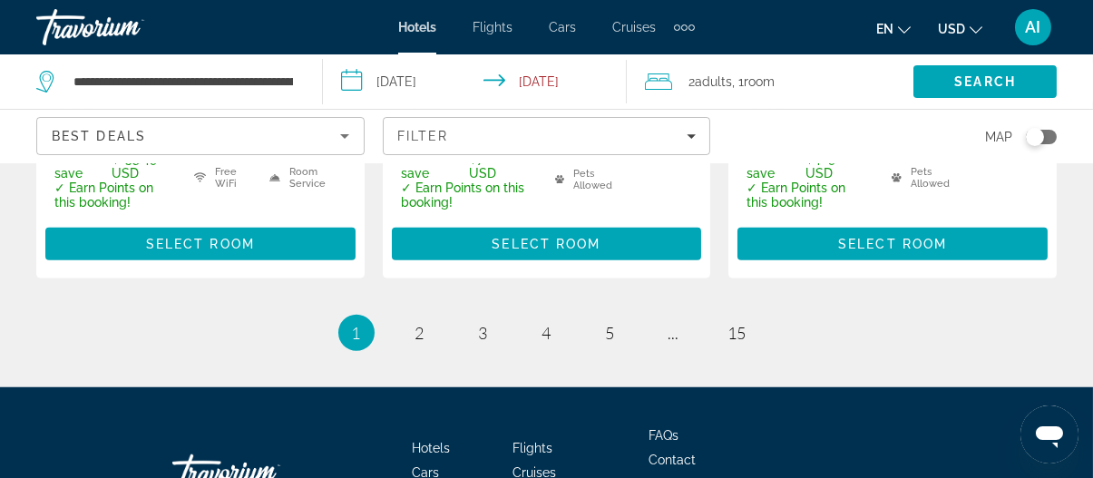
scroll to position [2993, 0]
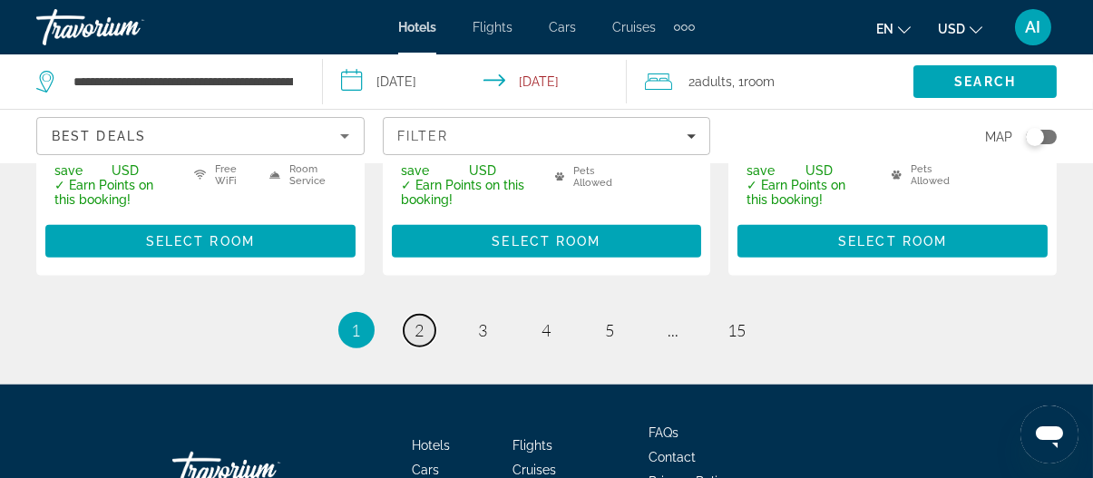
click at [421, 320] on span "2" at bounding box center [419, 330] width 9 height 20
click at [421, 384] on div "Hotels Flights Cars Cruises Activities FAQs Contact Privacy Policy Terms & Cond…" at bounding box center [546, 469] width 1020 height 170
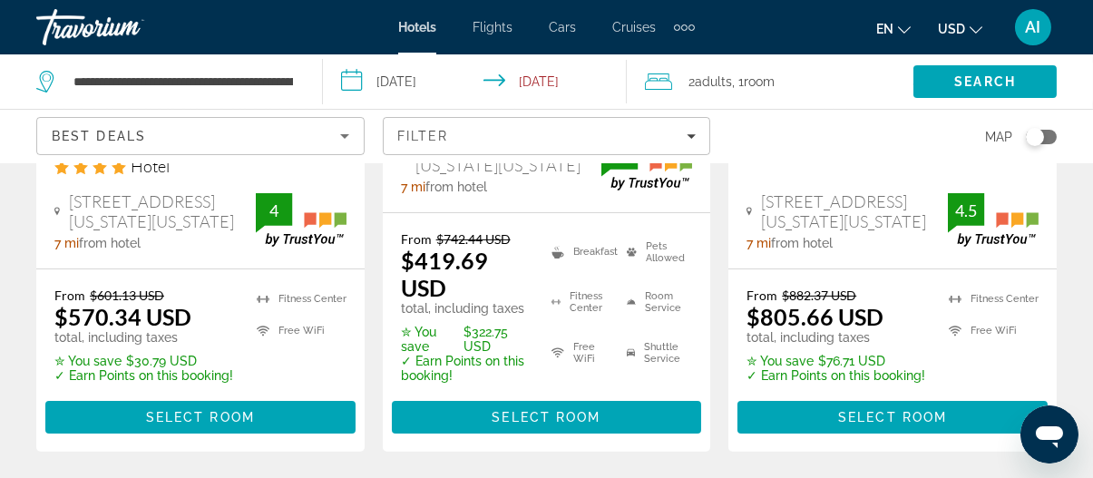
scroll to position [1270, 0]
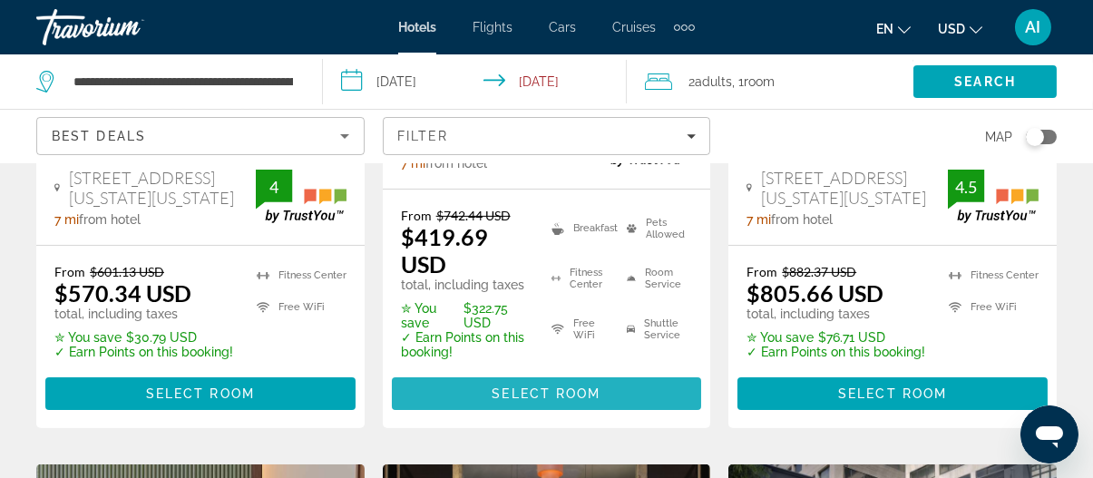
click at [455, 372] on span "Main content" at bounding box center [547, 394] width 310 height 44
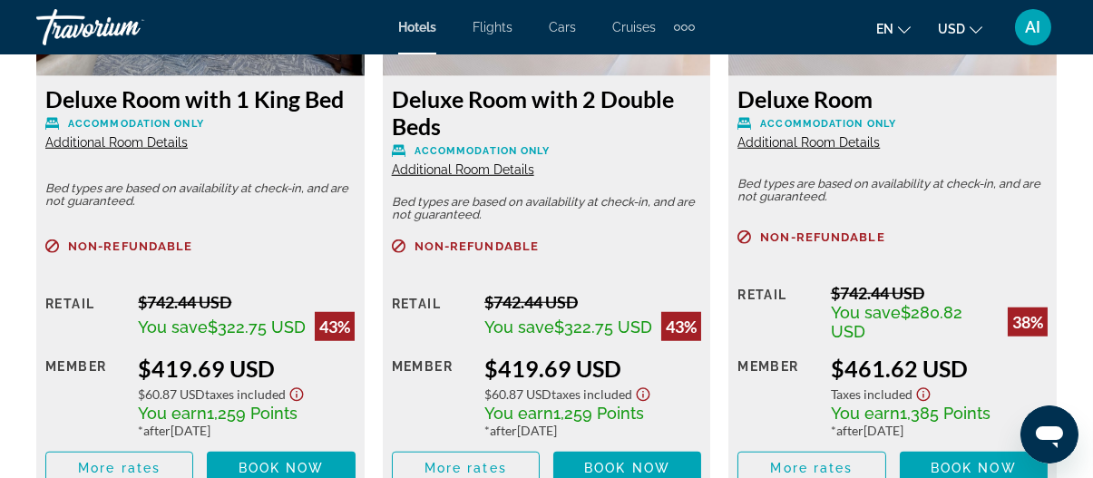
scroll to position [3083, 0]
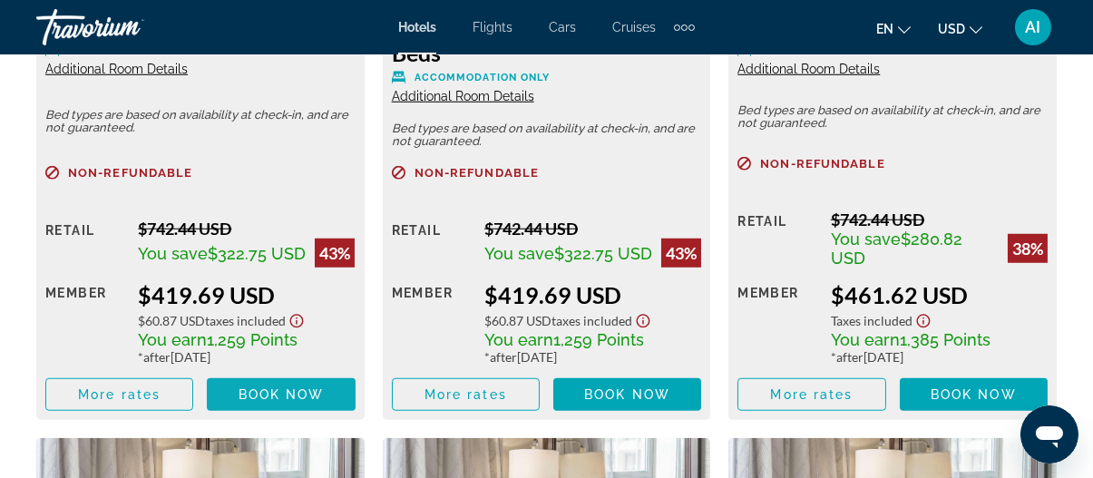
click at [282, 392] on span "Book now" at bounding box center [281, 394] width 86 height 15
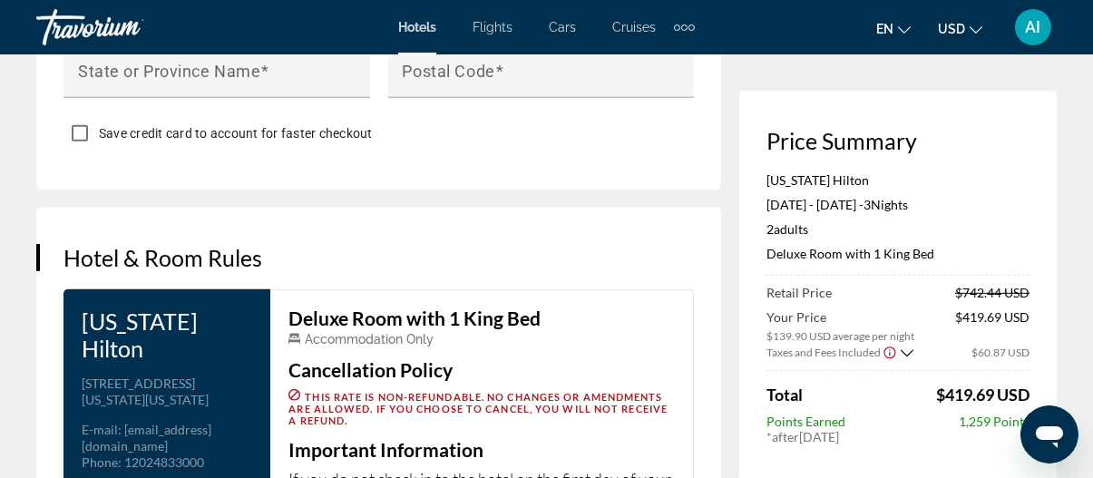
scroll to position [2046, 0]
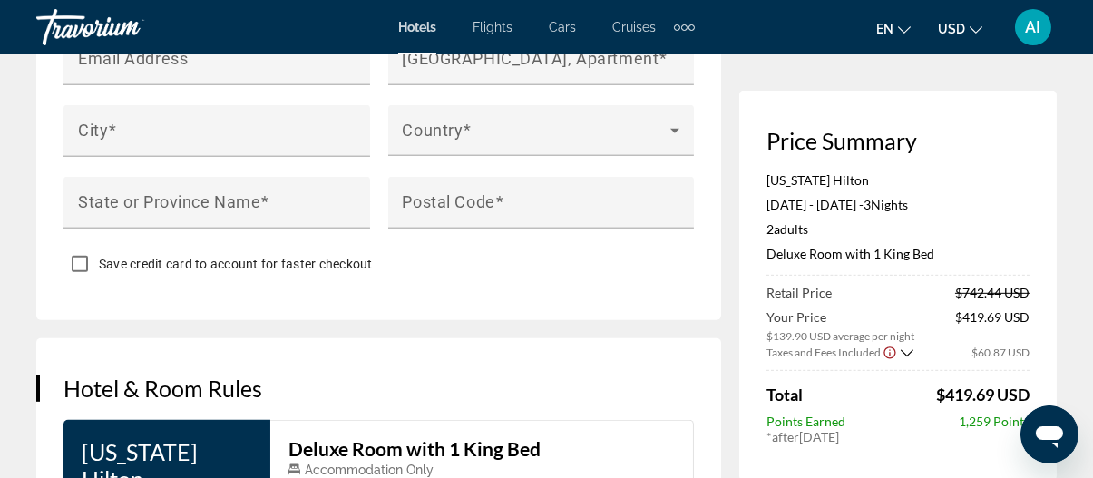
click at [1039, 423] on icon "Open messaging window" at bounding box center [1048, 433] width 33 height 33
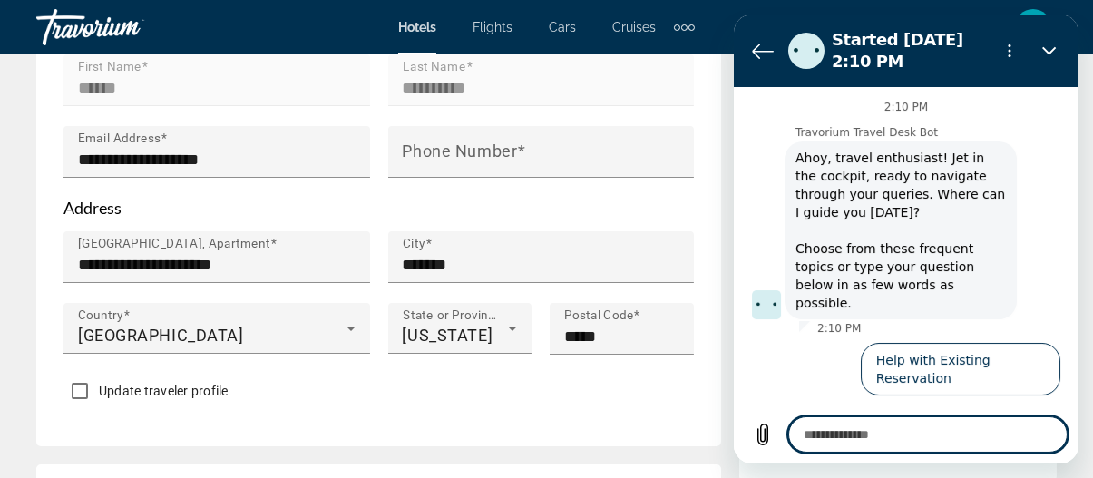
scroll to position [0, 0]
type textarea "*"
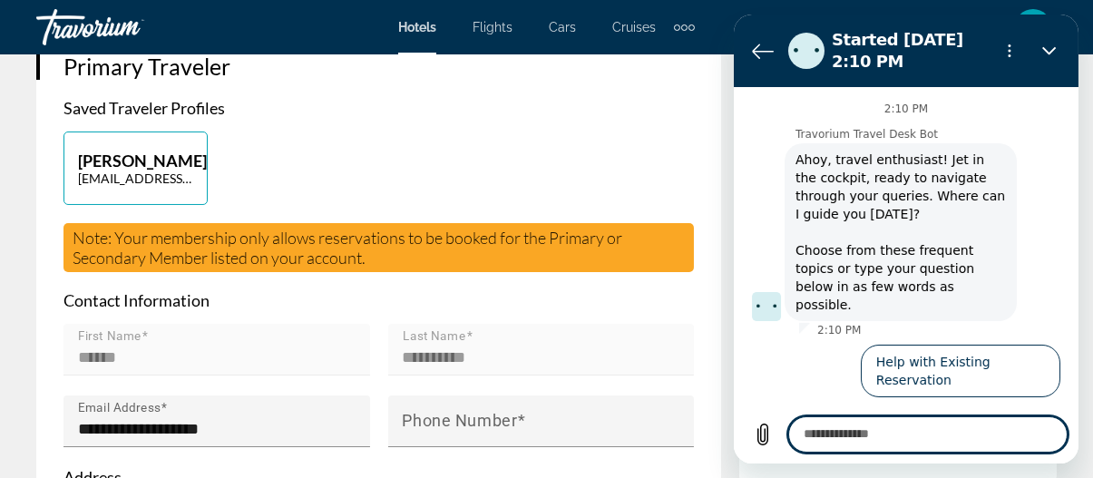
scroll to position [635, 0]
